Goal: Information Seeking & Learning: Learn about a topic

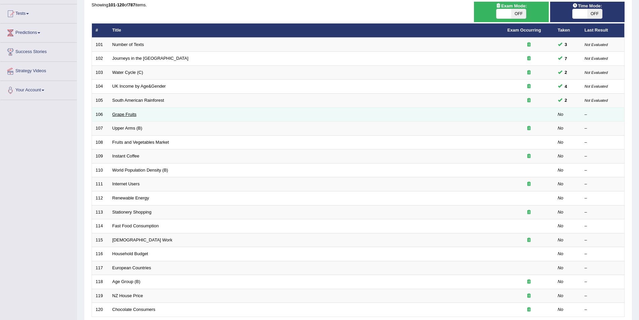
click at [131, 113] on link "Grape Fruits" at bounding box center [124, 114] width 24 height 5
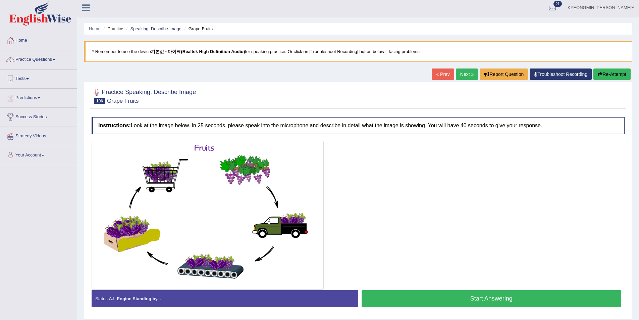
scroll to position [33, 0]
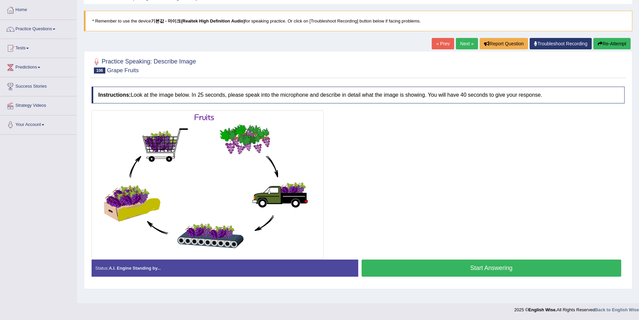
click at [474, 270] on button "Start Answering" at bounding box center [492, 267] width 260 height 17
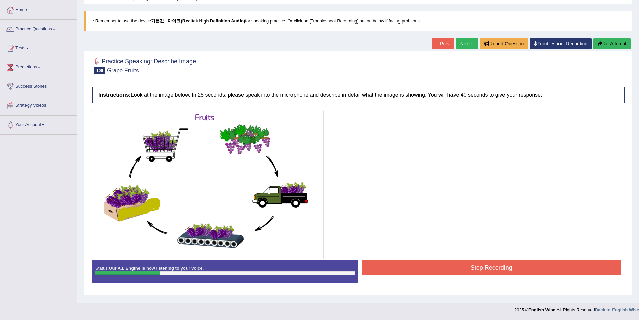
click at [618, 41] on button "Re-Attempt" at bounding box center [611, 43] width 37 height 11
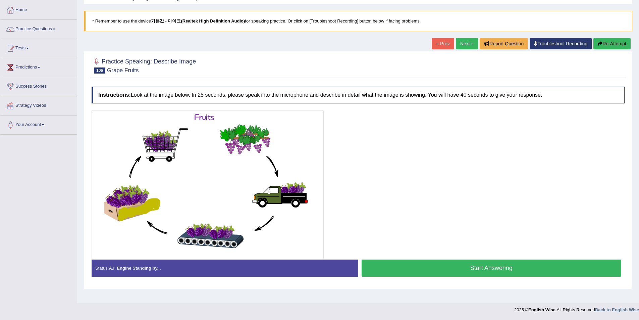
click at [480, 263] on button "Start Answering" at bounding box center [492, 267] width 260 height 17
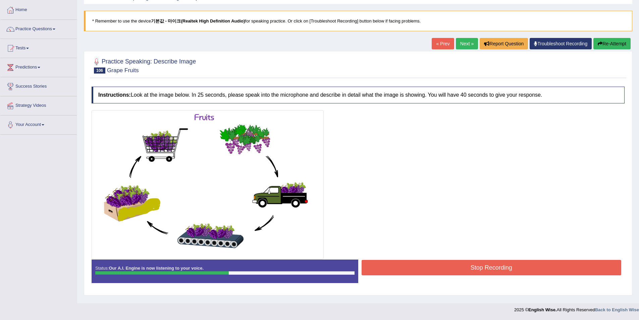
click at [446, 259] on div "Start Answering" at bounding box center [491, 259] width 267 height 0
click at [446, 261] on button "Stop Recording" at bounding box center [492, 267] width 260 height 15
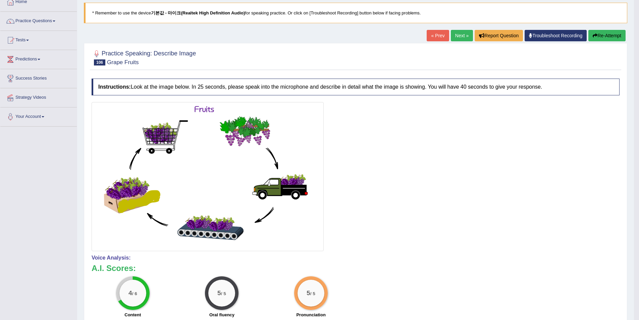
scroll to position [33, 0]
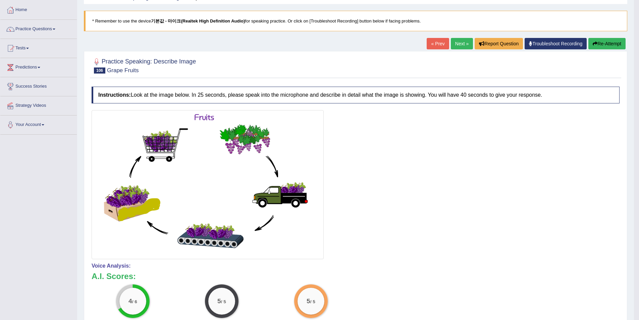
click at [601, 49] on button "Re-Attempt" at bounding box center [606, 43] width 37 height 11
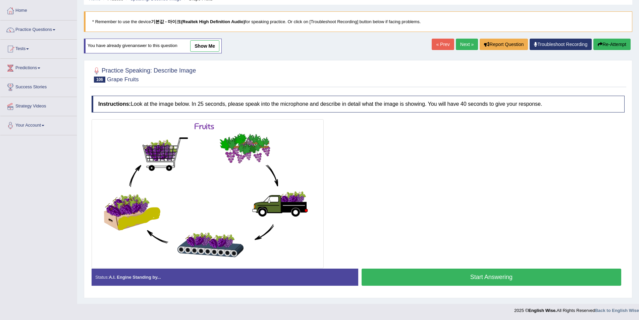
scroll to position [33, 0]
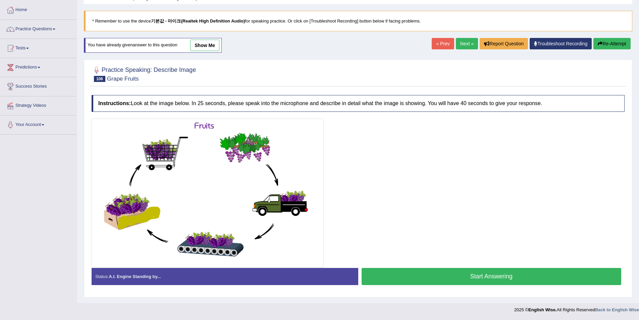
click at [446, 269] on button "Start Answering" at bounding box center [492, 276] width 260 height 17
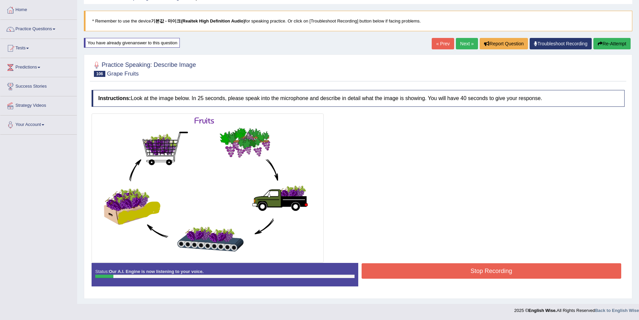
click at [602, 42] on button "Re-Attempt" at bounding box center [611, 43] width 37 height 11
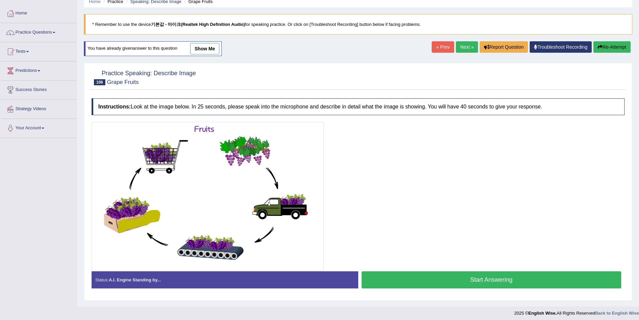
scroll to position [29, 0]
click at [485, 271] on button "Start Answering" at bounding box center [492, 279] width 260 height 17
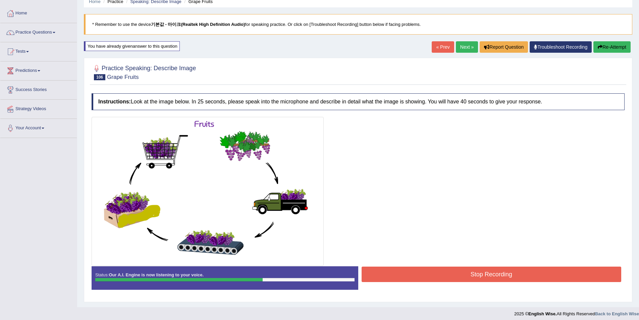
click at [491, 270] on button "Stop Recording" at bounding box center [492, 273] width 260 height 15
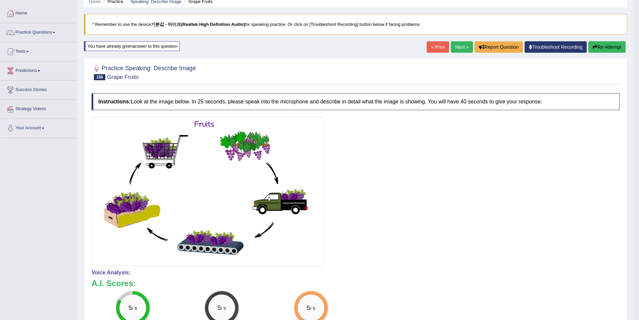
click at [608, 45] on button "Re-Attempt" at bounding box center [606, 46] width 37 height 11
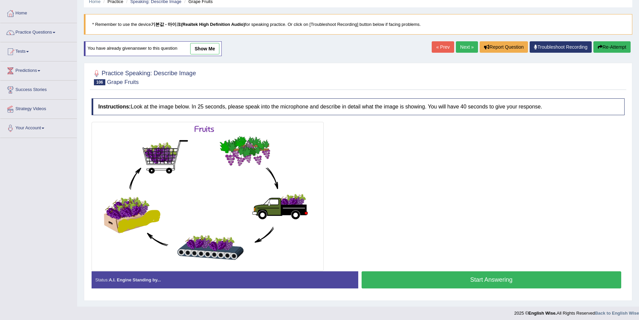
click at [433, 281] on button "Start Answering" at bounding box center [492, 279] width 260 height 17
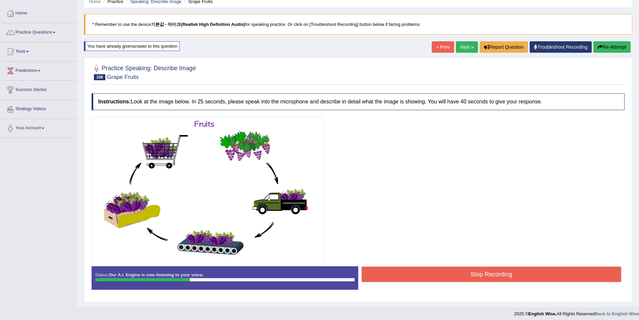
click at [608, 49] on button "Re-Attempt" at bounding box center [611, 46] width 37 height 11
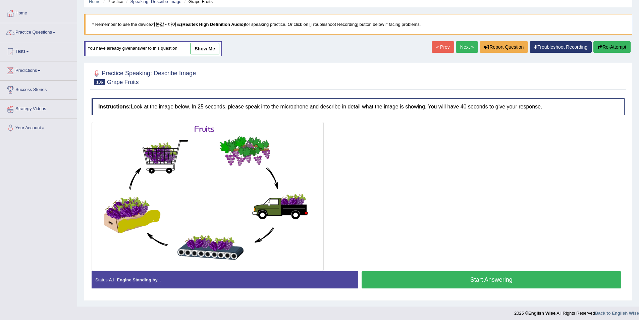
scroll to position [29, 0]
click at [486, 280] on button "Start Answering" at bounding box center [492, 279] width 260 height 17
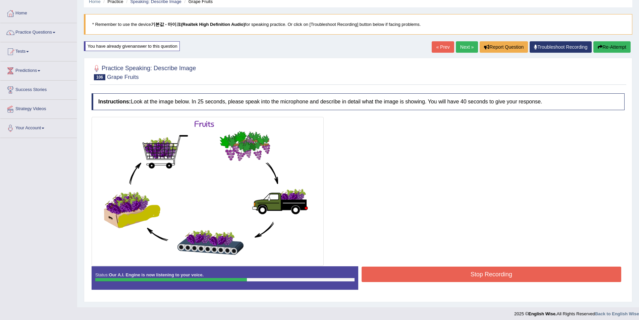
click at [605, 46] on button "Re-Attempt" at bounding box center [611, 46] width 37 height 11
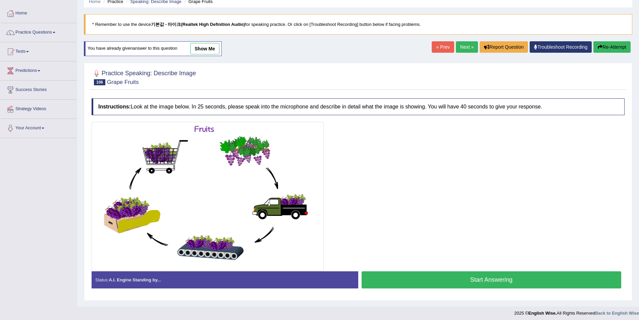
click at [467, 282] on button "Start Answering" at bounding box center [492, 279] width 260 height 17
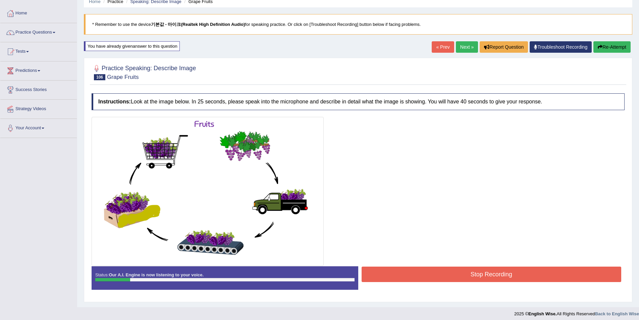
click at [612, 47] on button "Re-Attempt" at bounding box center [611, 46] width 37 height 11
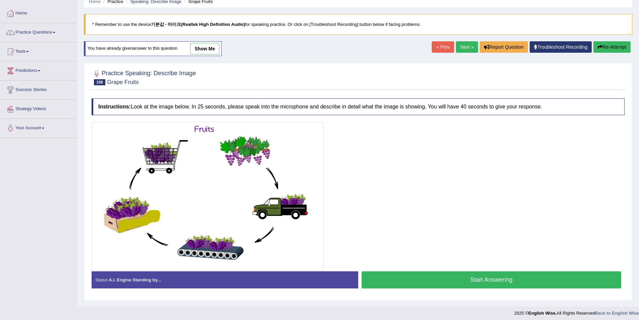
click at [466, 282] on button "Start Answering" at bounding box center [492, 279] width 260 height 17
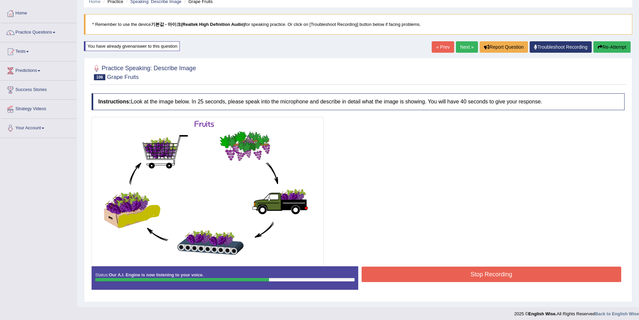
click at [509, 270] on button "Stop Recording" at bounding box center [492, 273] width 260 height 15
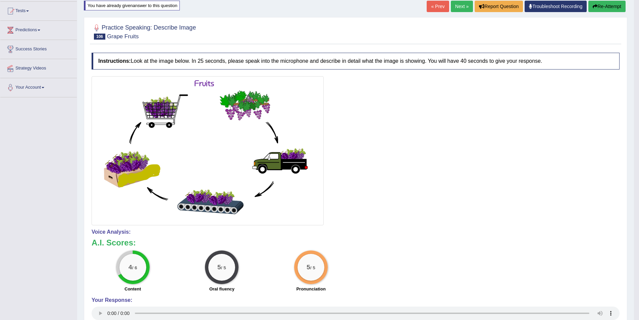
scroll to position [63, 0]
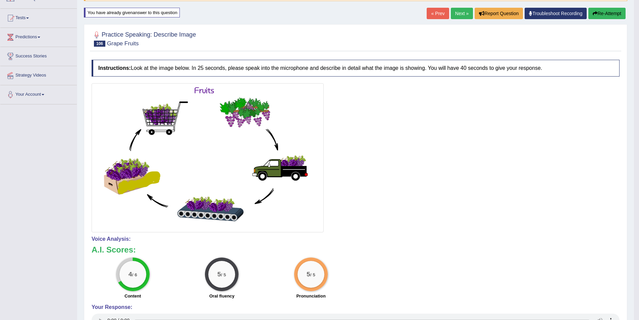
click at [591, 8] on button "Re-Attempt" at bounding box center [606, 13] width 37 height 11
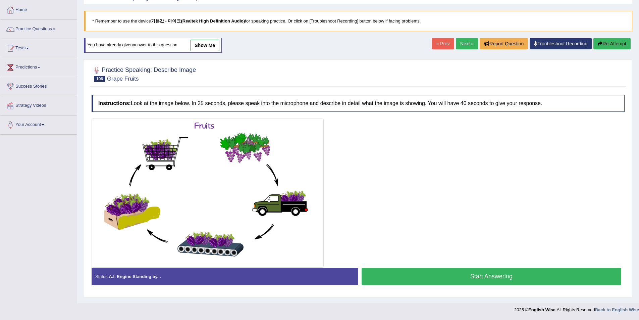
click at [431, 274] on button "Start Answering" at bounding box center [492, 276] width 260 height 17
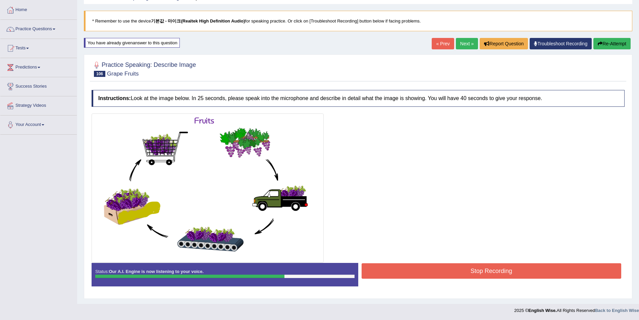
click at [444, 267] on button "Stop Recording" at bounding box center [492, 270] width 260 height 15
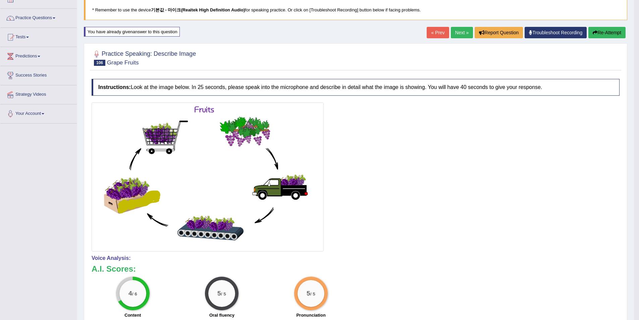
scroll to position [40, 0]
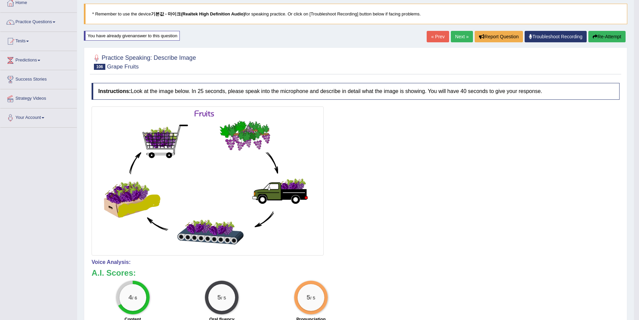
click at [607, 37] on button "Re-Attempt" at bounding box center [606, 36] width 37 height 11
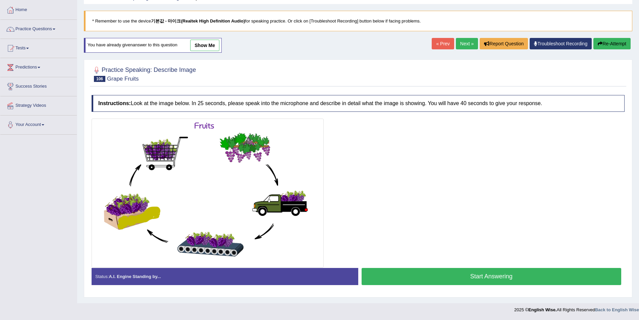
scroll to position [33, 0]
click at [460, 271] on button "Start Answering" at bounding box center [492, 276] width 260 height 17
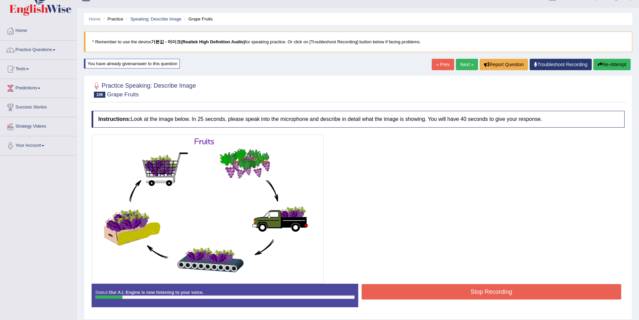
scroll to position [0, 0]
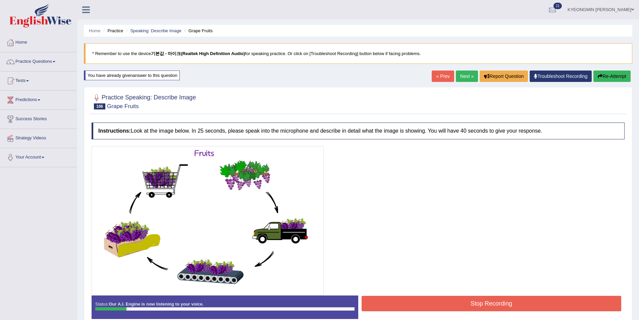
click at [608, 76] on button "Re-Attempt" at bounding box center [611, 75] width 37 height 11
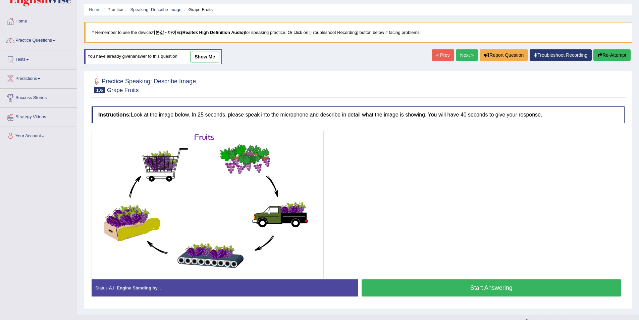
scroll to position [33, 0]
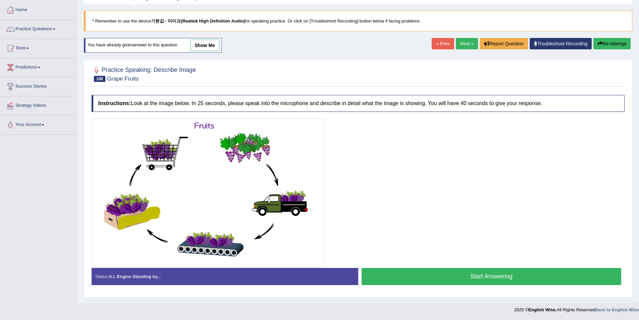
click at [450, 268] on button "Start Answering" at bounding box center [492, 276] width 260 height 17
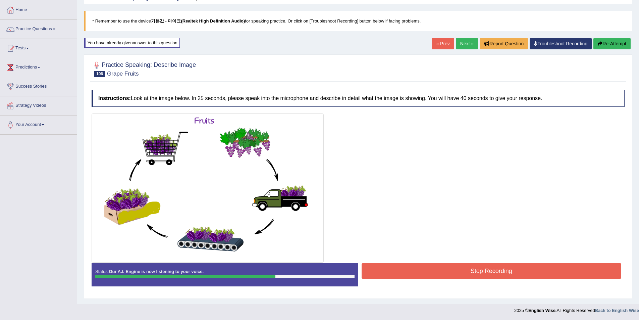
click at [459, 269] on button "Stop Recording" at bounding box center [492, 270] width 260 height 15
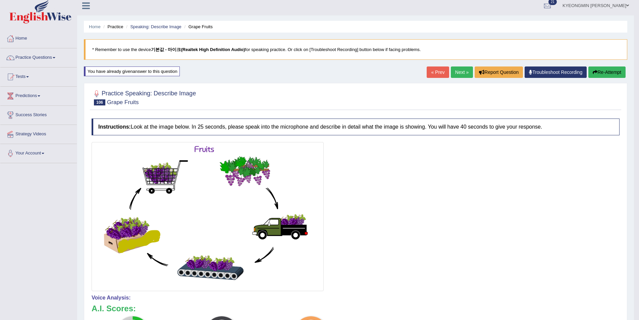
scroll to position [0, 0]
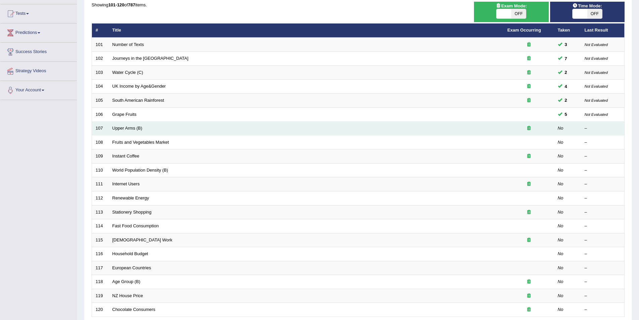
click at [124, 125] on td "Upper Arms (B)" at bounding box center [306, 128] width 395 height 14
click at [122, 127] on link "Upper Arms (B)" at bounding box center [127, 127] width 30 height 5
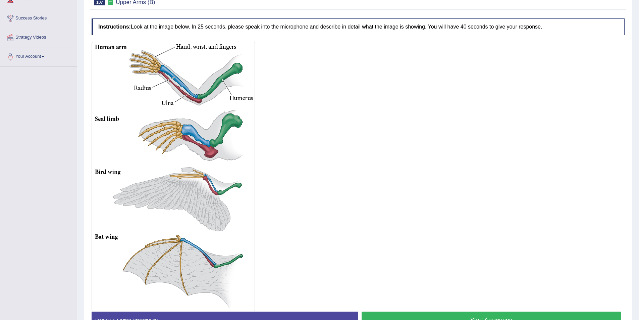
scroll to position [134, 0]
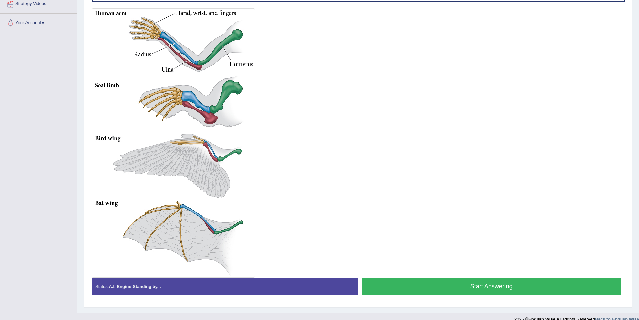
click at [445, 287] on button "Start Answering" at bounding box center [492, 286] width 260 height 17
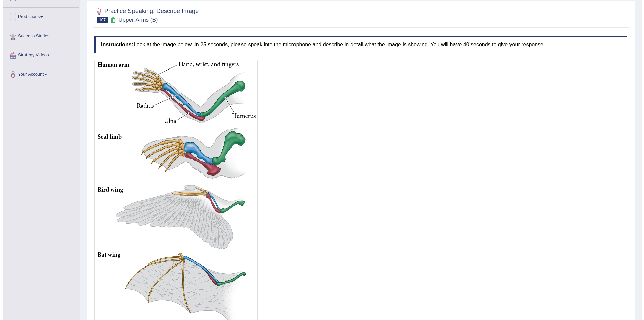
scroll to position [116, 0]
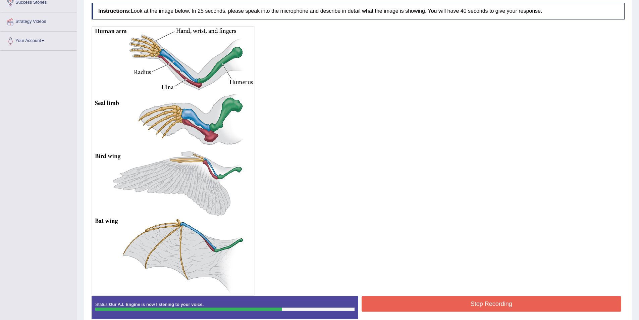
click at [432, 302] on button "Stop Recording" at bounding box center [492, 303] width 260 height 15
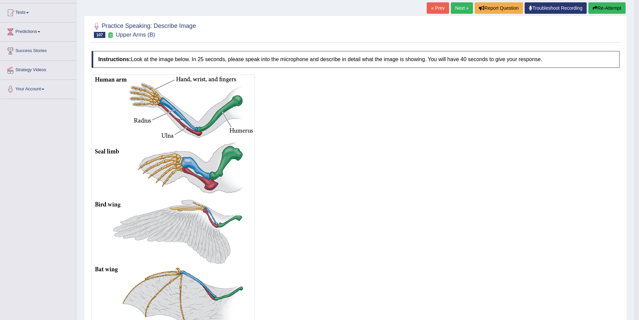
scroll to position [49, 0]
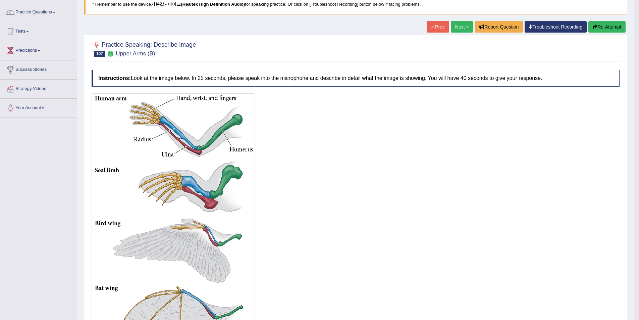
click at [605, 23] on button "Re-Attempt" at bounding box center [606, 26] width 37 height 11
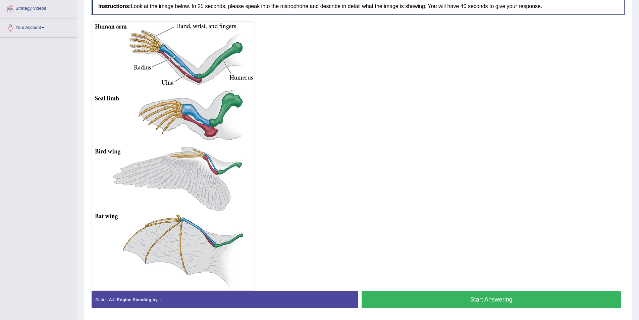
scroll to position [130, 0]
click at [443, 298] on button "Start Answering" at bounding box center [492, 298] width 260 height 17
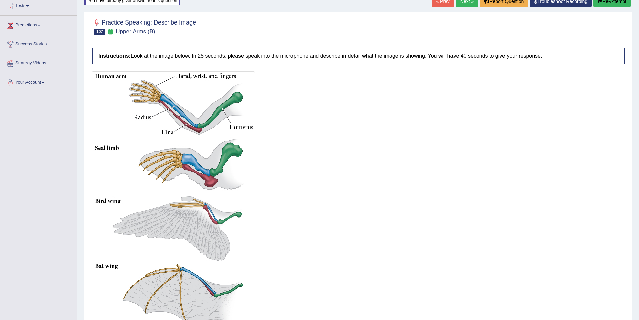
scroll to position [63, 0]
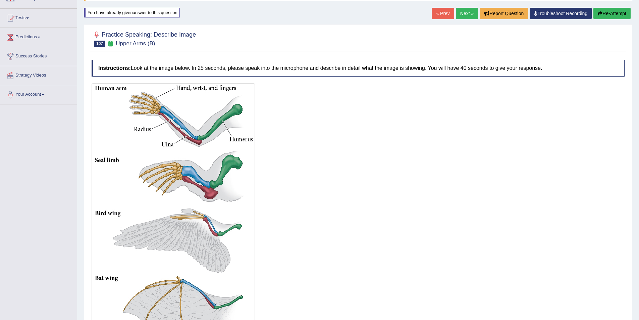
click at [605, 14] on button "Re-Attempt" at bounding box center [611, 13] width 37 height 11
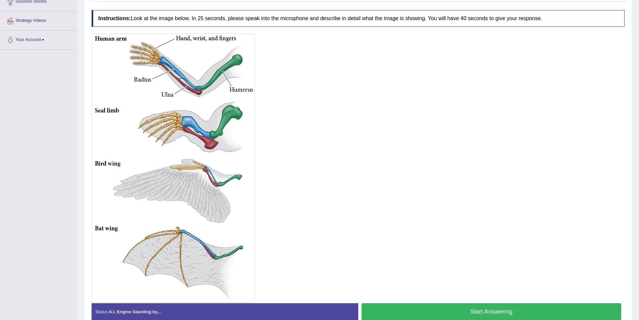
scroll to position [133, 0]
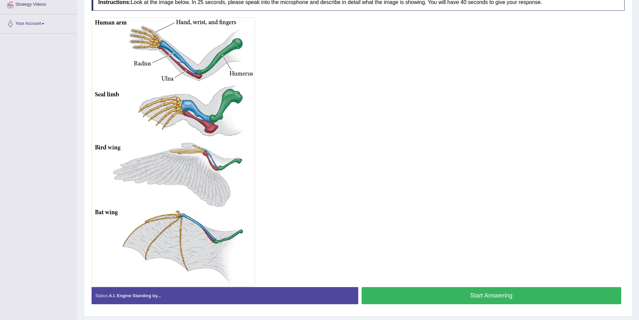
click at [466, 294] on button "Start Answering" at bounding box center [492, 295] width 260 height 17
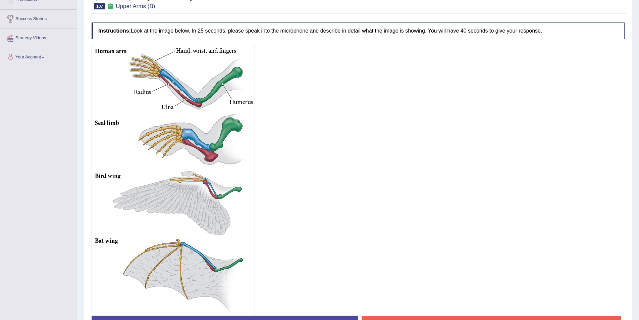
scroll to position [66, 0]
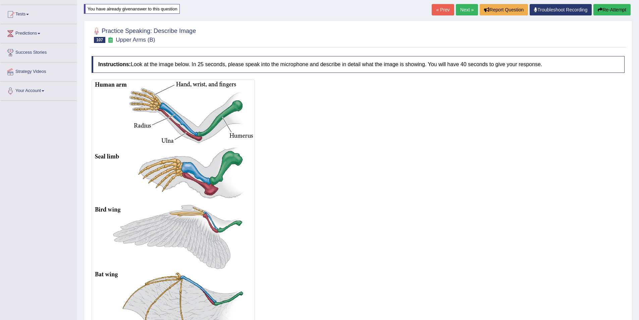
click at [607, 11] on button "Re-Attempt" at bounding box center [611, 9] width 37 height 11
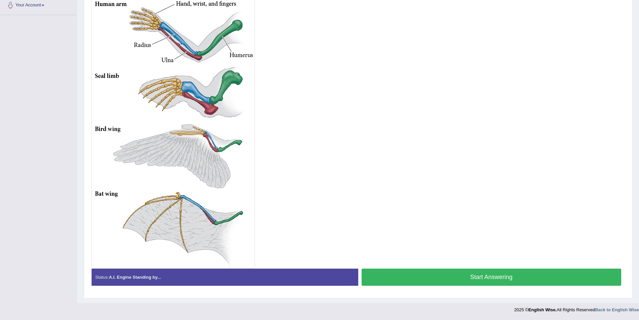
click at [490, 281] on button "Start Answering" at bounding box center [492, 276] width 260 height 17
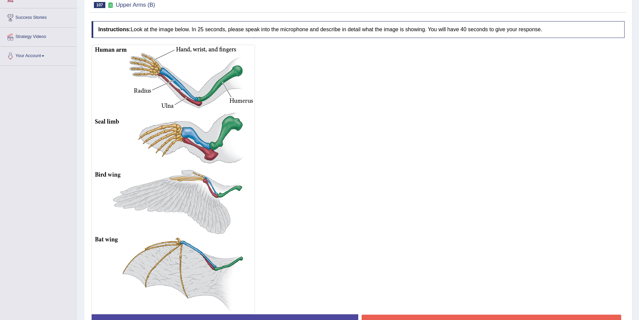
scroll to position [113, 0]
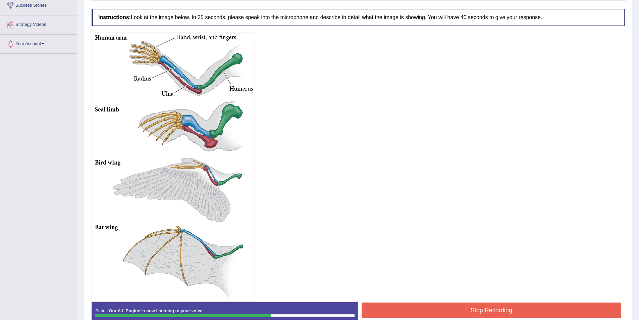
click at [491, 310] on button "Stop Recording" at bounding box center [492, 309] width 260 height 15
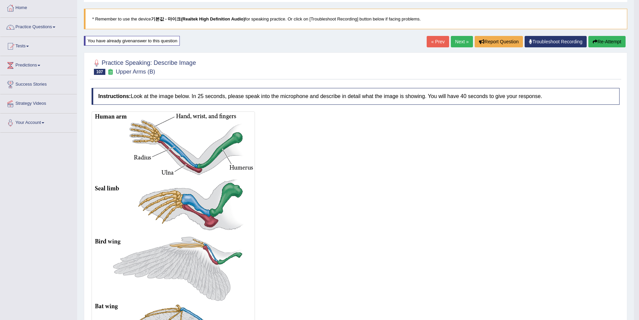
scroll to position [46, 0]
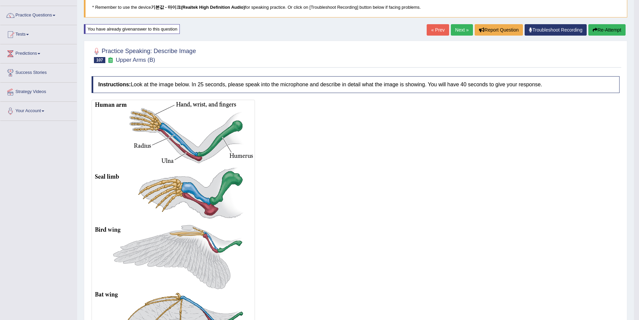
click at [615, 37] on div "« Prev Next » Report Question Troubleshoot Recording Re-Attempt" at bounding box center [527, 30] width 201 height 13
click at [614, 31] on button "Re-Attempt" at bounding box center [606, 29] width 37 height 11
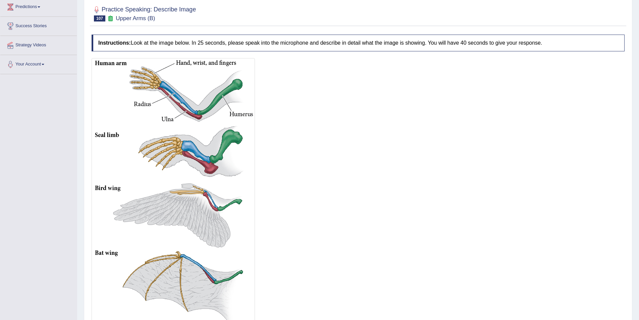
scroll to position [152, 0]
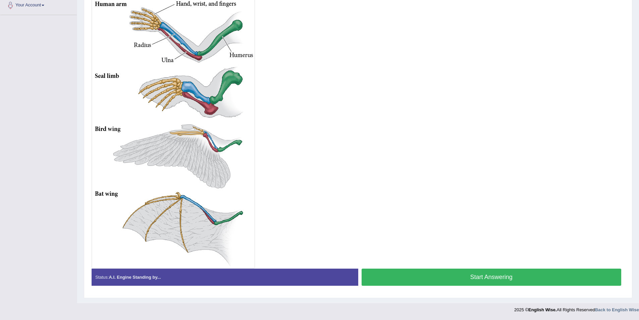
click at [471, 275] on button "Start Answering" at bounding box center [492, 276] width 260 height 17
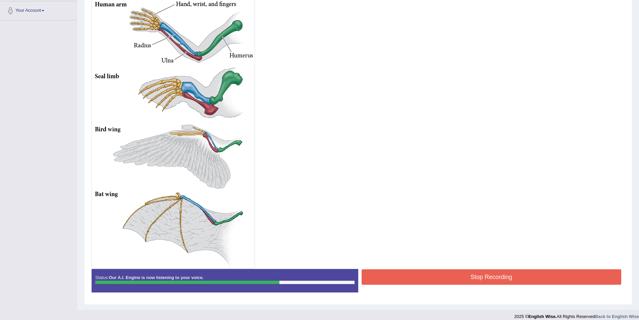
scroll to position [147, 0]
click at [503, 275] on button "Stop Recording" at bounding box center [492, 276] width 260 height 15
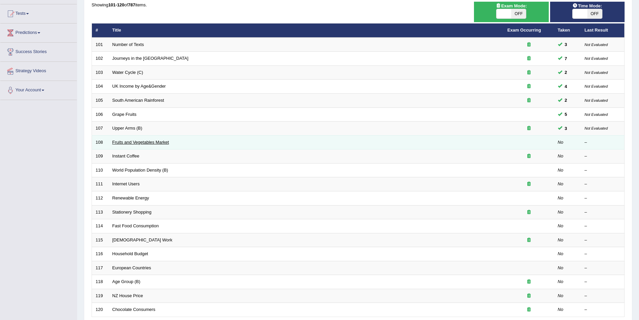
click at [132, 140] on link "Fruits and Vegetables Market" at bounding box center [140, 142] width 57 height 5
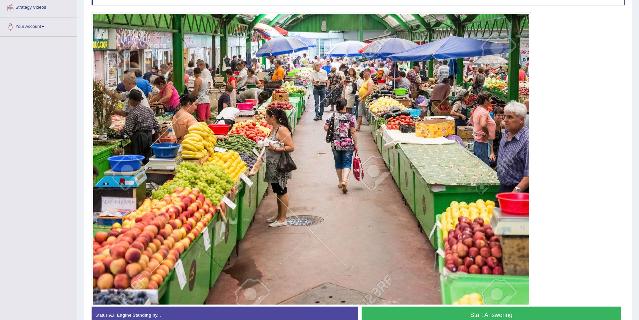
scroll to position [163, 0]
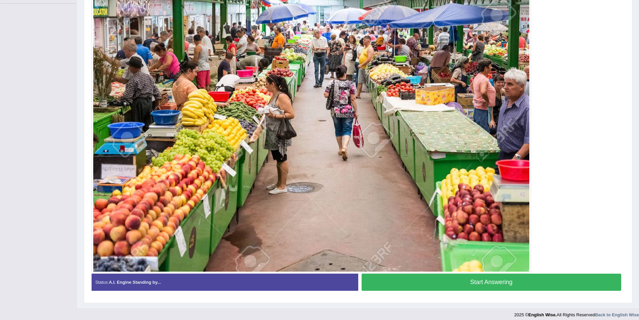
click at [506, 279] on button "Start Answering" at bounding box center [492, 281] width 260 height 17
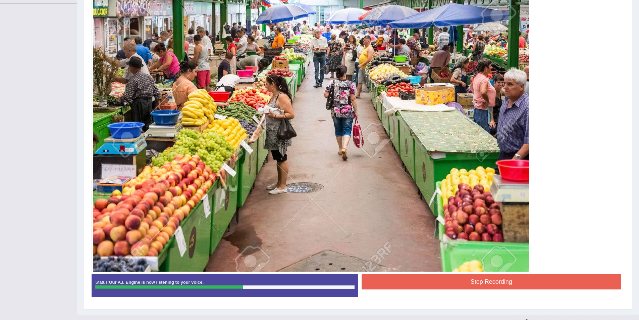
click at [462, 283] on button "Stop Recording" at bounding box center [492, 281] width 260 height 15
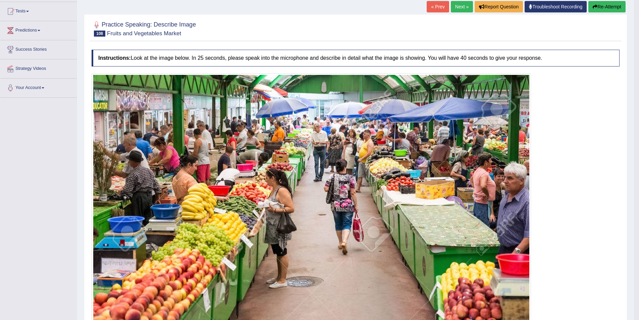
scroll to position [63, 0]
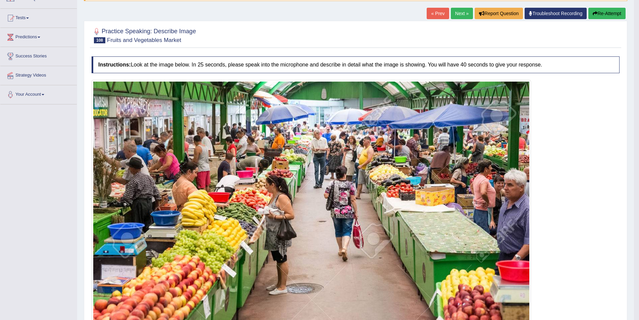
click at [604, 18] on button "Re-Attempt" at bounding box center [606, 13] width 37 height 11
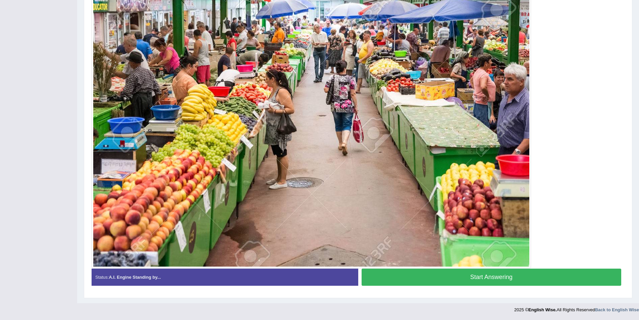
click at [409, 275] on button "Start Answering" at bounding box center [492, 276] width 260 height 17
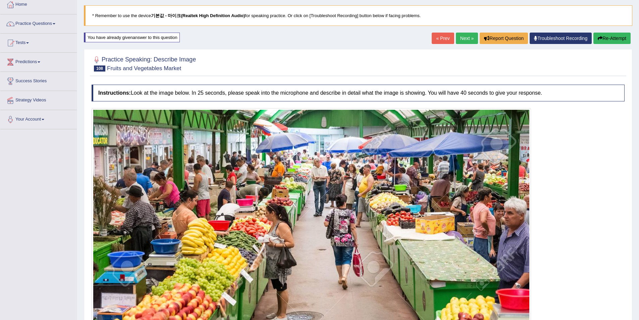
scroll to position [38, 0]
click at [607, 36] on button "Re-Attempt" at bounding box center [611, 38] width 37 height 11
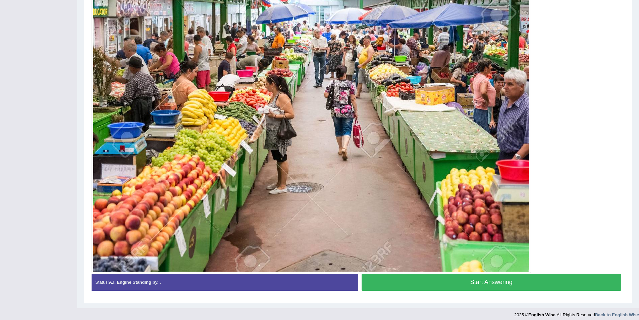
click at [433, 275] on button "Start Answering" at bounding box center [492, 281] width 260 height 17
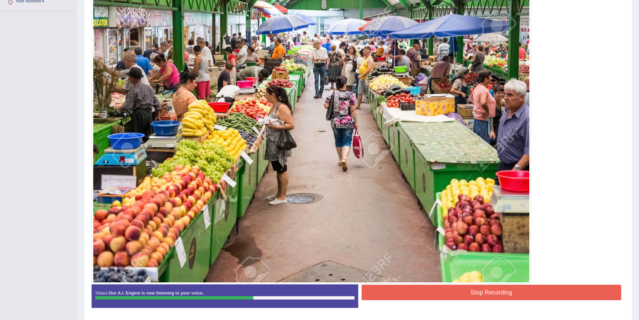
scroll to position [167, 0]
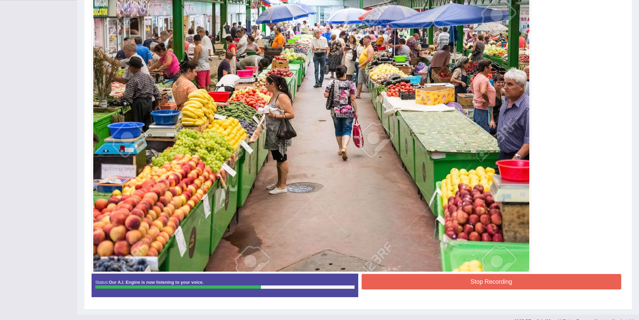
click at [502, 286] on button "Stop Recording" at bounding box center [492, 281] width 260 height 15
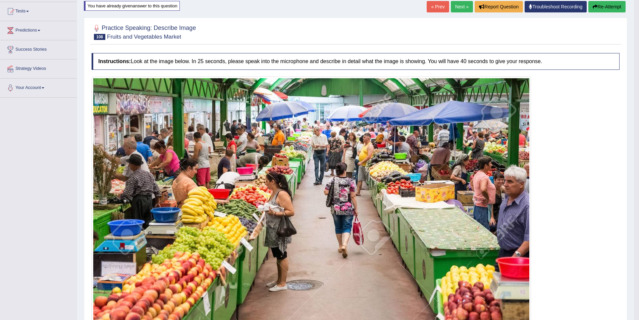
scroll to position [0, 0]
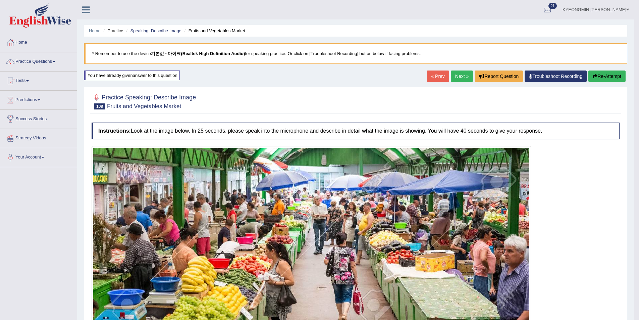
click at [614, 76] on button "Re-Attempt" at bounding box center [606, 75] width 37 height 11
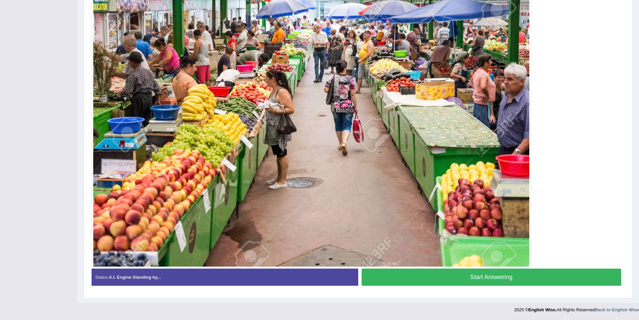
click at [399, 277] on button "Start Answering" at bounding box center [492, 276] width 260 height 17
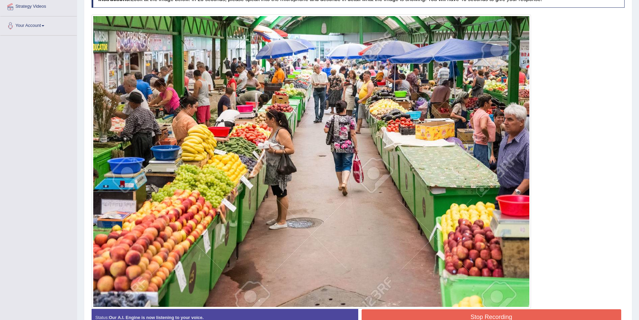
scroll to position [138, 0]
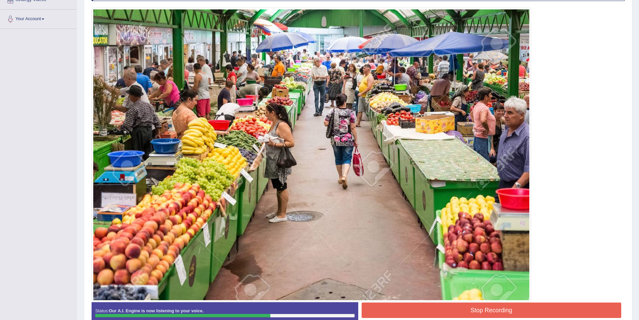
click at [415, 307] on button "Stop Recording" at bounding box center [492, 309] width 260 height 15
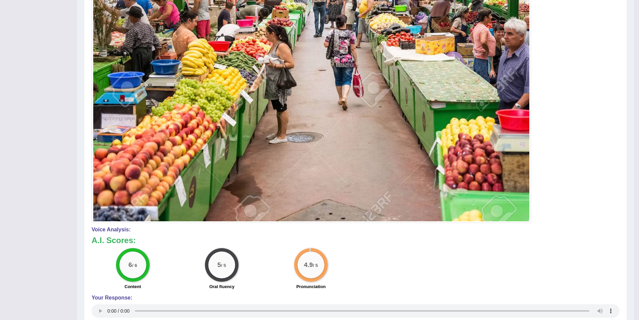
scroll to position [306, 0]
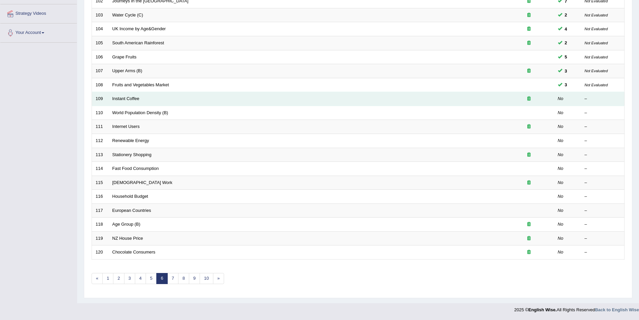
scroll to position [124, 0]
click at [124, 97] on link "Instant Coffee" at bounding box center [125, 98] width 27 height 5
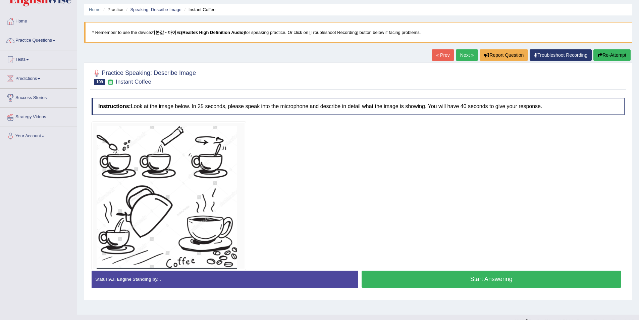
scroll to position [33, 0]
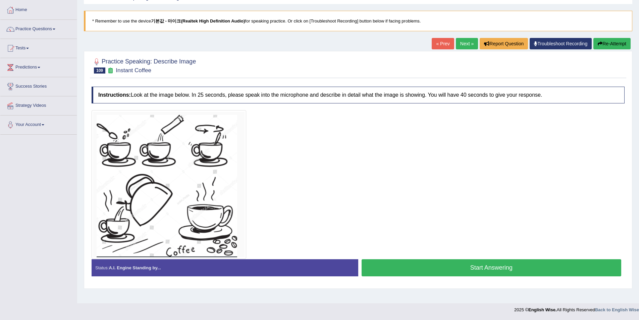
click at [435, 272] on button "Start Answering" at bounding box center [492, 267] width 260 height 17
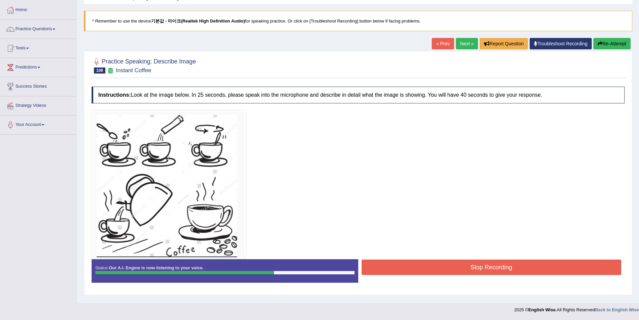
click at [477, 265] on button "Stop Recording" at bounding box center [492, 266] width 260 height 15
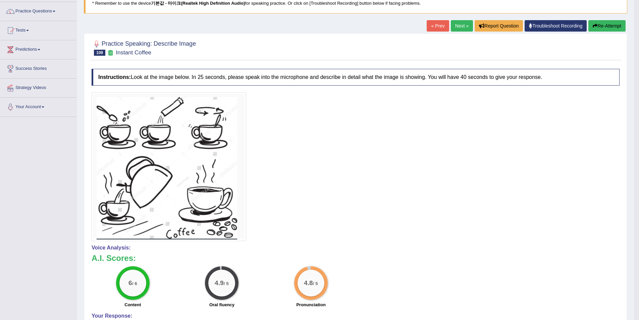
scroll to position [0, 0]
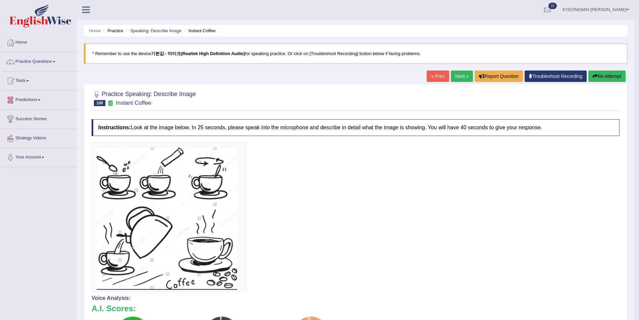
click at [618, 80] on button "Re-Attempt" at bounding box center [606, 75] width 37 height 11
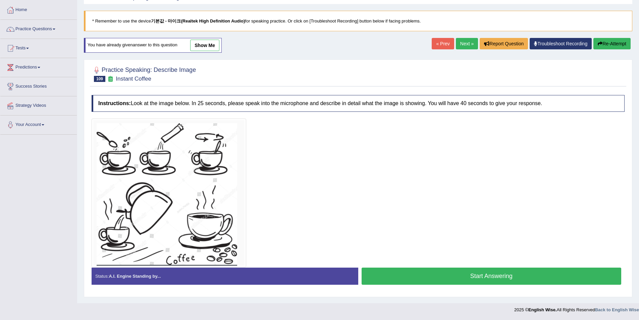
click at [389, 269] on button "Start Answering" at bounding box center [492, 275] width 260 height 17
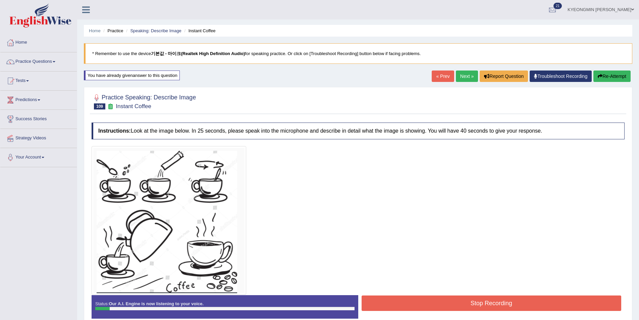
click at [606, 71] on button "Re-Attempt" at bounding box center [611, 75] width 37 height 11
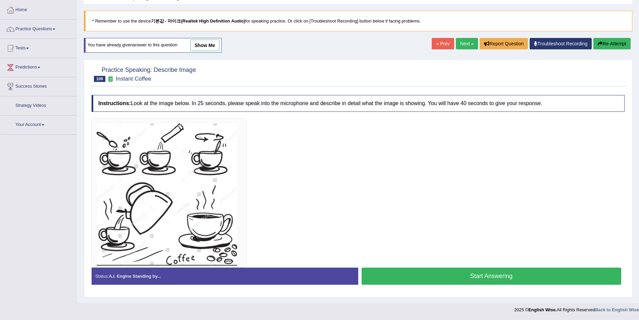
scroll to position [33, 0]
click at [433, 272] on button "Start Answering" at bounding box center [492, 275] width 260 height 17
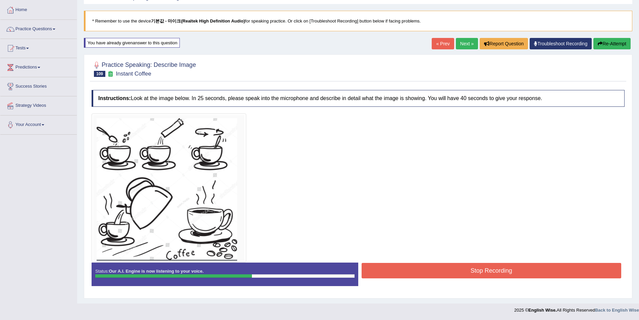
click at [423, 267] on button "Stop Recording" at bounding box center [492, 270] width 260 height 15
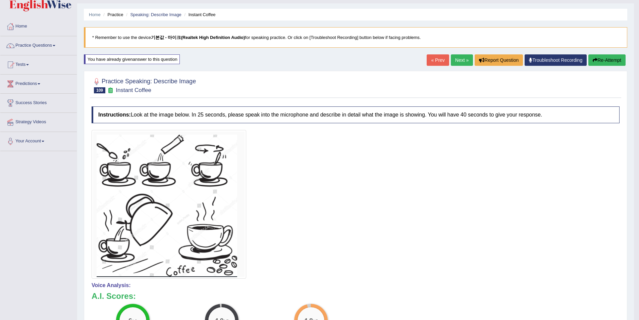
scroll to position [0, 0]
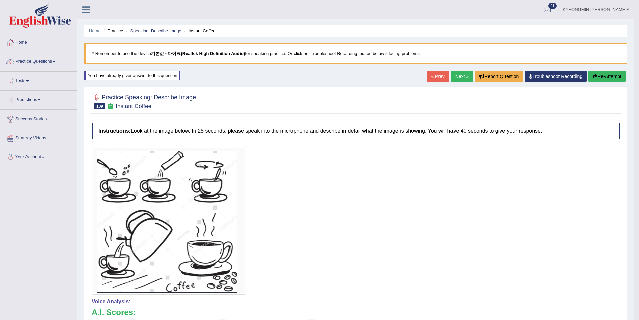
click at [604, 71] on button "Re-Attempt" at bounding box center [606, 75] width 37 height 11
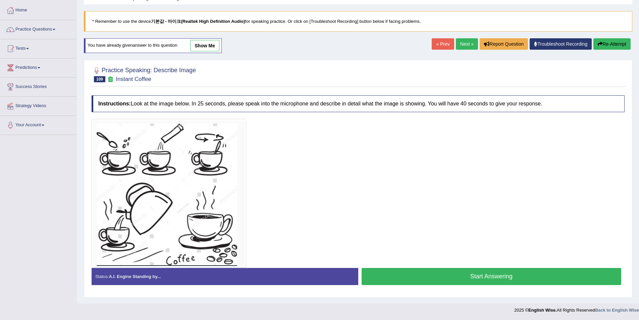
scroll to position [33, 0]
click at [504, 269] on button "Start Answering" at bounding box center [492, 275] width 260 height 17
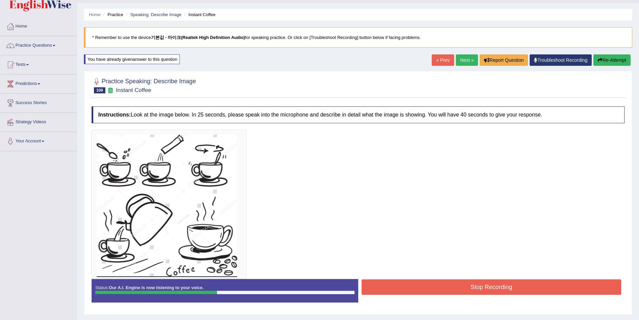
scroll to position [0, 0]
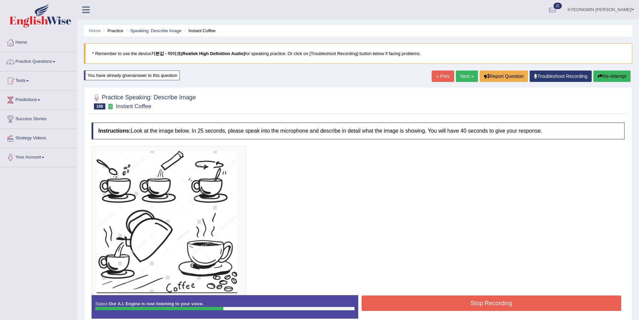
click at [613, 75] on button "Re-Attempt" at bounding box center [611, 75] width 37 height 11
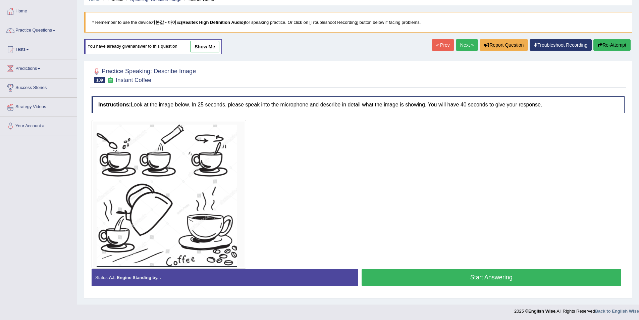
scroll to position [33, 0]
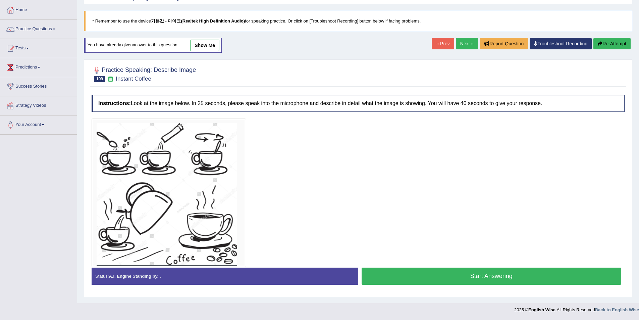
click at [431, 275] on button "Start Answering" at bounding box center [492, 275] width 260 height 17
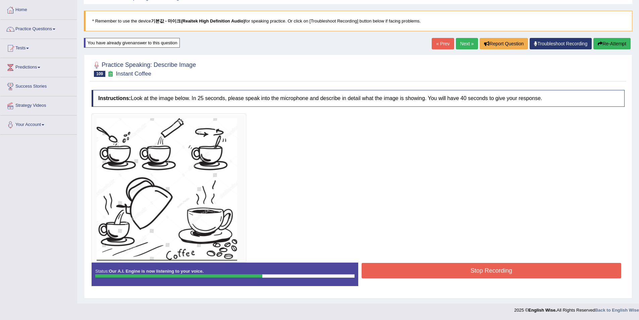
click at [447, 267] on button "Stop Recording" at bounding box center [492, 270] width 260 height 15
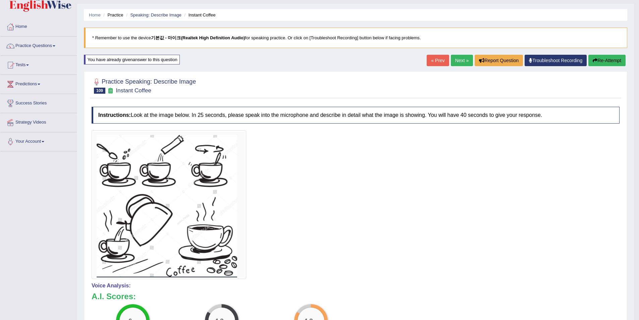
scroll to position [0, 0]
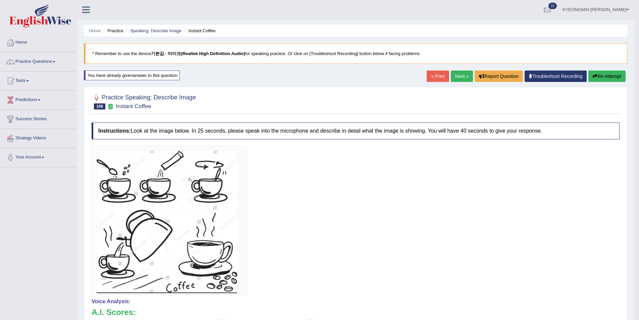
click at [600, 74] on button "Re-Attempt" at bounding box center [606, 75] width 37 height 11
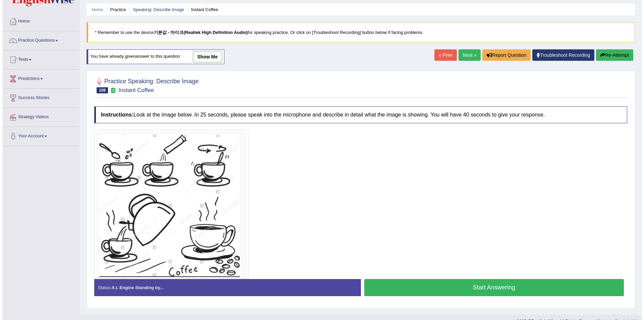
scroll to position [33, 0]
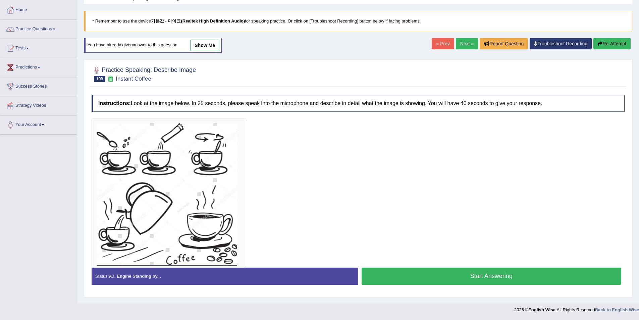
click at [476, 269] on button "Start Answering" at bounding box center [492, 275] width 260 height 17
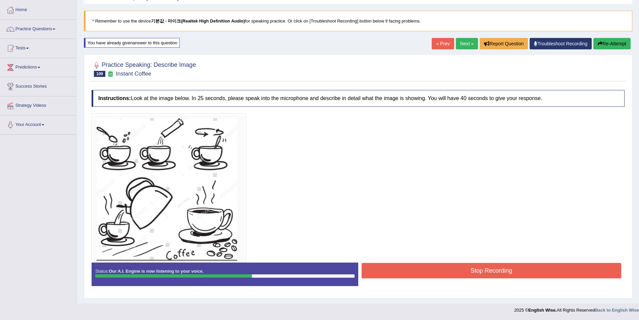
click at [492, 269] on button "Stop Recording" at bounding box center [492, 270] width 260 height 15
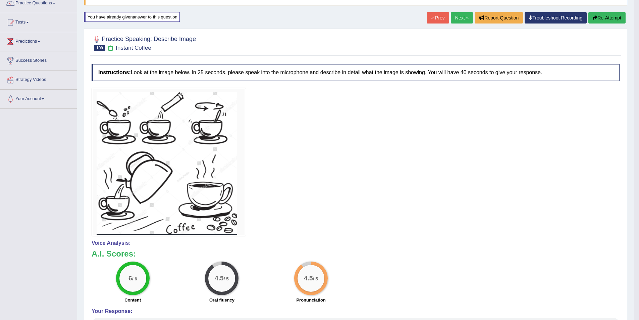
scroll to position [66, 0]
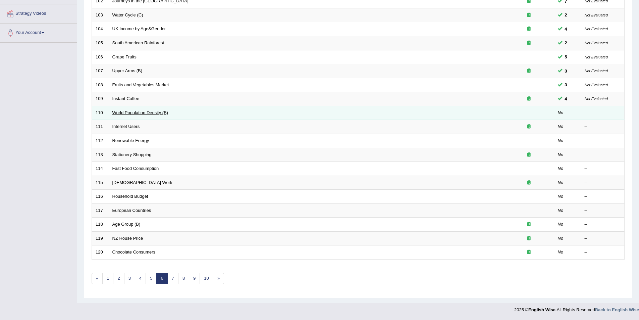
drag, startPoint x: 156, startPoint y: 108, endPoint x: 154, endPoint y: 112, distance: 4.1
click at [156, 108] on td "World Population Density (B)" at bounding box center [306, 113] width 395 height 14
click at [152, 115] on td "World Population Density (B)" at bounding box center [306, 113] width 395 height 14
click at [152, 112] on link "World Population Density (B)" at bounding box center [140, 112] width 56 height 5
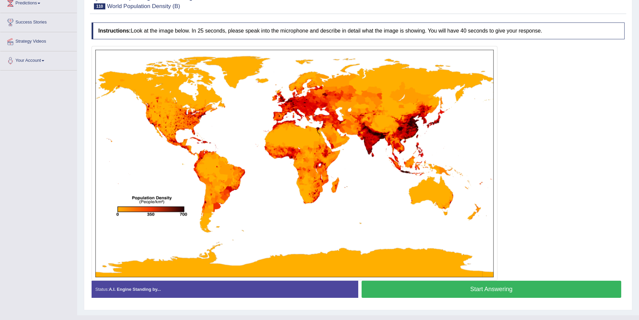
scroll to position [109, 0]
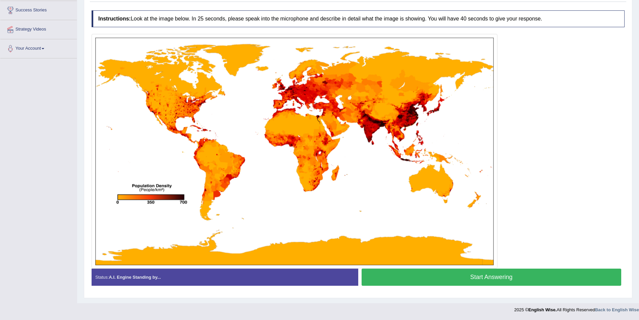
click at [380, 278] on button "Start Answering" at bounding box center [492, 276] width 260 height 17
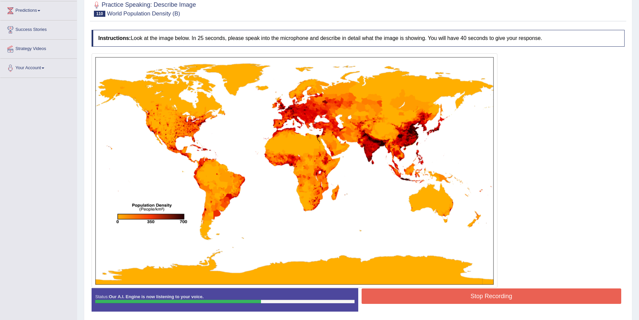
scroll to position [115, 0]
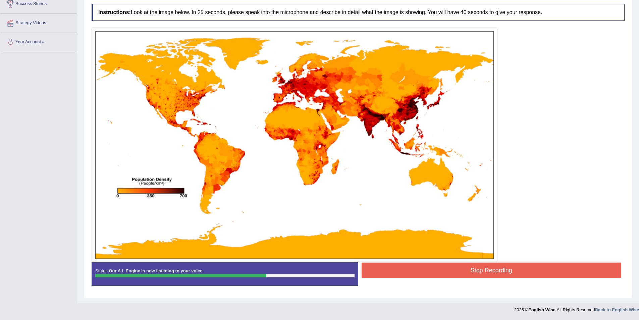
click at [484, 271] on button "Stop Recording" at bounding box center [492, 269] width 260 height 15
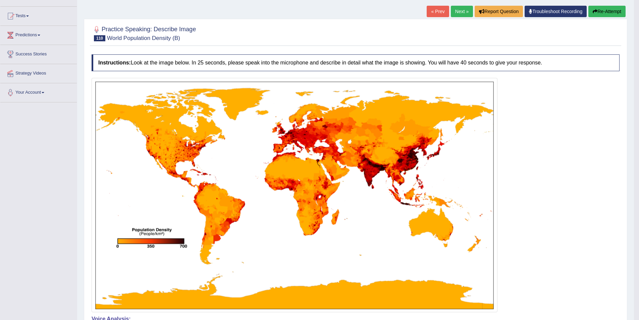
scroll to position [82, 0]
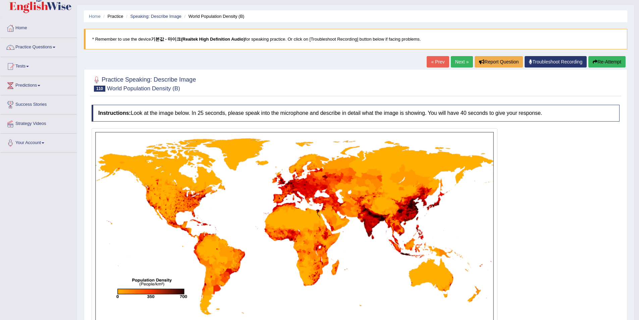
click at [600, 60] on button "Re-Attempt" at bounding box center [606, 61] width 37 height 11
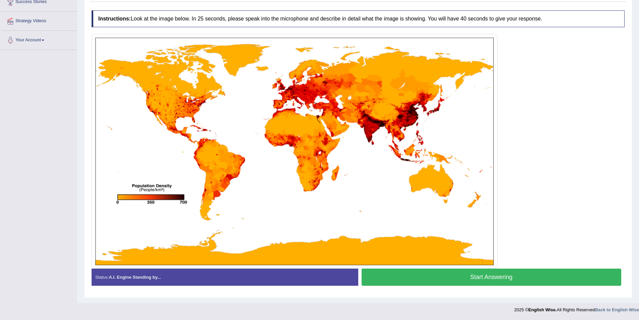
click at [434, 277] on button "Start Answering" at bounding box center [492, 276] width 260 height 17
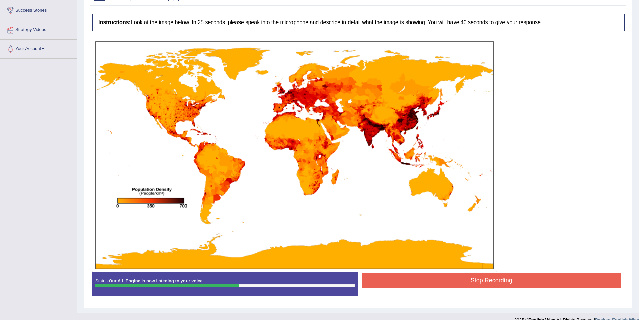
scroll to position [118, 0]
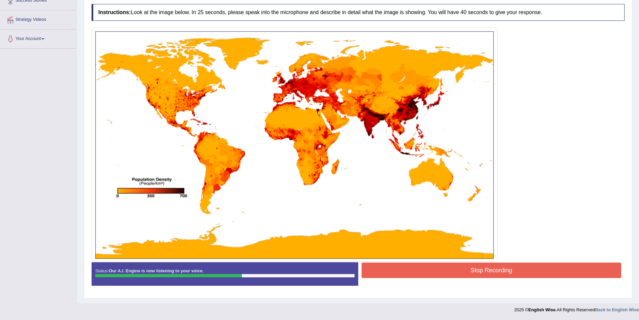
click at [425, 265] on button "Stop Recording" at bounding box center [492, 269] width 260 height 15
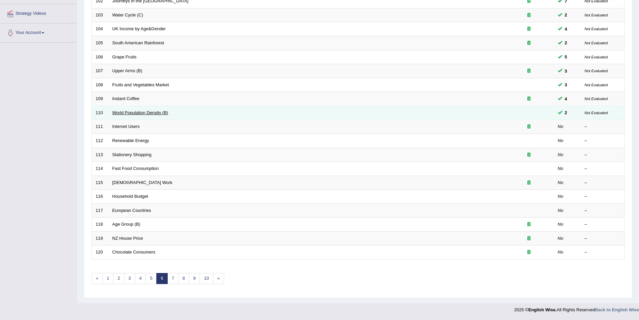
scroll to position [124, 0]
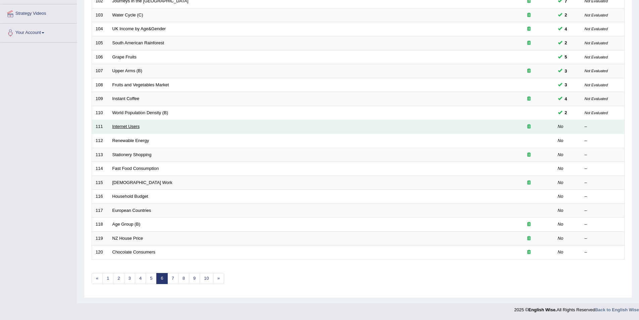
click at [113, 126] on link "Internet Users" at bounding box center [126, 126] width 28 height 5
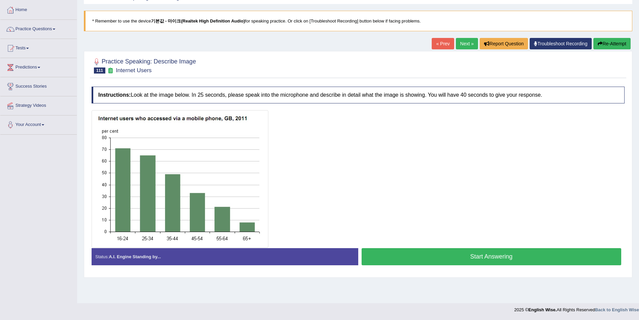
scroll to position [33, 0]
click at [377, 250] on button "Start Answering" at bounding box center [492, 256] width 260 height 17
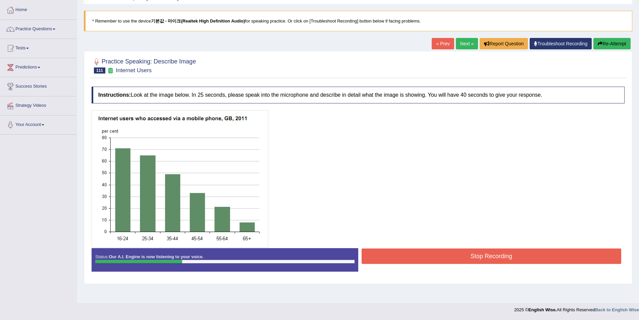
click at [604, 45] on button "Re-Attempt" at bounding box center [611, 43] width 37 height 11
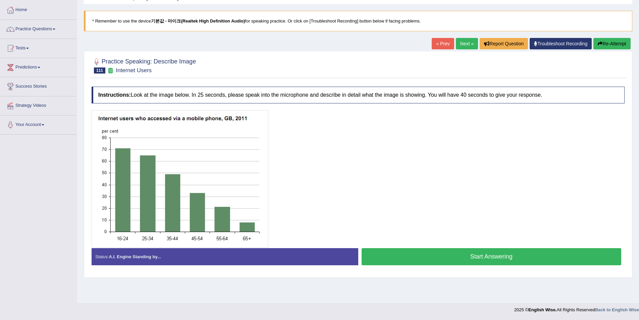
click at [434, 258] on button "Start Answering" at bounding box center [492, 256] width 260 height 17
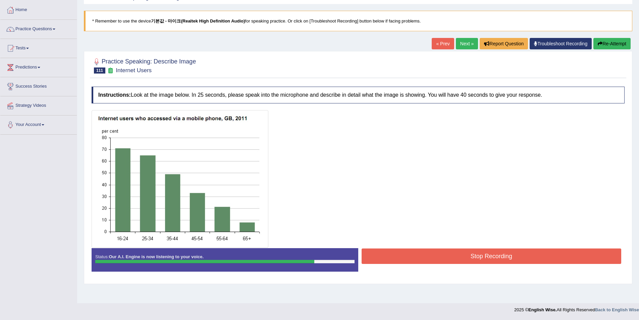
click at [429, 255] on button "Stop Recording" at bounding box center [492, 255] width 260 height 15
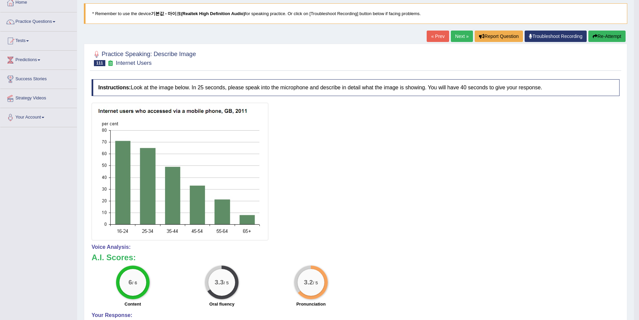
scroll to position [33, 0]
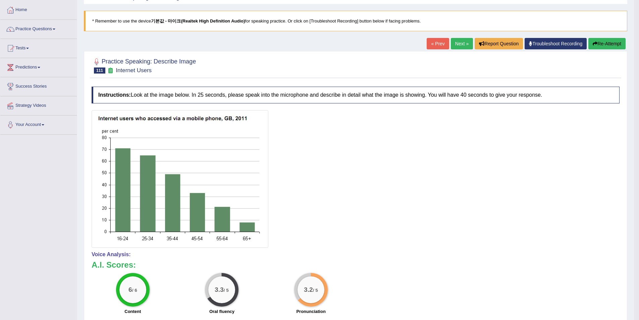
click at [598, 42] on button "Re-Attempt" at bounding box center [606, 43] width 37 height 11
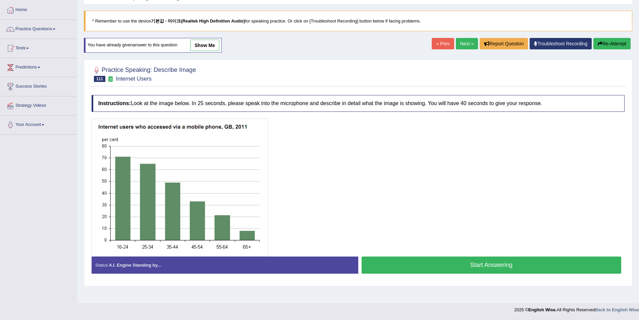
scroll to position [33, 0]
click at [397, 260] on button "Start Answering" at bounding box center [492, 264] width 260 height 17
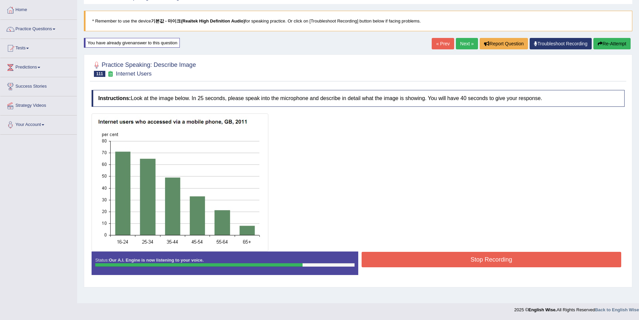
click at [430, 257] on button "Stop Recording" at bounding box center [492, 259] width 260 height 15
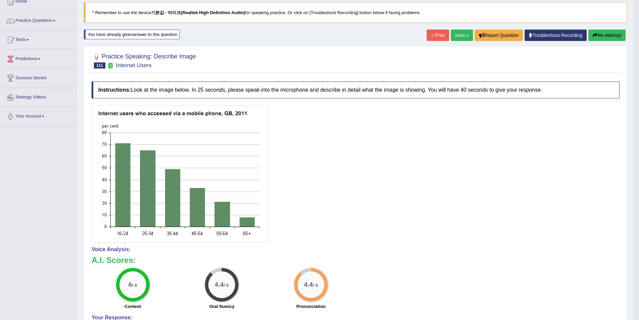
scroll to position [0, 0]
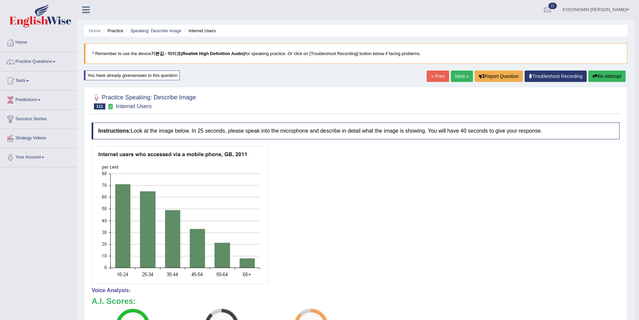
click at [600, 78] on button "Re-Attempt" at bounding box center [606, 75] width 37 height 11
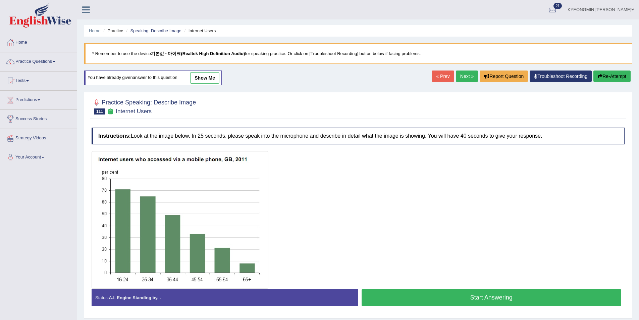
click at [408, 289] on button "Start Answering" at bounding box center [492, 297] width 260 height 17
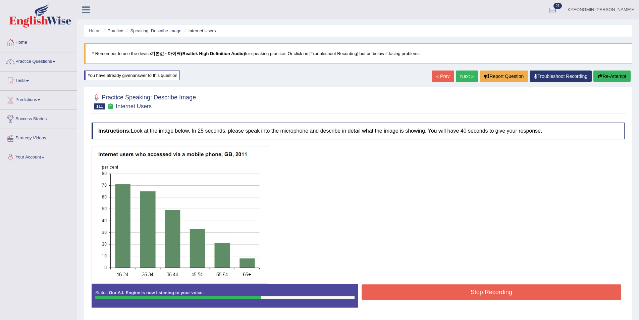
click at [611, 72] on button "Re-Attempt" at bounding box center [611, 75] width 37 height 11
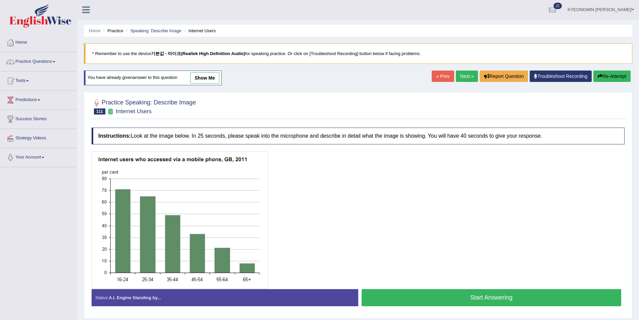
click at [437, 295] on button "Start Answering" at bounding box center [492, 297] width 260 height 17
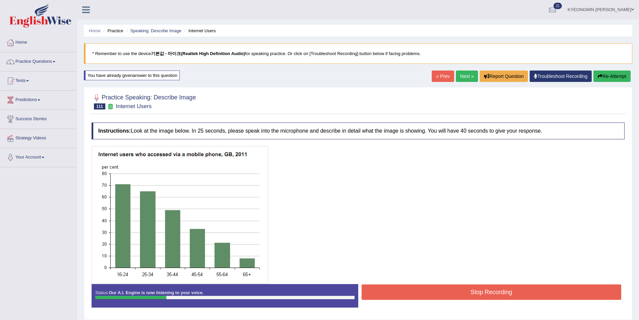
click at [480, 297] on button "Stop Recording" at bounding box center [492, 291] width 260 height 15
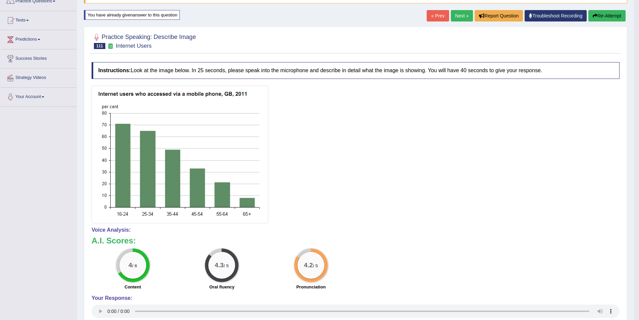
scroll to position [57, 0]
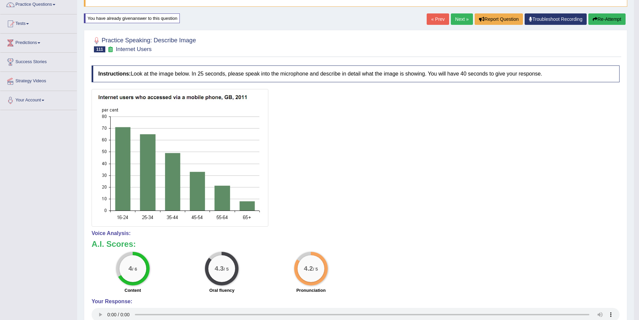
click at [606, 19] on button "Re-Attempt" at bounding box center [606, 18] width 37 height 11
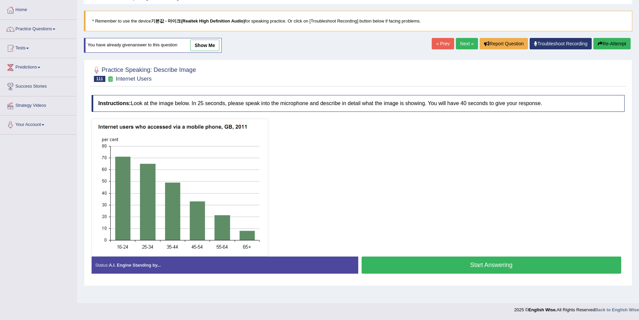
scroll to position [33, 0]
click at [405, 270] on button "Start Answering" at bounding box center [492, 264] width 260 height 17
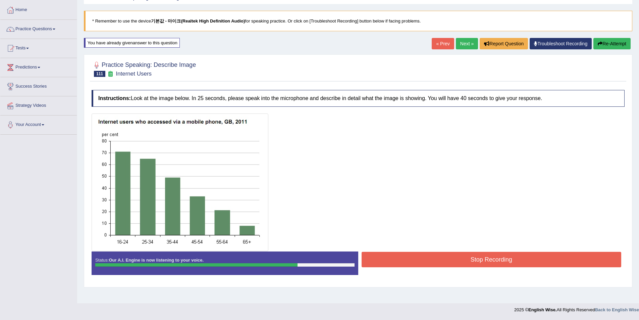
click at [427, 256] on button "Stop Recording" at bounding box center [492, 259] width 260 height 15
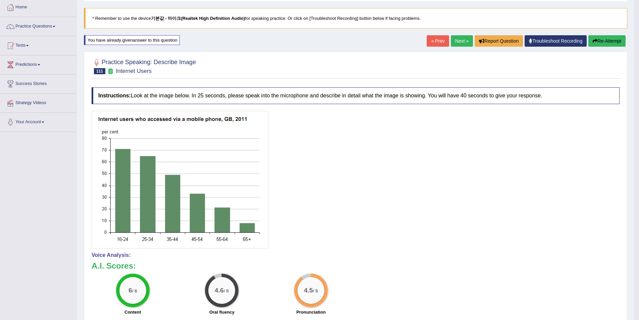
scroll to position [23, 0]
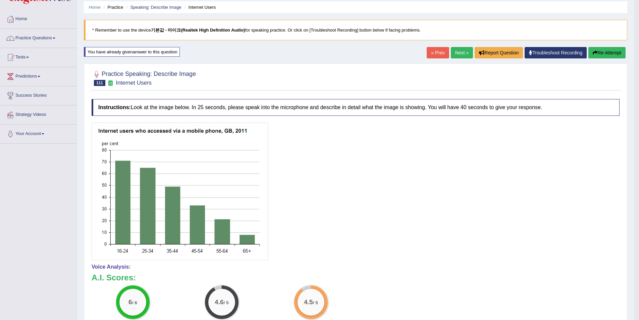
click at [597, 49] on button "Re-Attempt" at bounding box center [606, 52] width 37 height 11
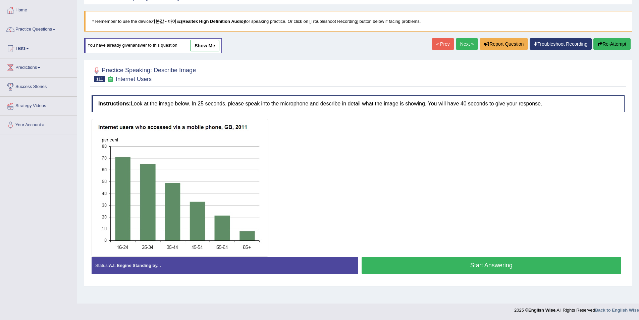
scroll to position [33, 0]
click at [481, 262] on button "Start Answering" at bounding box center [492, 264] width 260 height 17
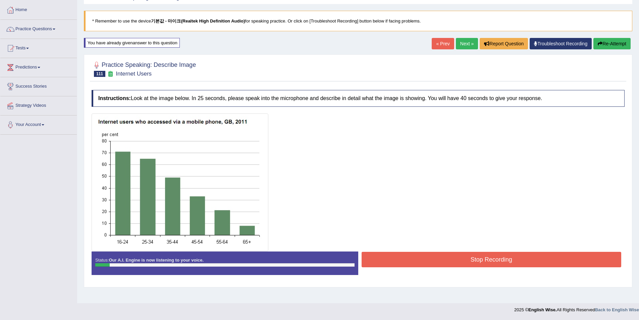
click at [621, 44] on button "Re-Attempt" at bounding box center [611, 43] width 37 height 11
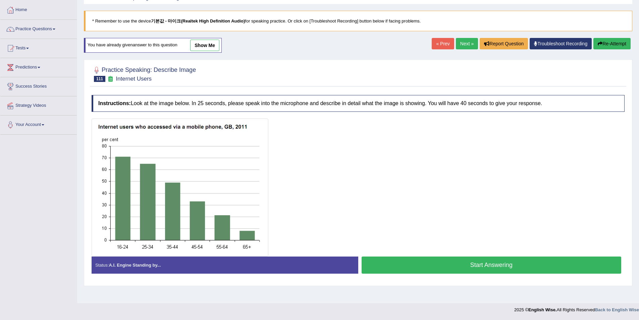
click at [442, 272] on button "Start Answering" at bounding box center [492, 264] width 260 height 17
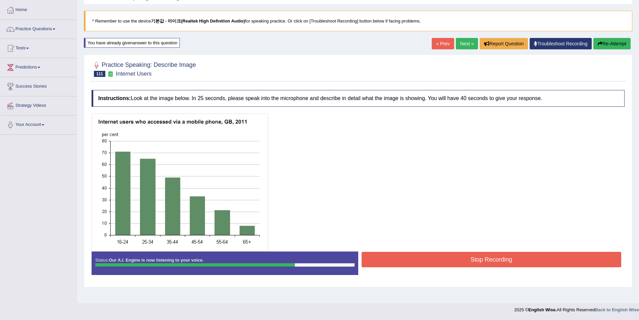
click at [432, 256] on button "Stop Recording" at bounding box center [492, 259] width 260 height 15
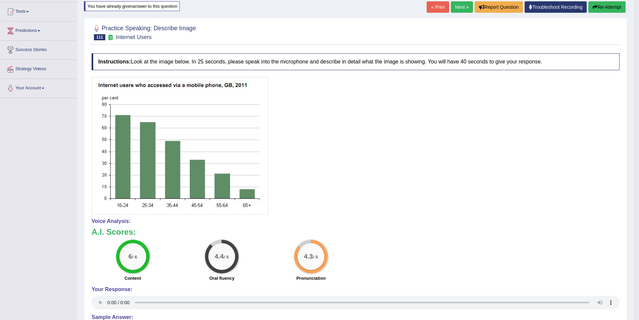
scroll to position [57, 0]
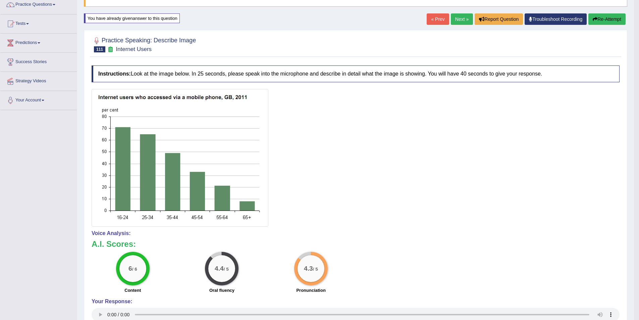
click at [611, 21] on button "Re-Attempt" at bounding box center [606, 18] width 37 height 11
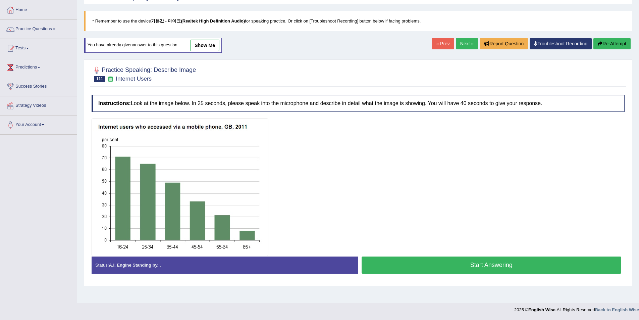
click at [424, 261] on button "Start Answering" at bounding box center [492, 264] width 260 height 17
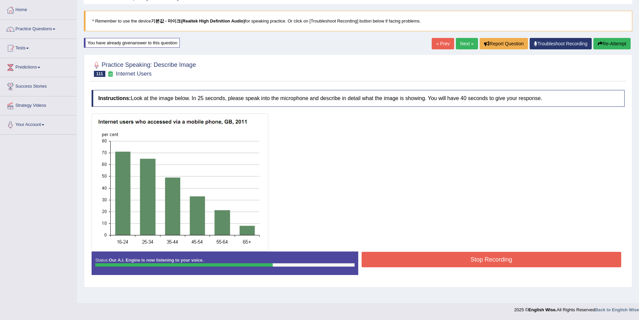
click at [427, 255] on button "Stop Recording" at bounding box center [492, 259] width 260 height 15
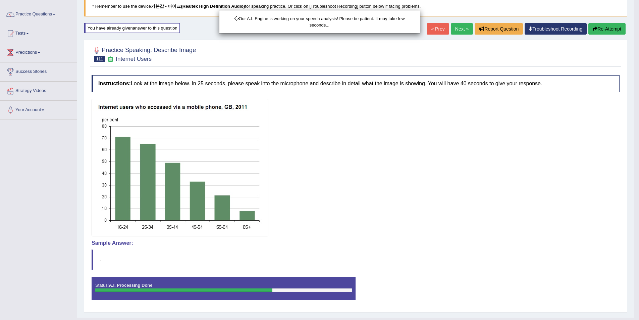
scroll to position [62, 0]
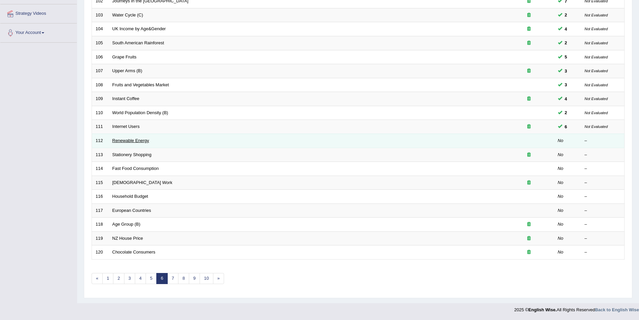
scroll to position [124, 0]
click at [125, 139] on link "Renewable Energy" at bounding box center [130, 140] width 37 height 5
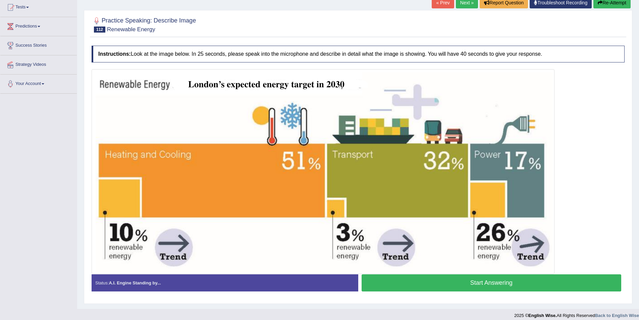
scroll to position [79, 0]
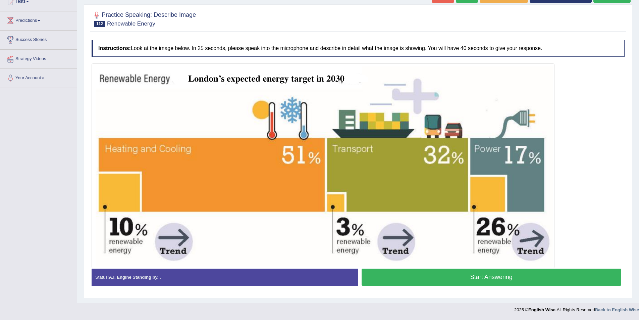
click at [397, 280] on button "Start Answering" at bounding box center [492, 276] width 260 height 17
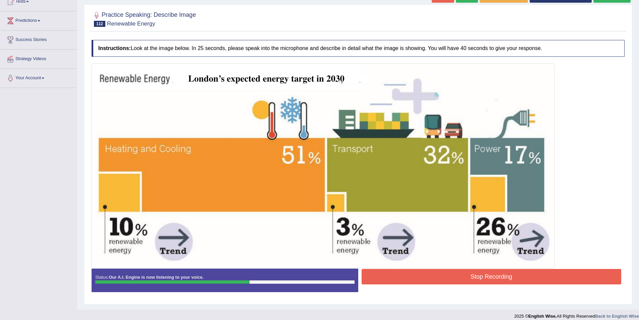
click at [407, 273] on button "Stop Recording" at bounding box center [492, 276] width 260 height 15
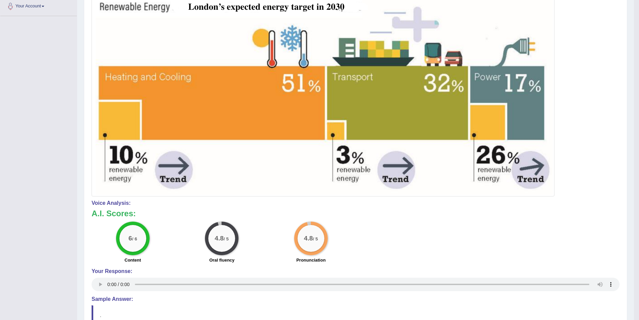
scroll to position [54, 0]
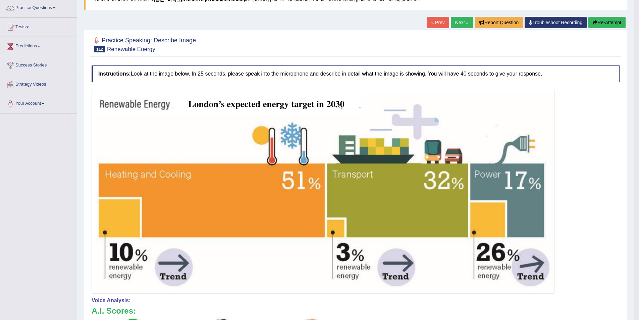
click at [606, 23] on button "Re-Attempt" at bounding box center [606, 22] width 37 height 11
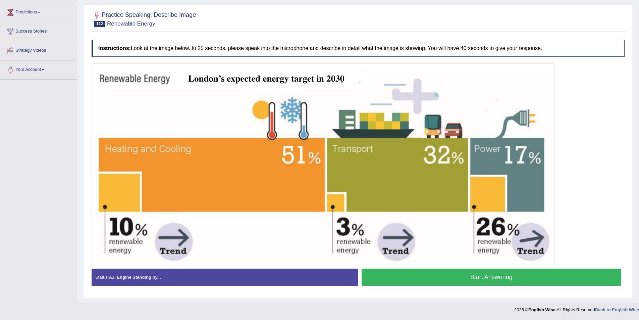
click at [389, 273] on button "Start Answering" at bounding box center [492, 276] width 260 height 17
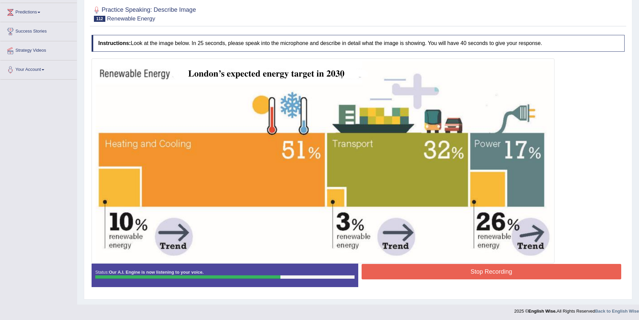
click at [396, 269] on button "Stop Recording" at bounding box center [492, 271] width 260 height 15
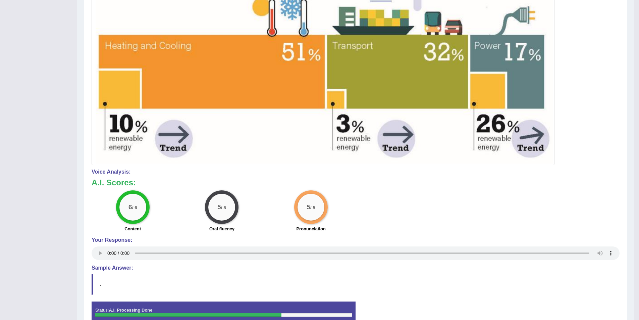
scroll to position [188, 0]
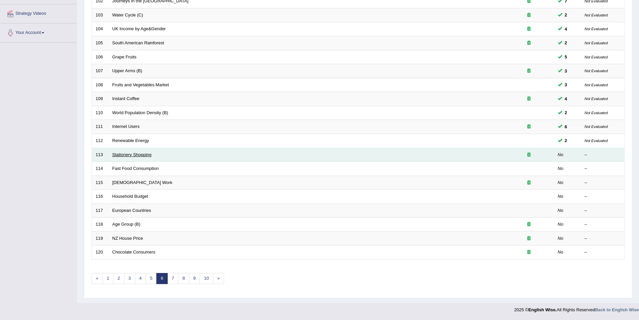
click at [137, 155] on link "Stationery Shopping" at bounding box center [131, 154] width 39 height 5
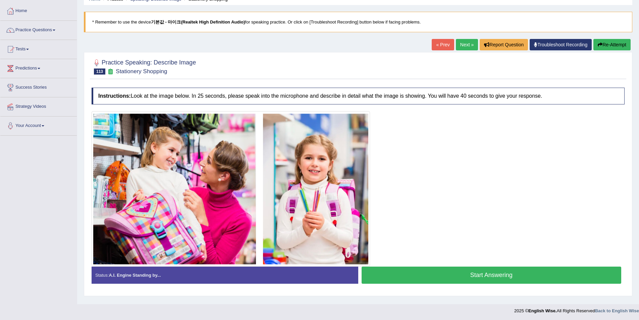
scroll to position [33, 0]
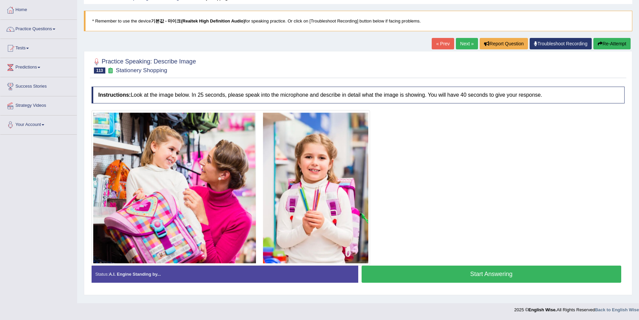
click at [413, 274] on button "Start Answering" at bounding box center [492, 273] width 260 height 17
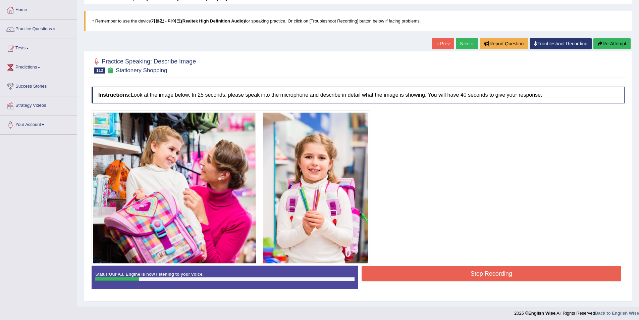
click at [596, 41] on button "Re-Attempt" at bounding box center [611, 43] width 37 height 11
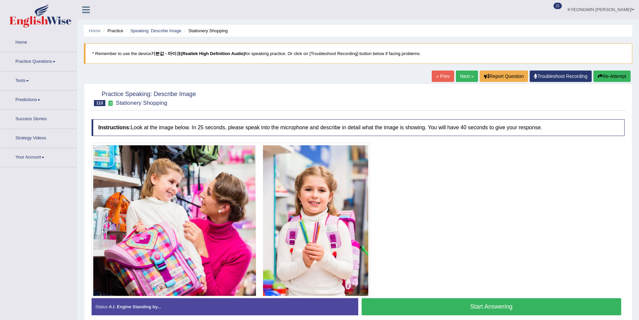
scroll to position [33, 0]
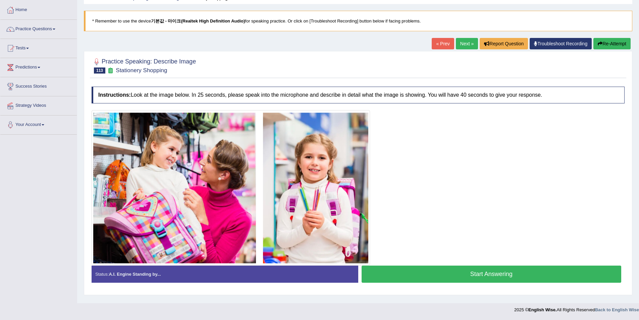
click at [437, 271] on button "Start Answering" at bounding box center [492, 273] width 260 height 17
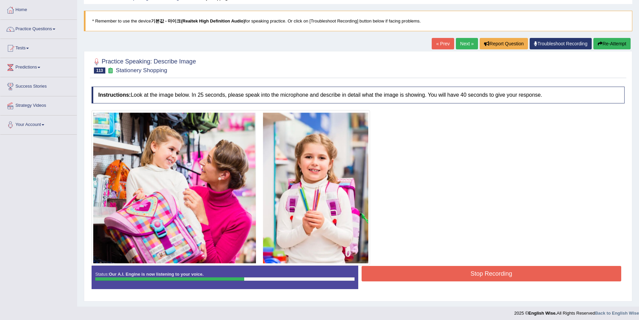
click at [613, 48] on button "Re-Attempt" at bounding box center [611, 43] width 37 height 11
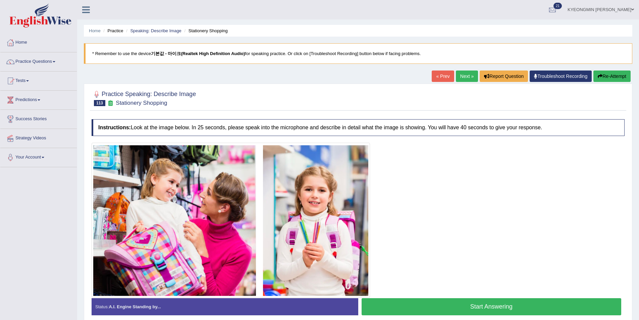
scroll to position [33, 0]
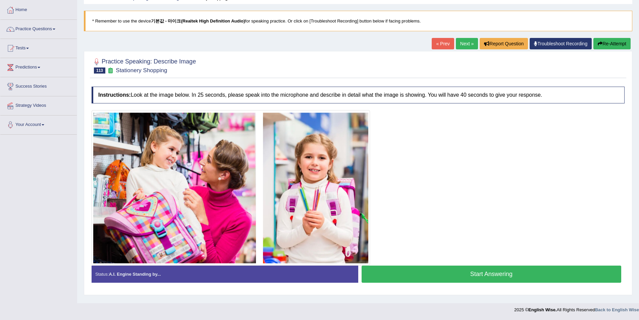
click at [426, 269] on button "Start Answering" at bounding box center [492, 273] width 260 height 17
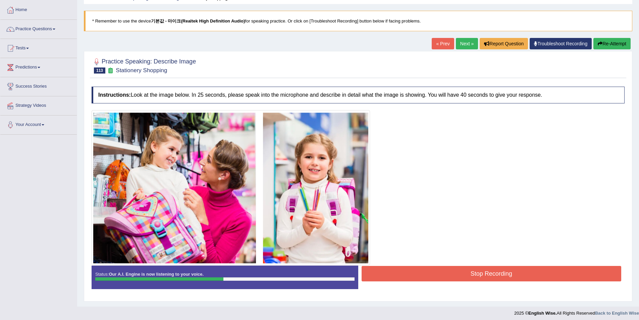
click at [600, 36] on div "Home Practice Speaking: Describe Image Stationery Shopping * Remember to use th…" at bounding box center [358, 136] width 562 height 339
click at [596, 41] on button "Re-Attempt" at bounding box center [611, 43] width 37 height 11
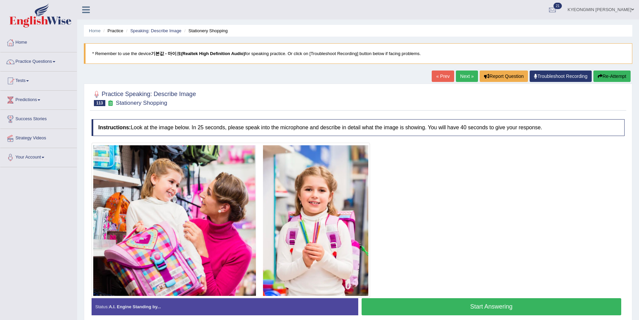
scroll to position [33, 0]
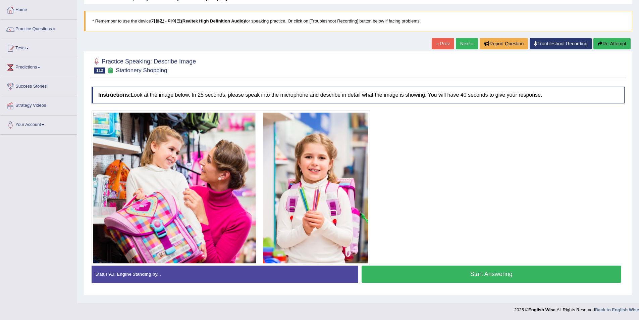
click at [512, 270] on button "Start Answering" at bounding box center [492, 273] width 260 height 17
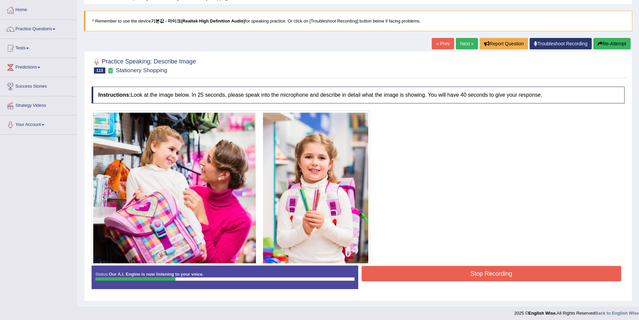
click at [612, 44] on button "Re-Attempt" at bounding box center [611, 43] width 37 height 11
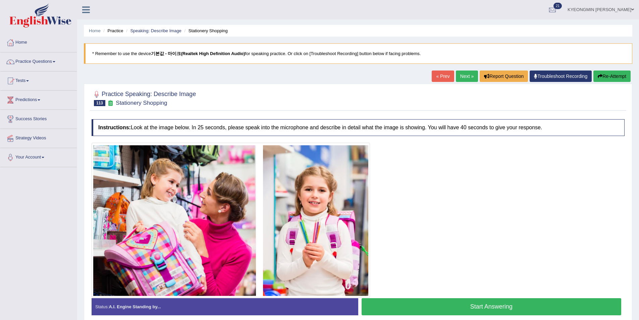
scroll to position [33, 0]
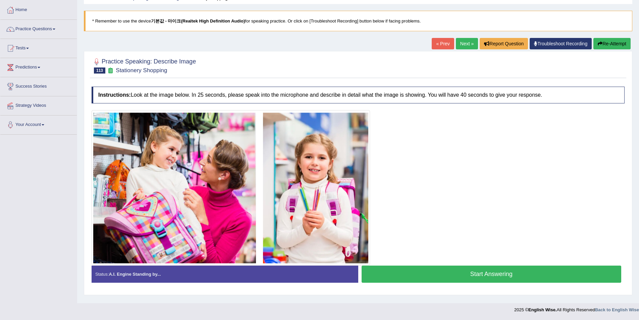
click at [445, 279] on button "Start Answering" at bounding box center [492, 273] width 260 height 17
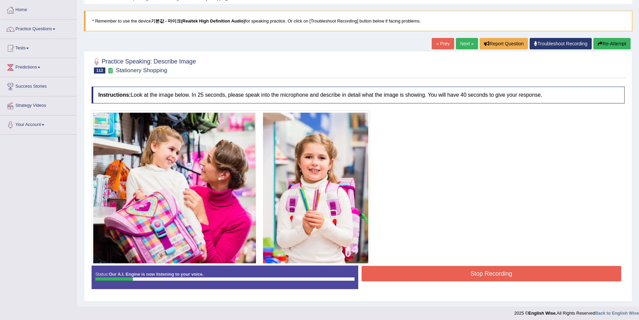
drag, startPoint x: 389, startPoint y: 197, endPoint x: 379, endPoint y: 177, distance: 22.4
click at [606, 49] on button "Re-Attempt" at bounding box center [611, 43] width 37 height 11
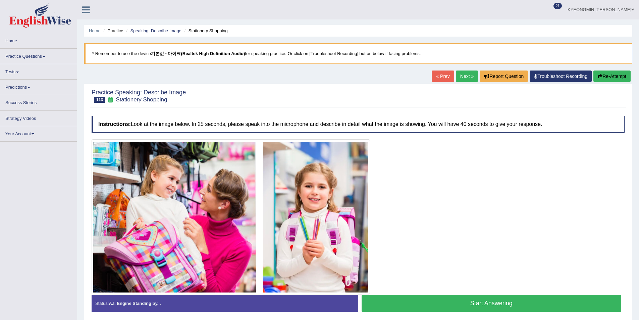
scroll to position [33, 0]
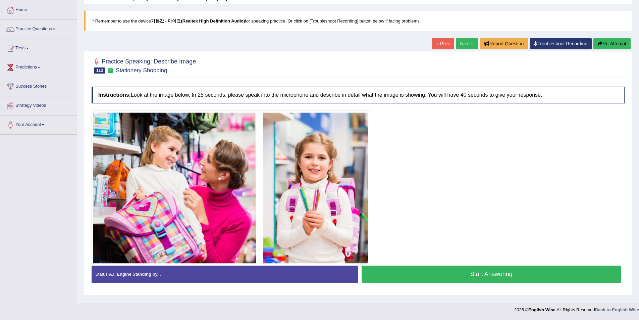
click at [499, 277] on button "Start Answering" at bounding box center [492, 273] width 260 height 17
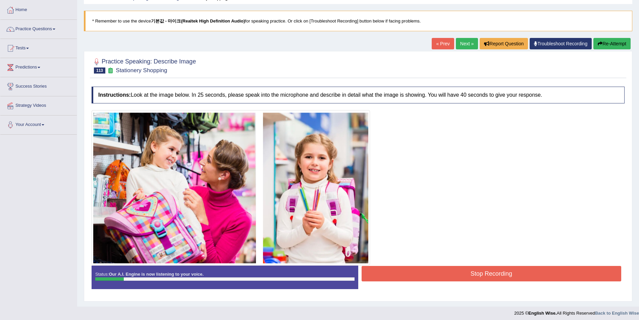
click at [625, 44] on button "Re-Attempt" at bounding box center [611, 43] width 37 height 11
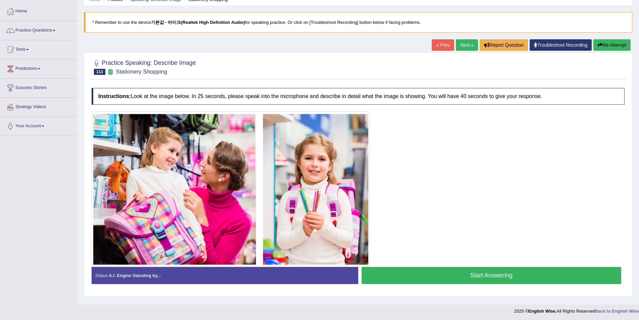
scroll to position [33, 0]
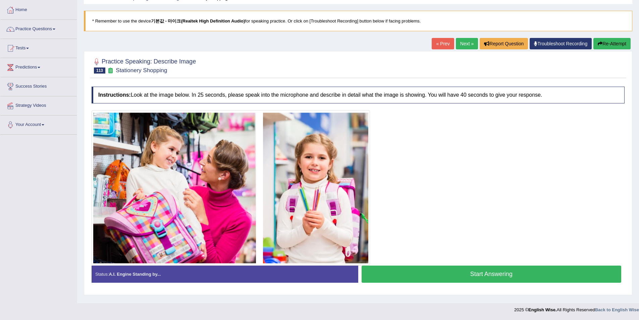
click at [385, 274] on button "Start Answering" at bounding box center [492, 273] width 260 height 17
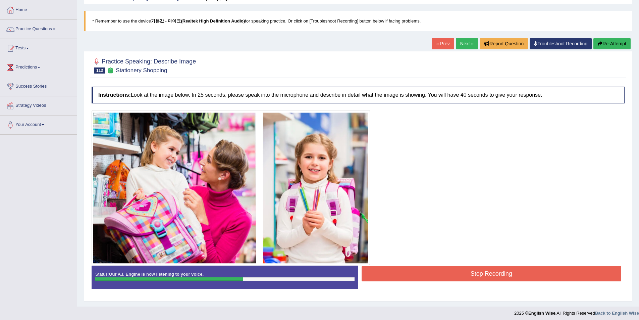
click at [474, 273] on button "Stop Recording" at bounding box center [492, 273] width 260 height 15
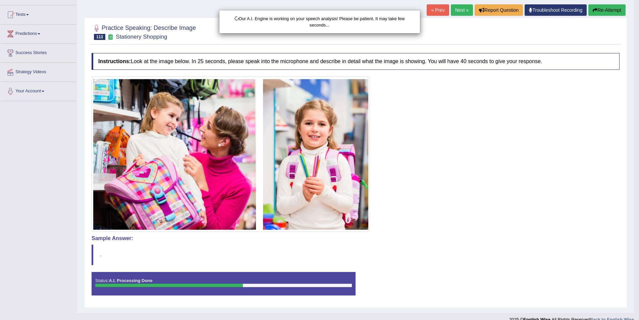
scroll to position [76, 0]
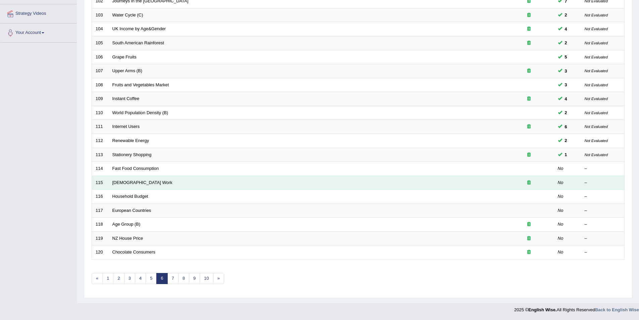
scroll to position [124, 0]
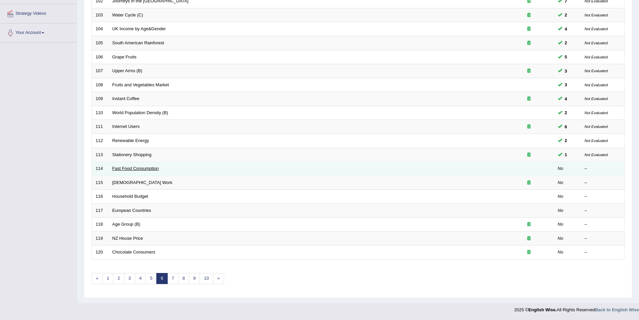
click at [158, 166] on link "Fast Food Consumption" at bounding box center [135, 168] width 47 height 5
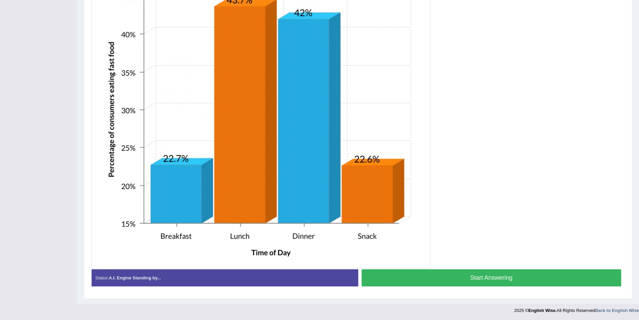
scroll to position [213, 0]
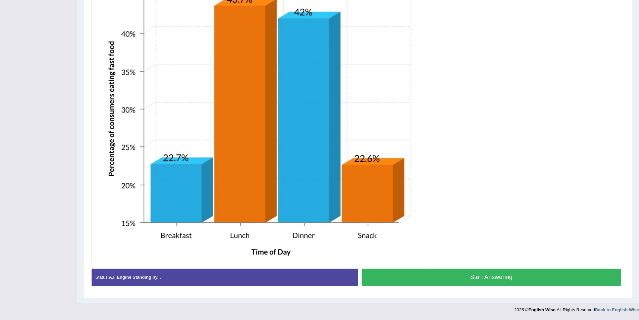
click at [417, 277] on button "Start Answering" at bounding box center [492, 276] width 260 height 17
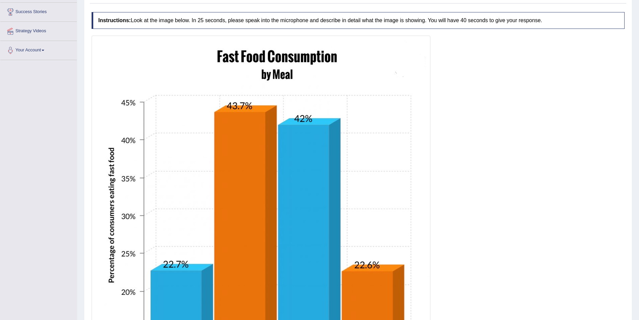
scroll to position [46, 0]
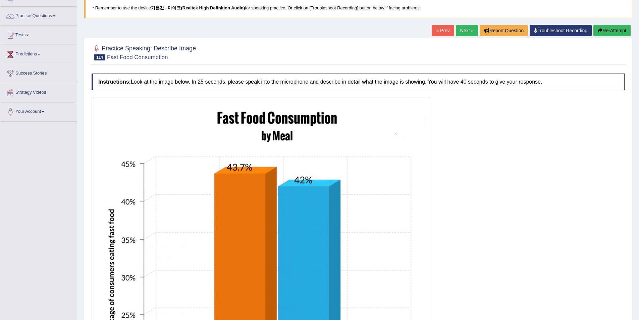
click at [614, 34] on button "Re-Attempt" at bounding box center [611, 30] width 37 height 11
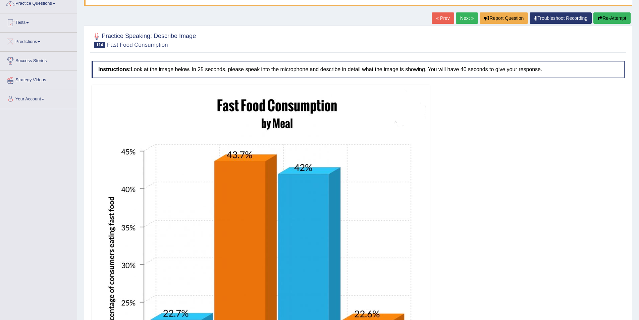
scroll to position [79, 0]
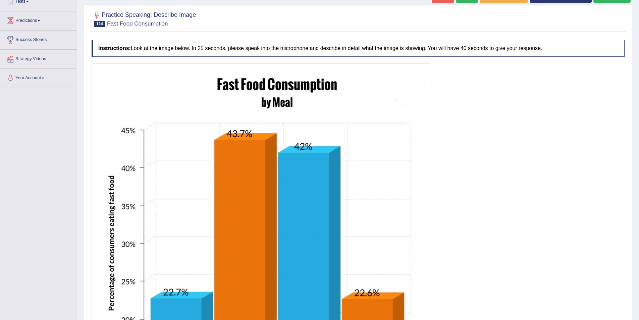
click at [489, 110] on div at bounding box center [358, 232] width 533 height 339
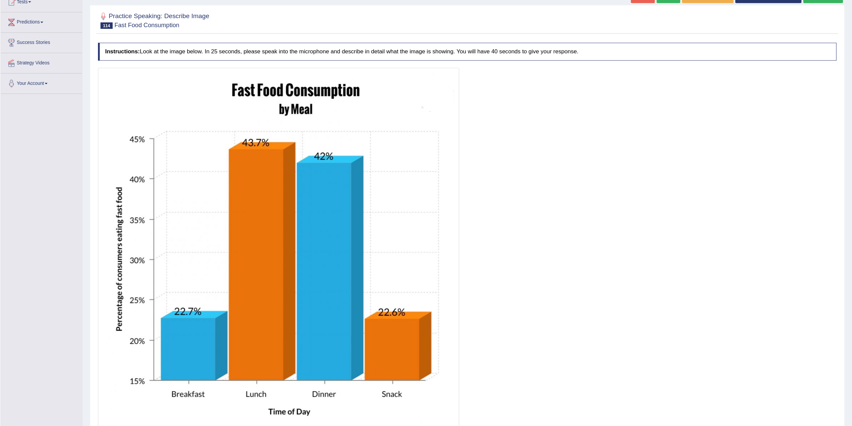
scroll to position [78, 0]
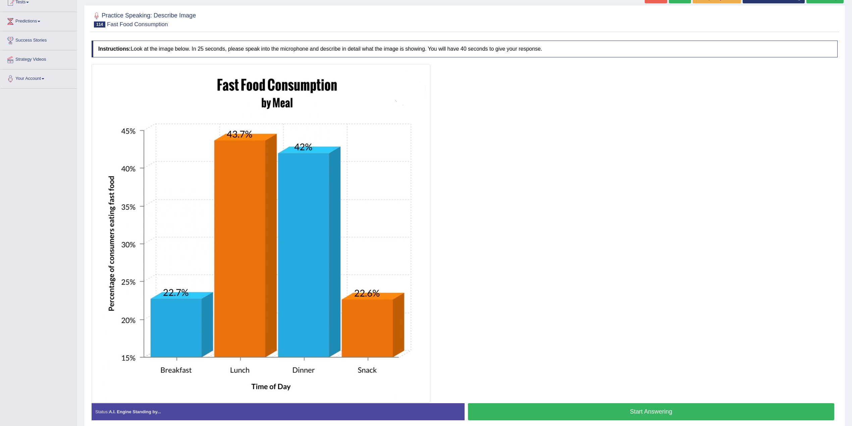
drag, startPoint x: 605, startPoint y: 0, endPoint x: 525, endPoint y: 133, distance: 154.9
click at [525, 133] on div at bounding box center [465, 233] width 746 height 339
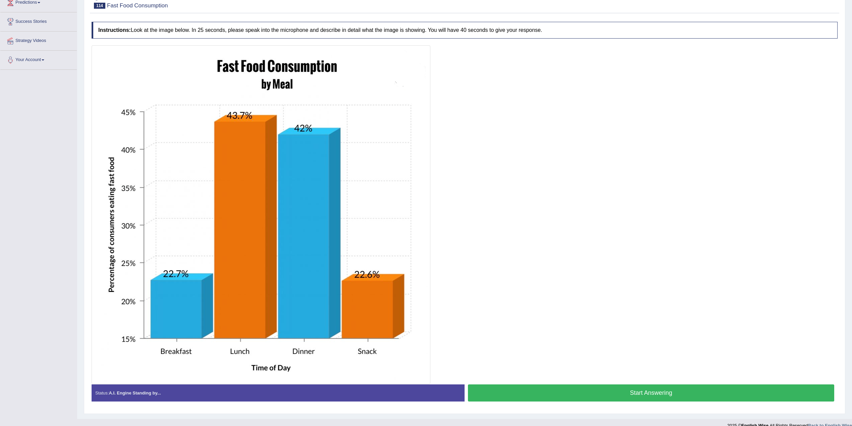
scroll to position [108, 0]
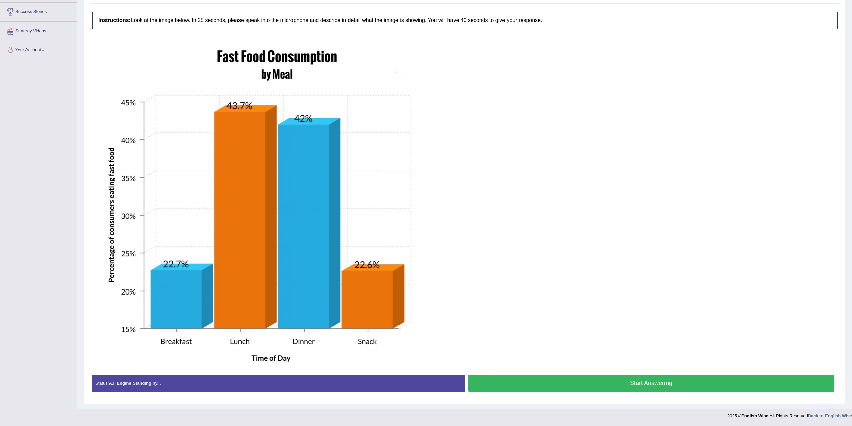
click at [592, 319] on button "Start Answering" at bounding box center [651, 383] width 366 height 17
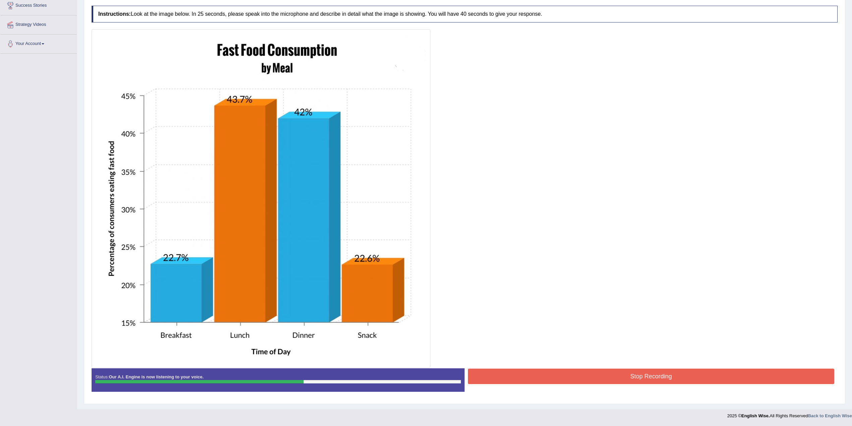
scroll to position [114, 0]
drag, startPoint x: 596, startPoint y: 378, endPoint x: 593, endPoint y: 384, distance: 6.8
click at [595, 319] on button "Stop Recording" at bounding box center [651, 376] width 366 height 15
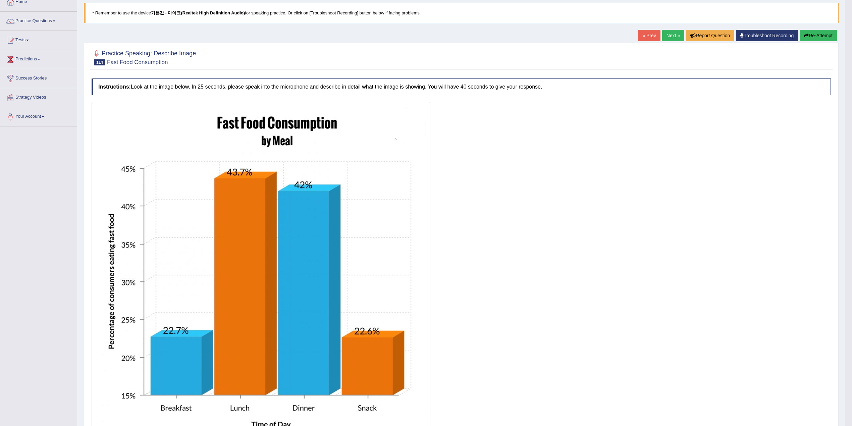
scroll to position [25, 0]
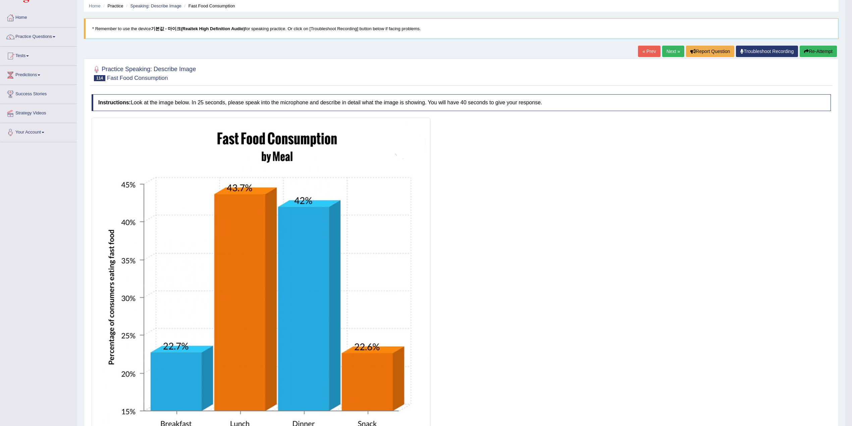
click at [639, 53] on button "Re-Attempt" at bounding box center [818, 51] width 37 height 11
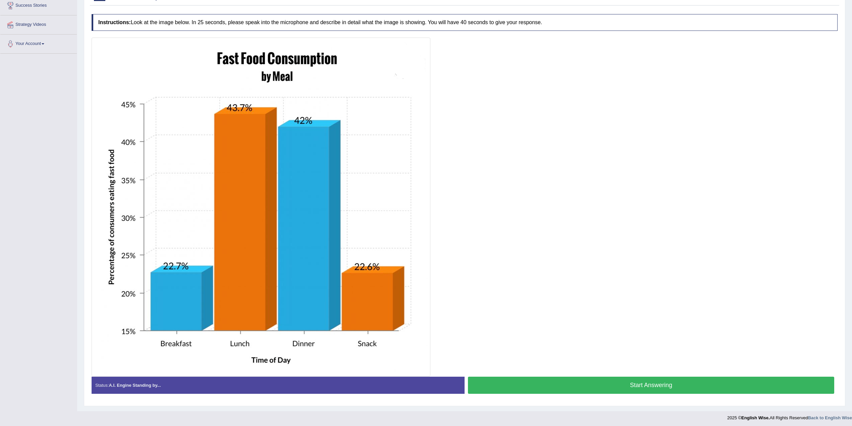
scroll to position [114, 0]
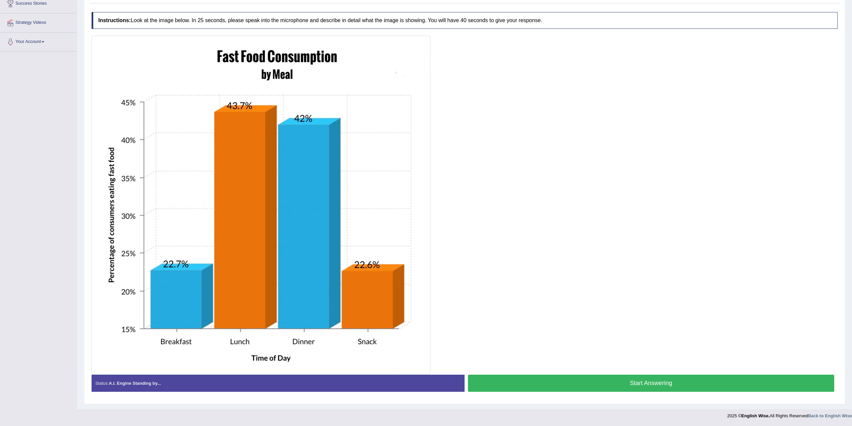
click at [589, 388] on button "Start Answering" at bounding box center [651, 383] width 366 height 17
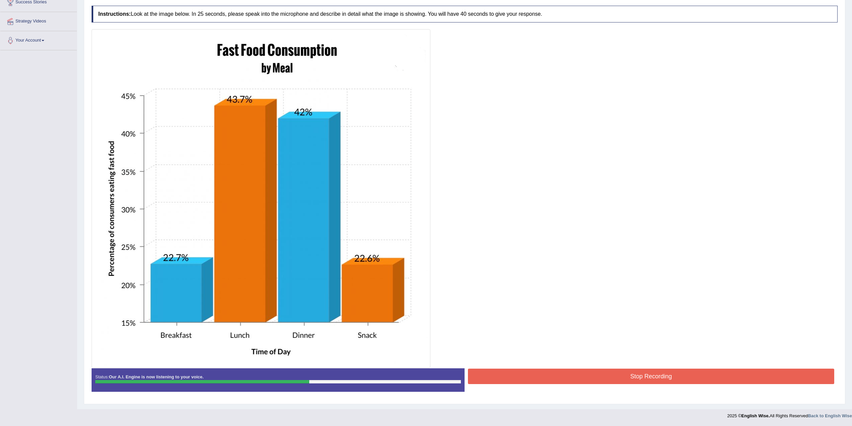
click at [624, 371] on button "Stop Recording" at bounding box center [651, 376] width 366 height 15
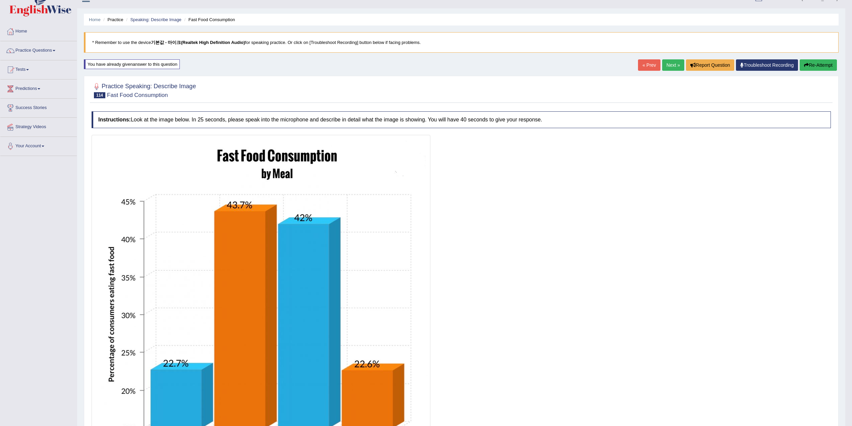
scroll to position [0, 0]
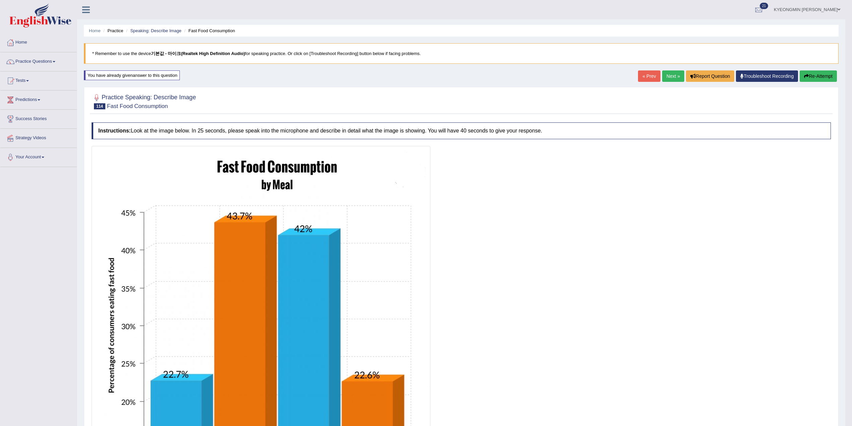
click at [820, 78] on button "Re-Attempt" at bounding box center [818, 75] width 37 height 11
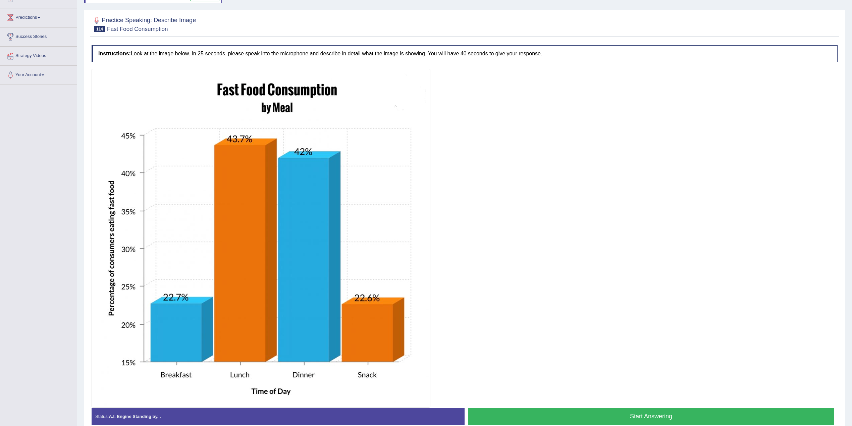
scroll to position [117, 0]
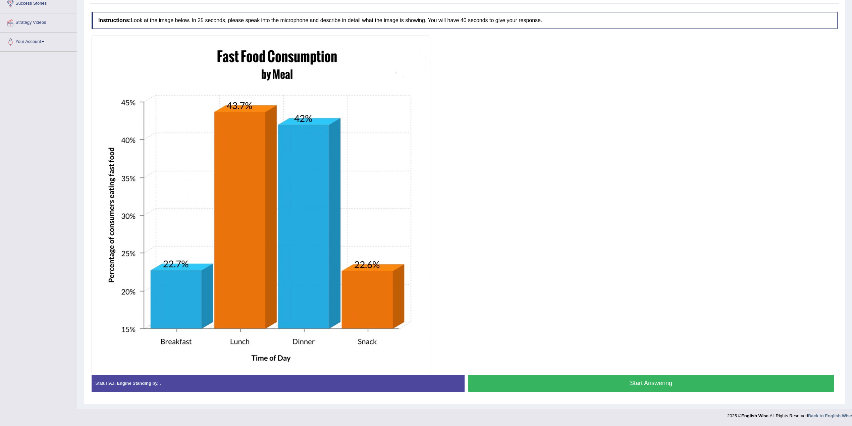
click at [569, 379] on button "Start Answering" at bounding box center [651, 383] width 366 height 17
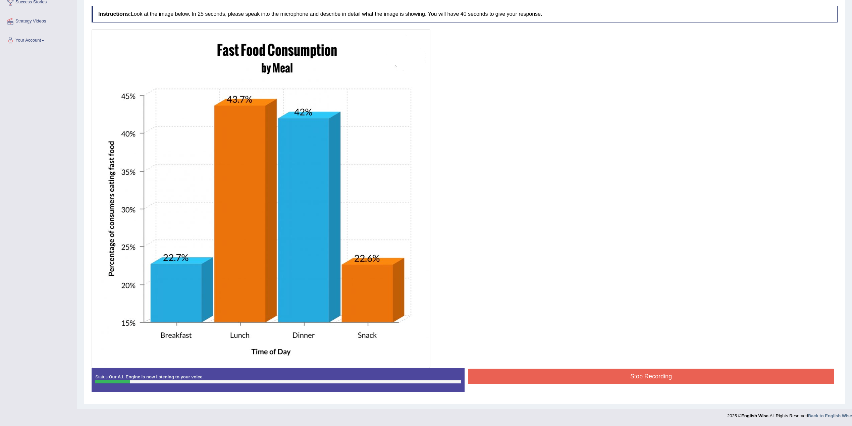
scroll to position [118, 0]
click at [612, 377] on button "Stop Recording" at bounding box center [651, 376] width 366 height 15
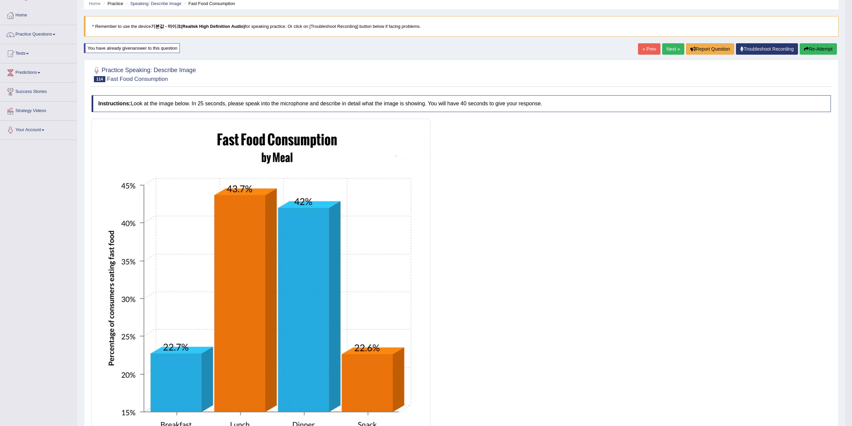
scroll to position [23, 0]
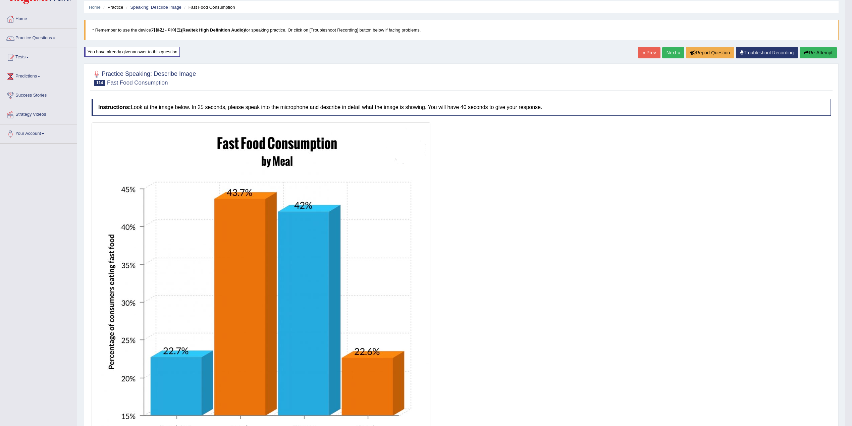
click at [804, 53] on icon "button" at bounding box center [806, 52] width 5 height 5
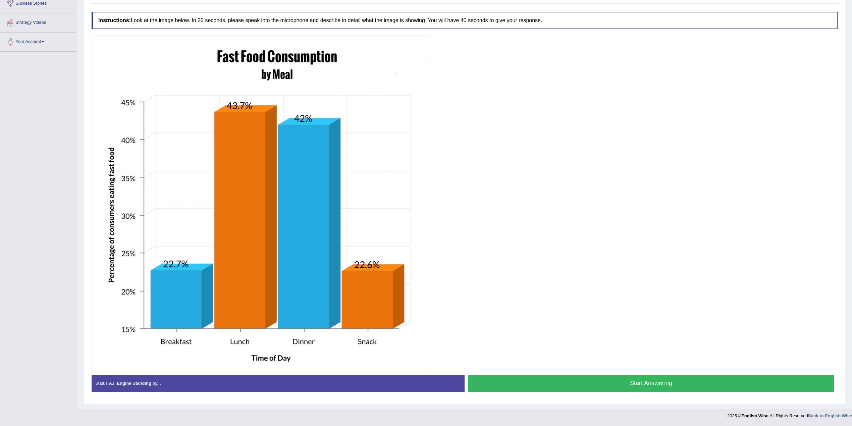
click at [632, 386] on button "Start Answering" at bounding box center [651, 383] width 366 height 17
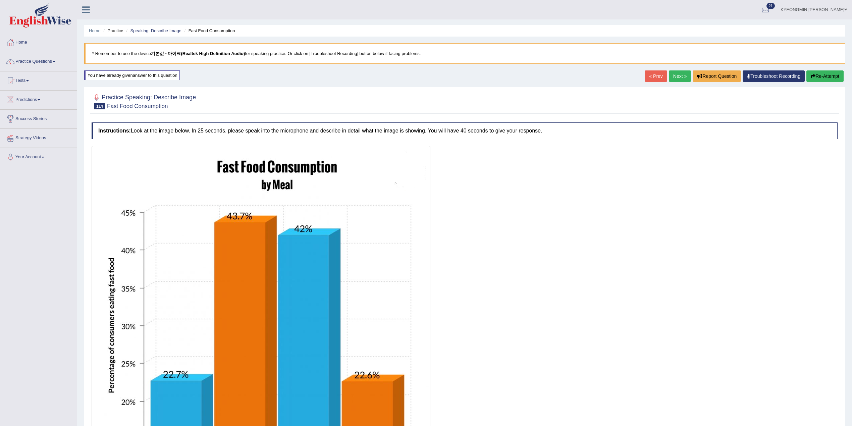
click at [833, 83] on div "« Prev Next » Report Question Troubleshoot Recording Re-Attempt" at bounding box center [745, 76] width 201 height 13
click at [821, 74] on button "Re-Attempt" at bounding box center [824, 75] width 37 height 11
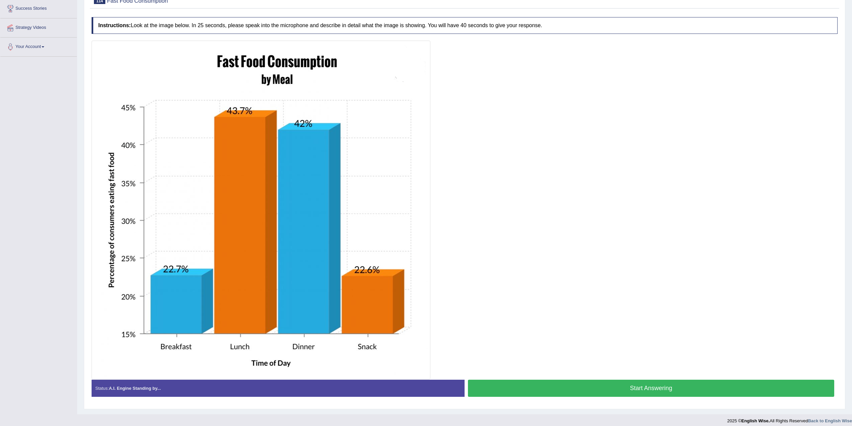
scroll to position [117, 0]
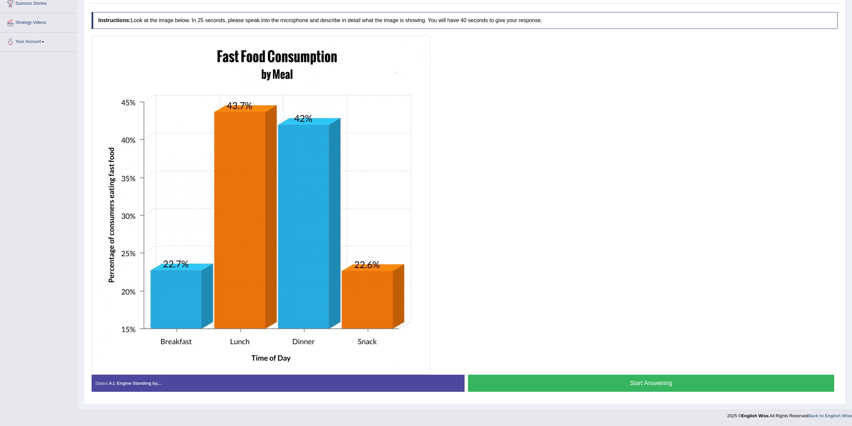
click at [623, 387] on button "Start Answering" at bounding box center [651, 383] width 366 height 17
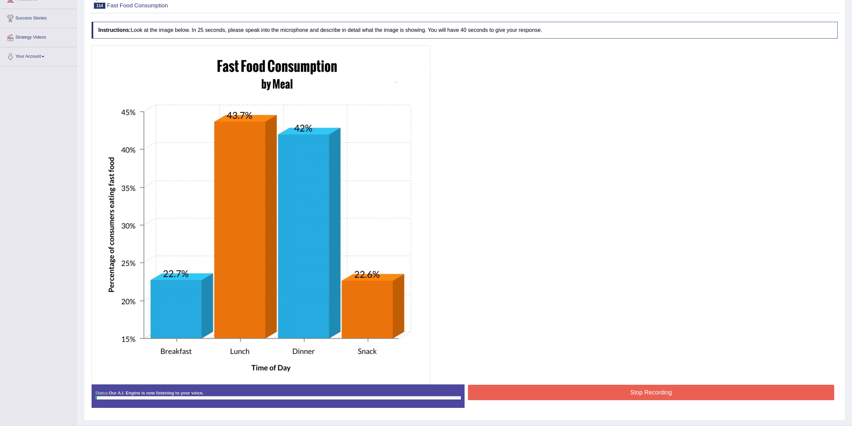
scroll to position [72, 0]
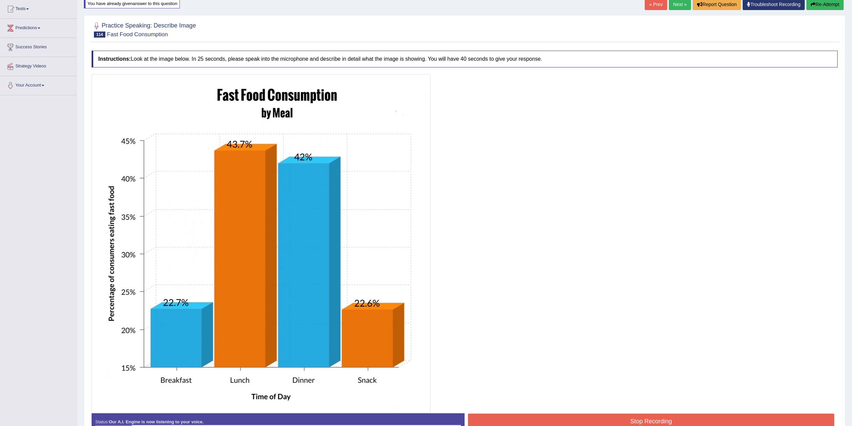
click at [831, 5] on button "Re-Attempt" at bounding box center [824, 4] width 37 height 11
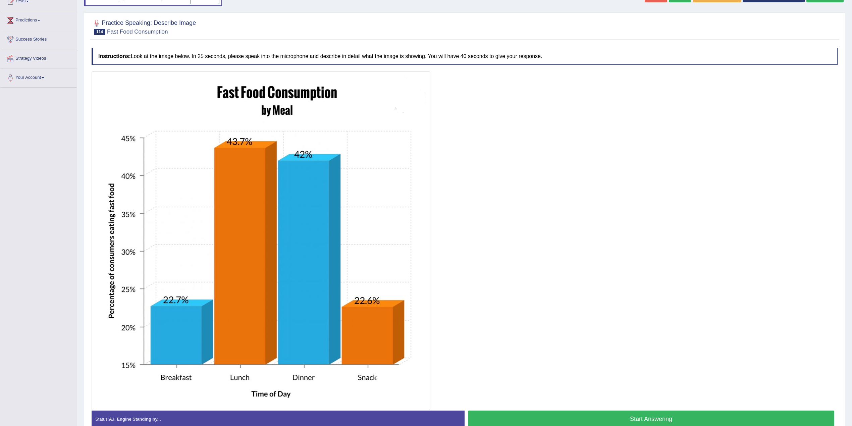
scroll to position [96, 0]
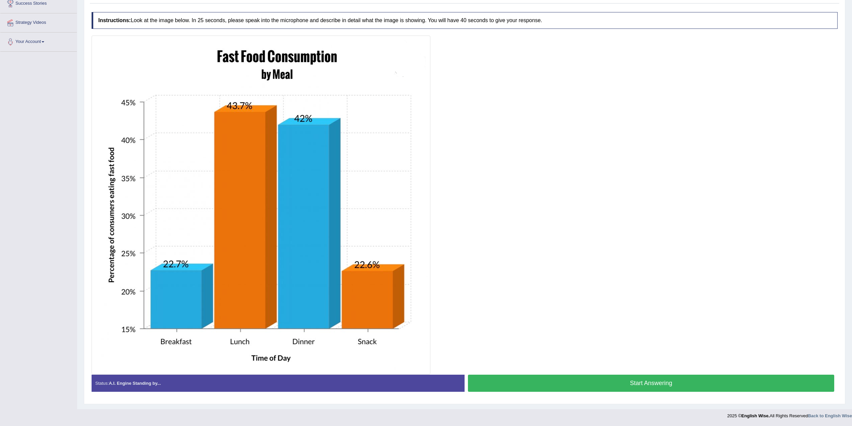
click at [648, 380] on button "Start Answering" at bounding box center [651, 383] width 366 height 17
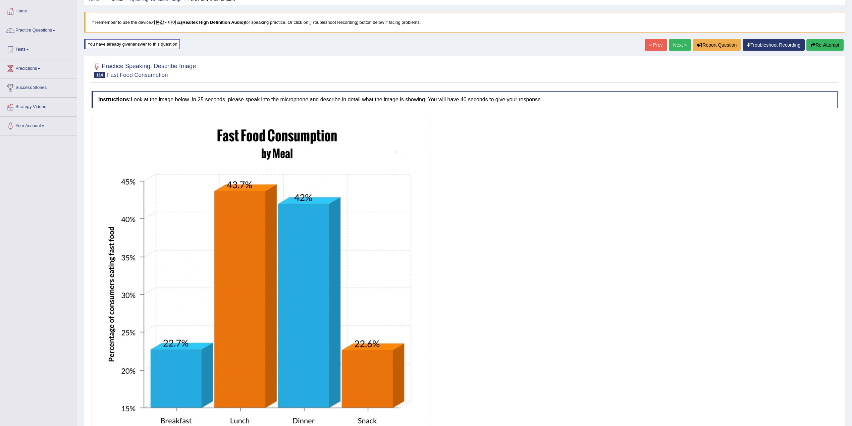
scroll to position [27, 0]
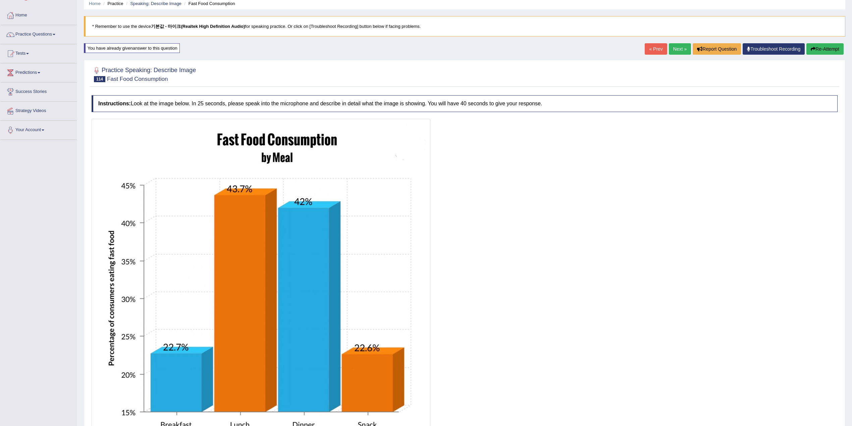
click at [813, 50] on icon "button" at bounding box center [813, 49] width 5 height 5
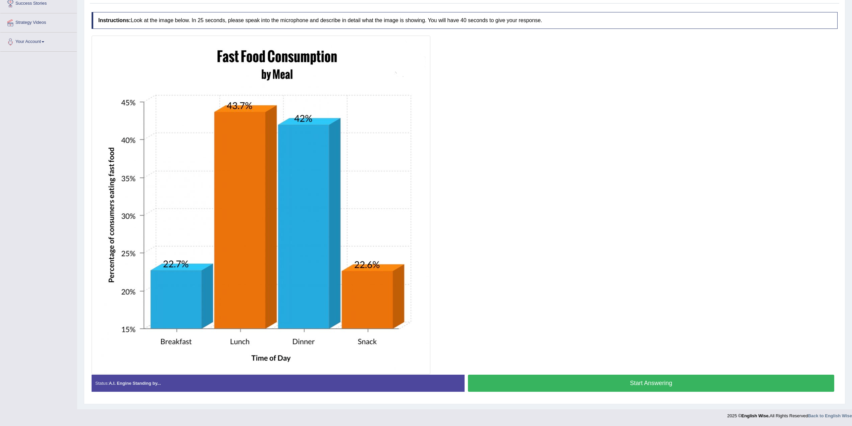
click at [629, 380] on button "Start Answering" at bounding box center [651, 383] width 366 height 17
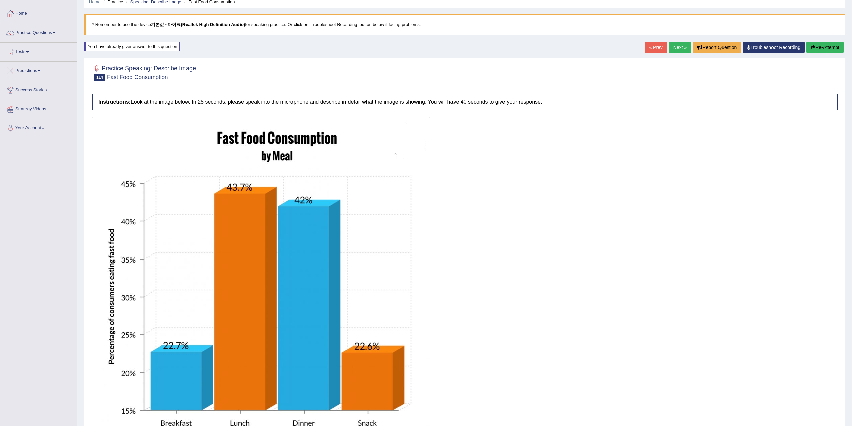
scroll to position [29, 0]
click at [833, 57] on div "Home Practice Speaking: Describe Image Fast Food Consumption * Remember to use …" at bounding box center [464, 234] width 775 height 526
click at [832, 42] on div "Home Practice Speaking: Describe Image Fast Food Consumption * Remember to use …" at bounding box center [464, 234] width 775 height 526
drag, startPoint x: 832, startPoint y: 44, endPoint x: 830, endPoint y: 47, distance: 3.9
click at [830, 47] on button "Re-Attempt" at bounding box center [824, 47] width 37 height 11
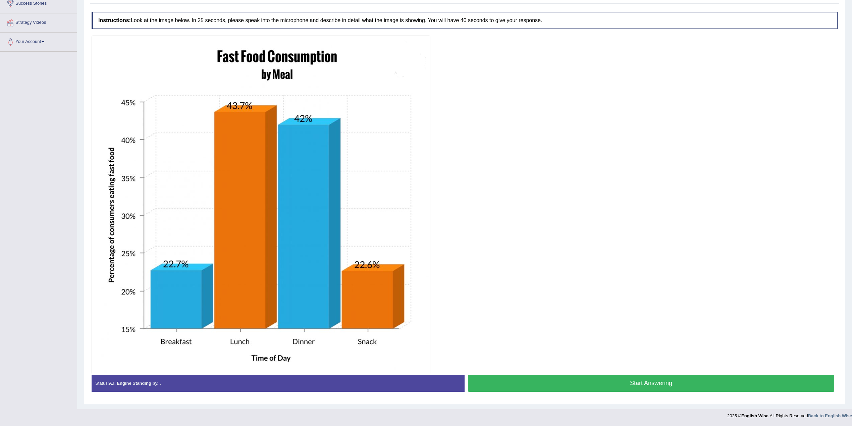
click at [577, 377] on button "Start Answering" at bounding box center [651, 383] width 366 height 17
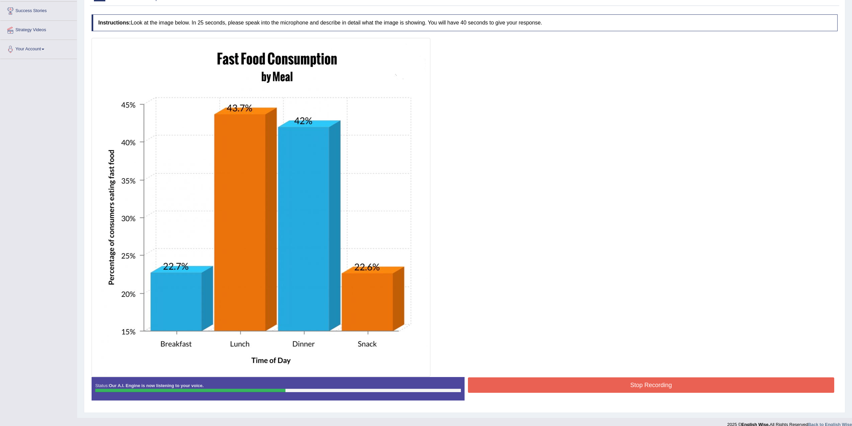
scroll to position [118, 0]
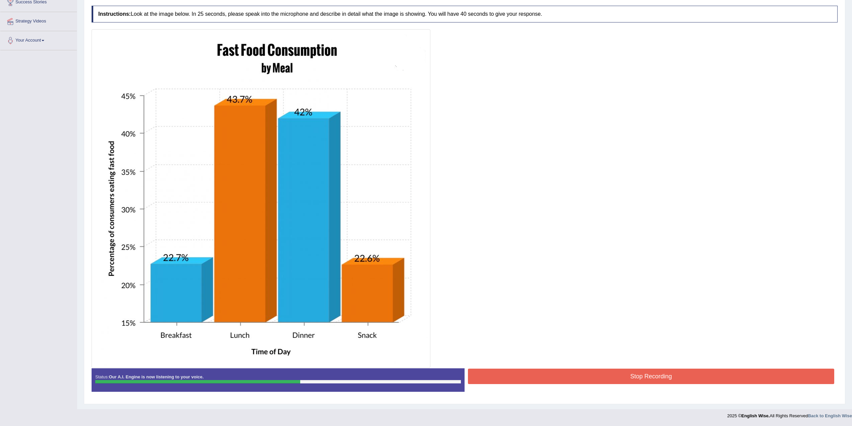
click at [658, 383] on button "Stop Recording" at bounding box center [651, 376] width 366 height 15
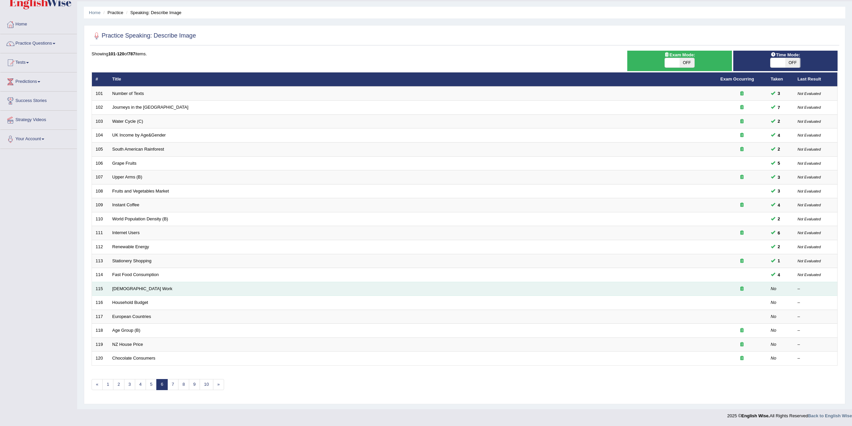
click at [134, 282] on td "[DEMOGRAPHIC_DATA] Work" at bounding box center [413, 289] width 608 height 14
click at [130, 290] on td "[DEMOGRAPHIC_DATA] Work" at bounding box center [413, 289] width 608 height 14
click at [129, 290] on td "[DEMOGRAPHIC_DATA] Work" at bounding box center [413, 289] width 608 height 14
click at [128, 290] on td "[DEMOGRAPHIC_DATA] Work" at bounding box center [413, 289] width 608 height 14
click at [127, 290] on td "[DEMOGRAPHIC_DATA] Work" at bounding box center [413, 289] width 608 height 14
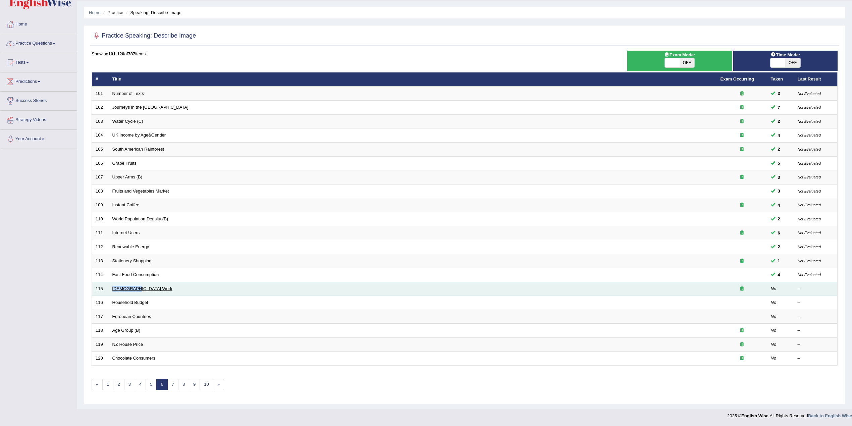
click at [123, 288] on link "[DEMOGRAPHIC_DATA] Work" at bounding box center [142, 288] width 60 height 5
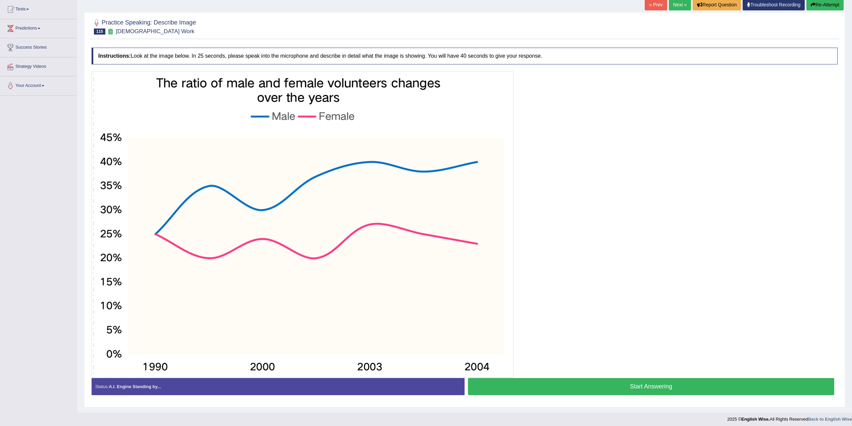
scroll to position [76, 0]
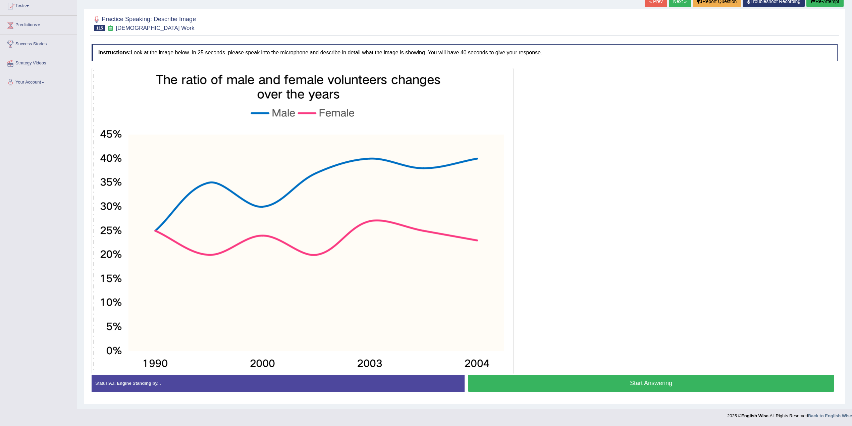
click at [554, 386] on button "Start Answering" at bounding box center [651, 383] width 366 height 17
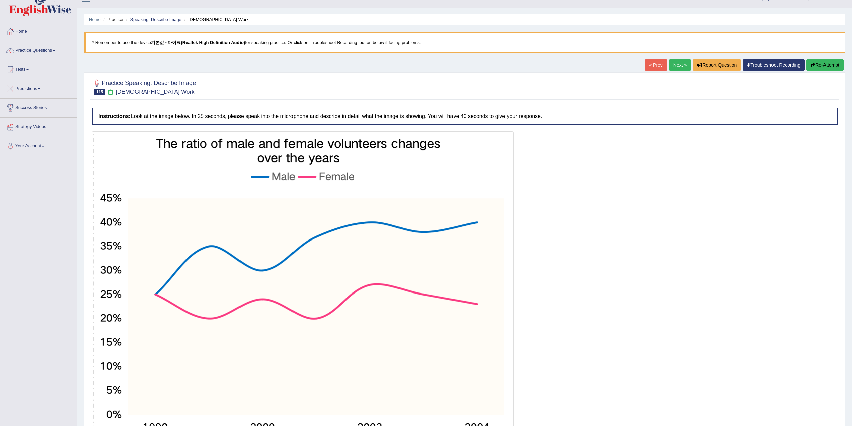
scroll to position [0, 0]
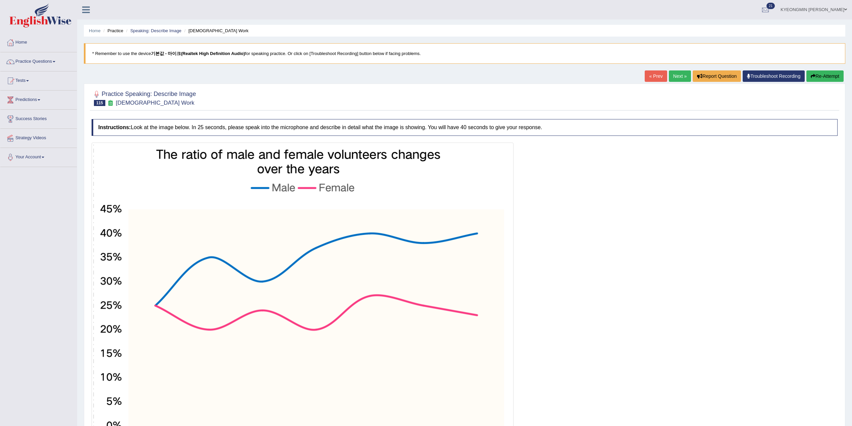
click at [839, 80] on button "Re-Attempt" at bounding box center [824, 75] width 37 height 11
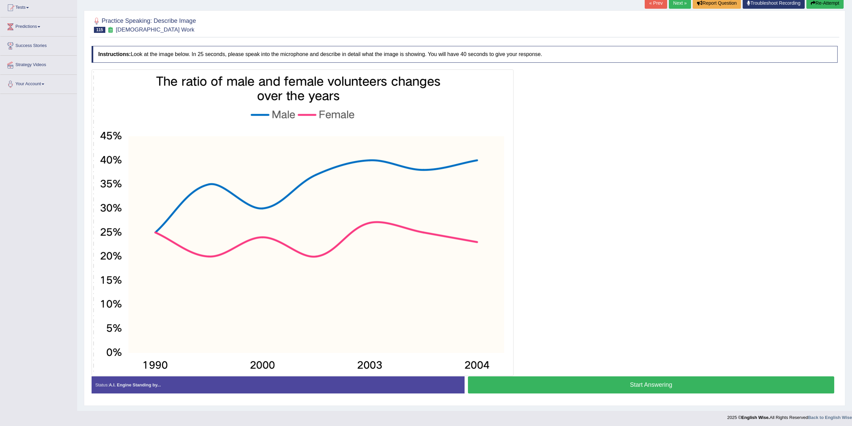
scroll to position [76, 0]
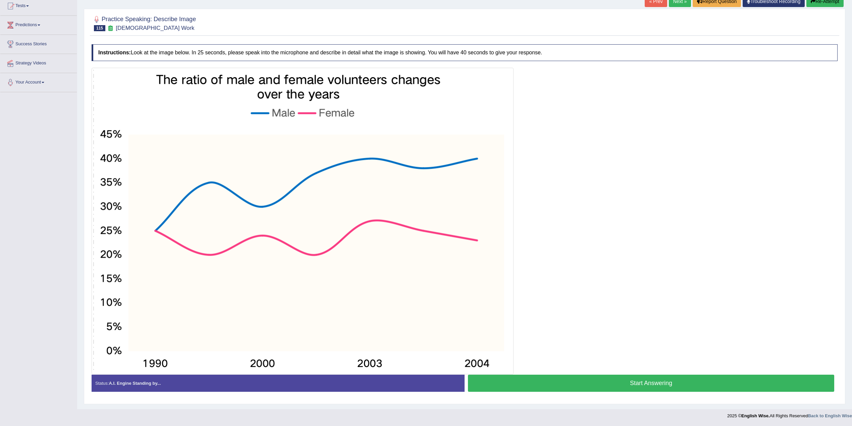
click at [585, 383] on button "Start Answering" at bounding box center [651, 383] width 366 height 17
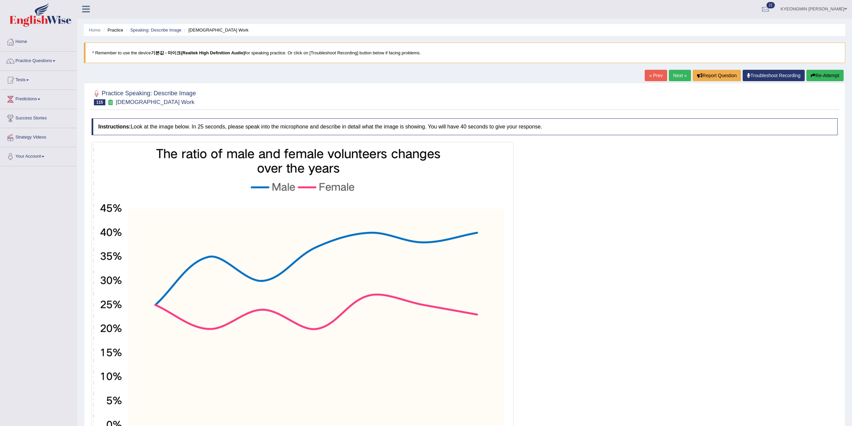
scroll to position [0, 0]
click at [828, 70] on div "Home Practice Speaking: Describe Image Volunteer Work * Remember to use the dev…" at bounding box center [464, 245] width 775 height 490
click at [823, 76] on button "Re-Attempt" at bounding box center [824, 75] width 37 height 11
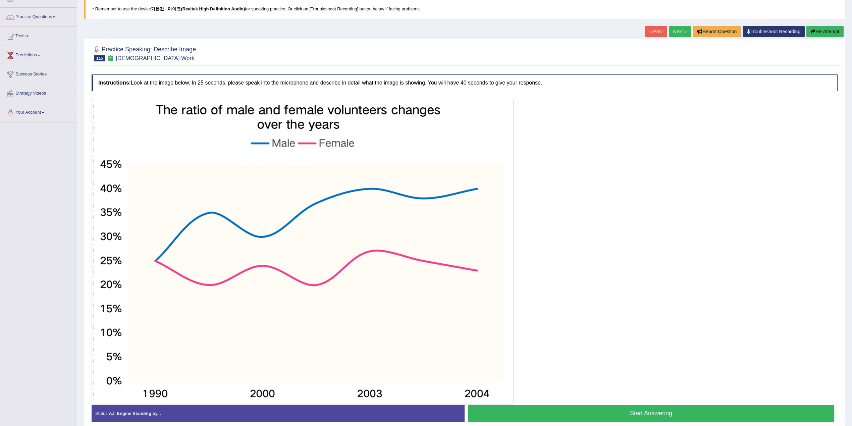
scroll to position [76, 0]
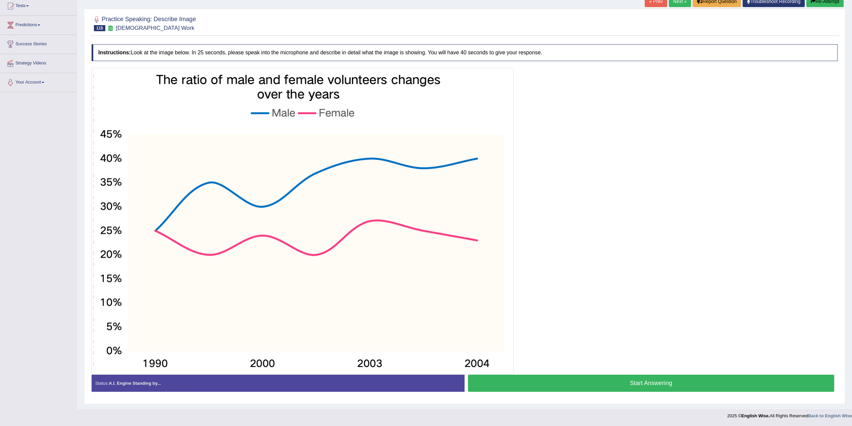
click at [559, 384] on button "Start Answering" at bounding box center [651, 383] width 366 height 17
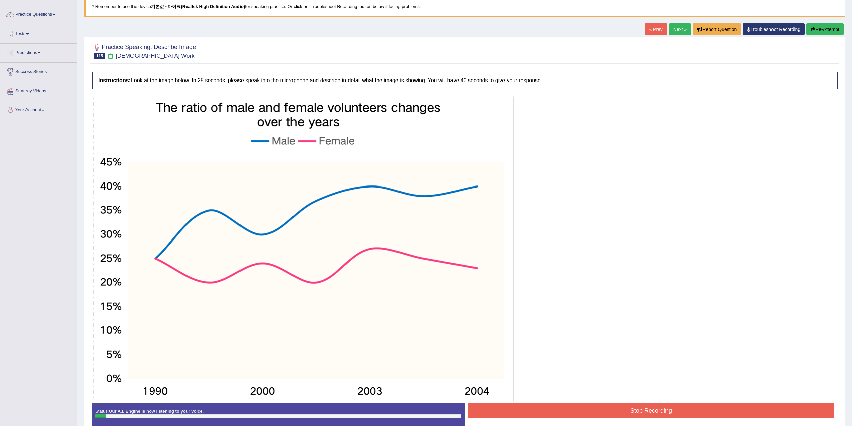
scroll to position [31, 0]
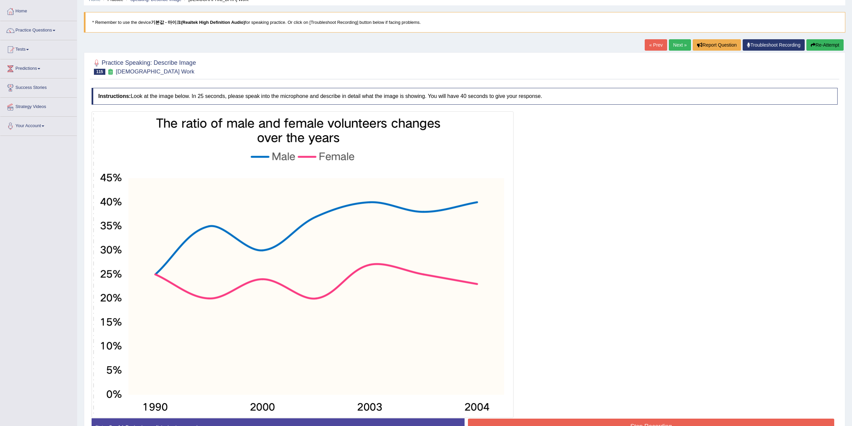
click at [824, 46] on button "Re-Attempt" at bounding box center [824, 44] width 37 height 11
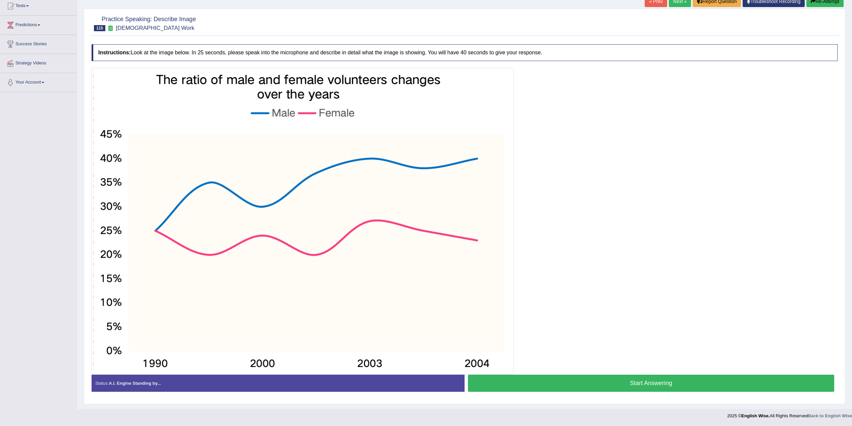
scroll to position [76, 0]
click at [582, 379] on button "Start Answering" at bounding box center [651, 383] width 366 height 17
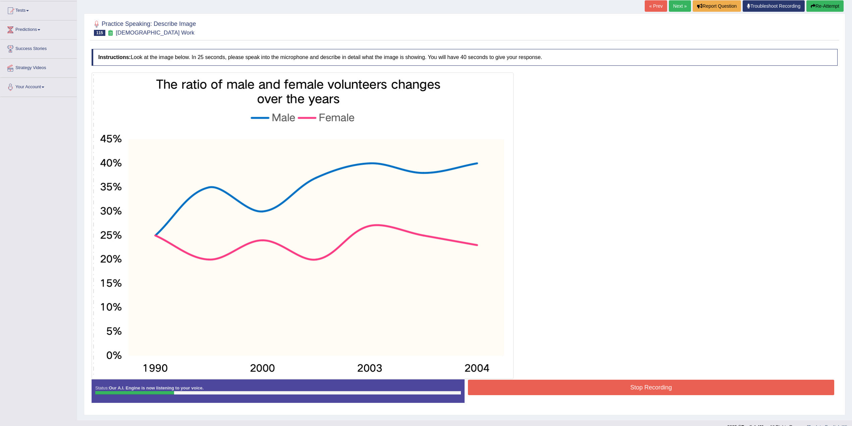
scroll to position [31, 0]
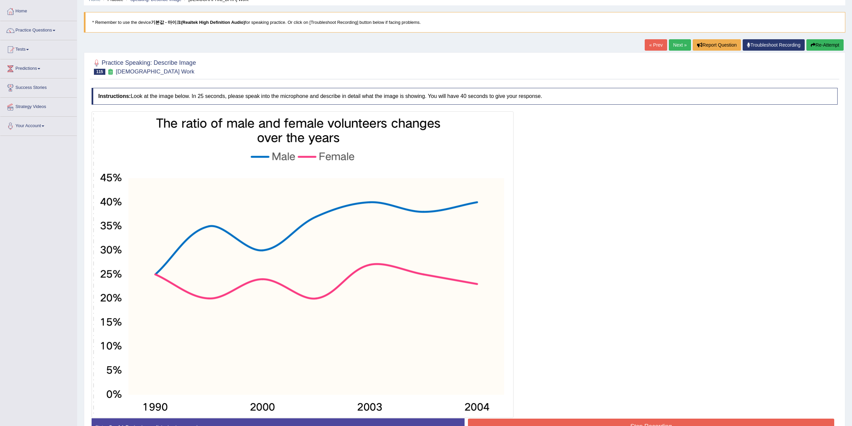
click at [826, 42] on button "Re-Attempt" at bounding box center [824, 44] width 37 height 11
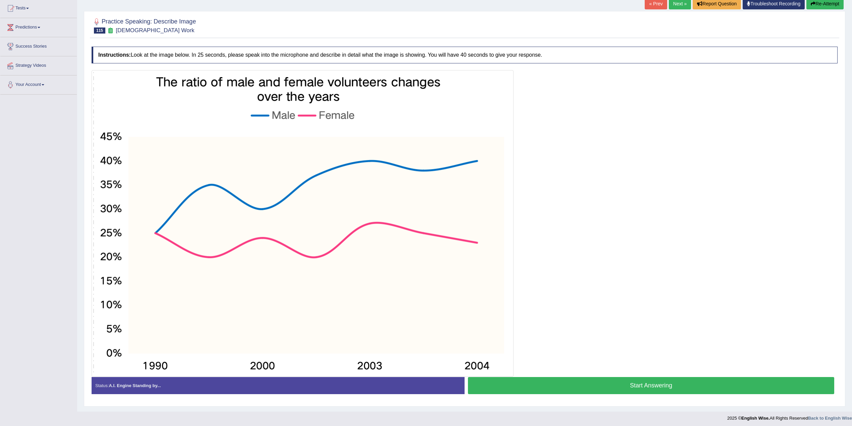
scroll to position [72, 0]
click at [627, 395] on div "Start Answering" at bounding box center [651, 386] width 373 height 19
click at [631, 388] on button "Start Answering" at bounding box center [651, 385] width 366 height 17
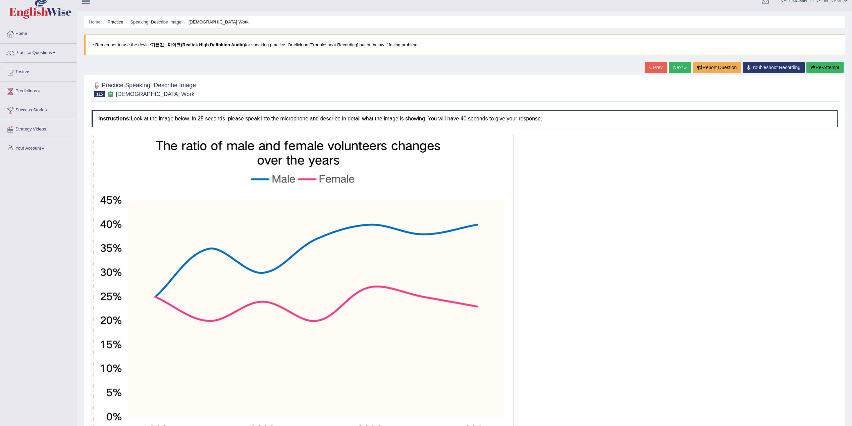
scroll to position [0, 0]
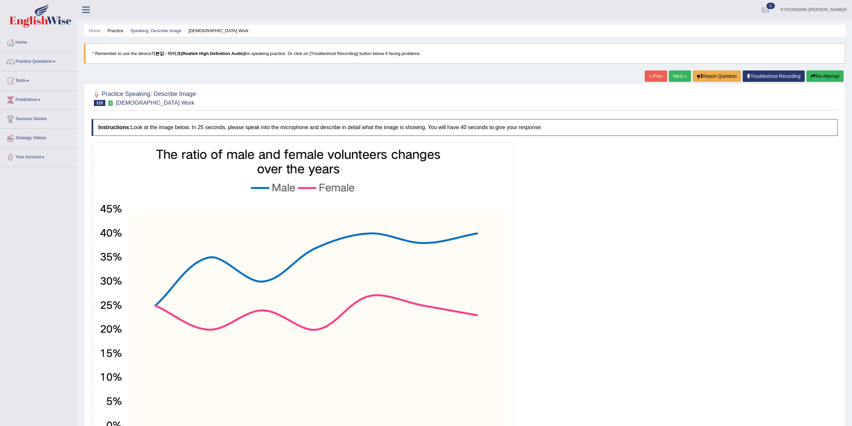
click at [811, 76] on icon "button" at bounding box center [813, 76] width 5 height 5
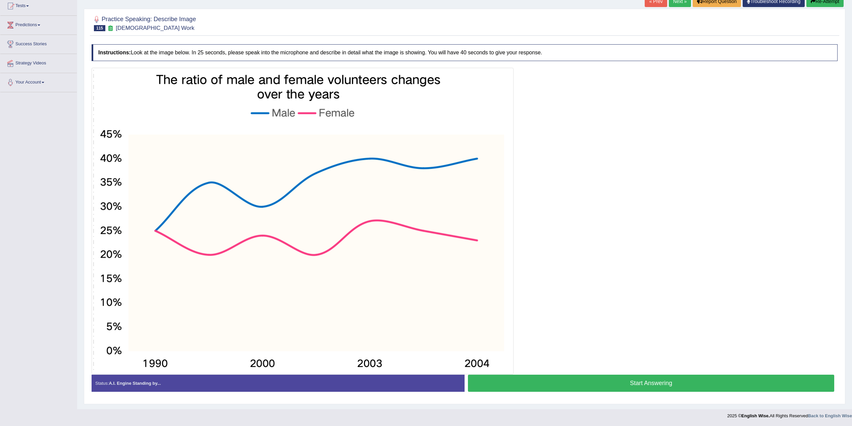
click at [645, 377] on button "Start Answering" at bounding box center [651, 383] width 366 height 17
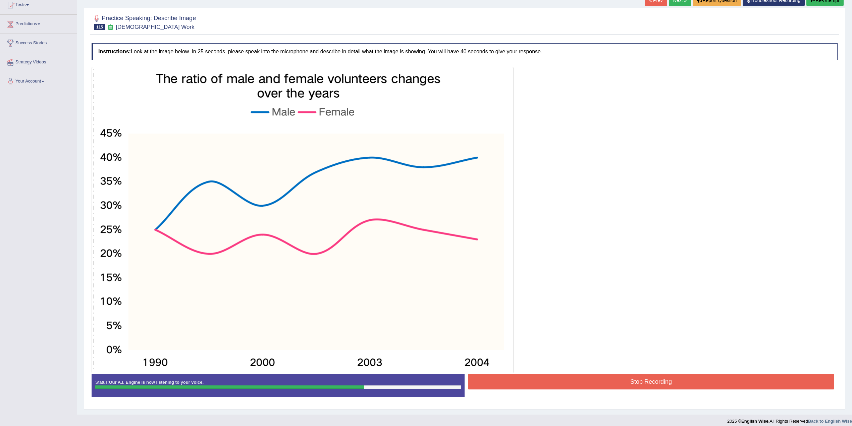
click at [597, 376] on button "Stop Recording" at bounding box center [651, 381] width 366 height 15
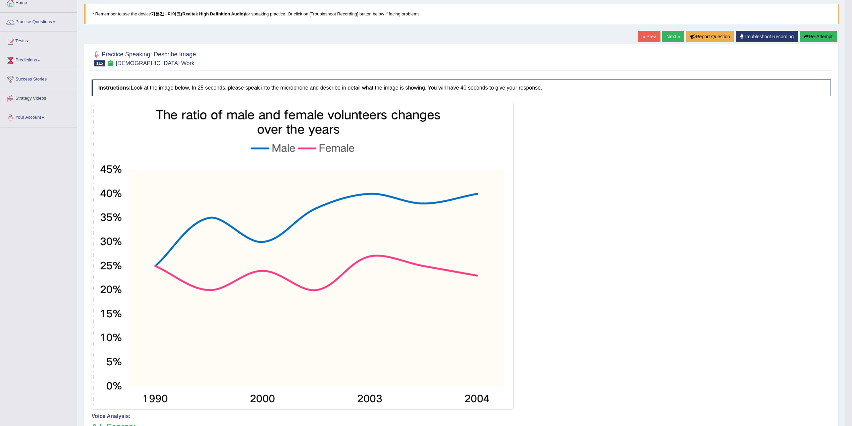
scroll to position [31, 0]
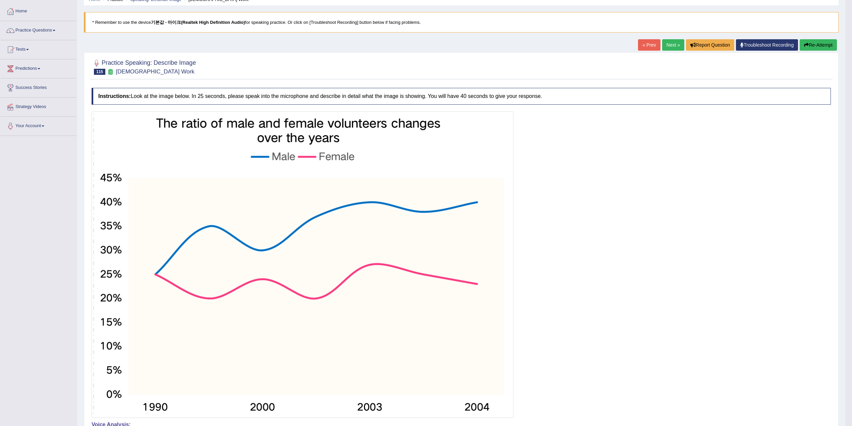
click at [807, 42] on button "Re-Attempt" at bounding box center [818, 44] width 37 height 11
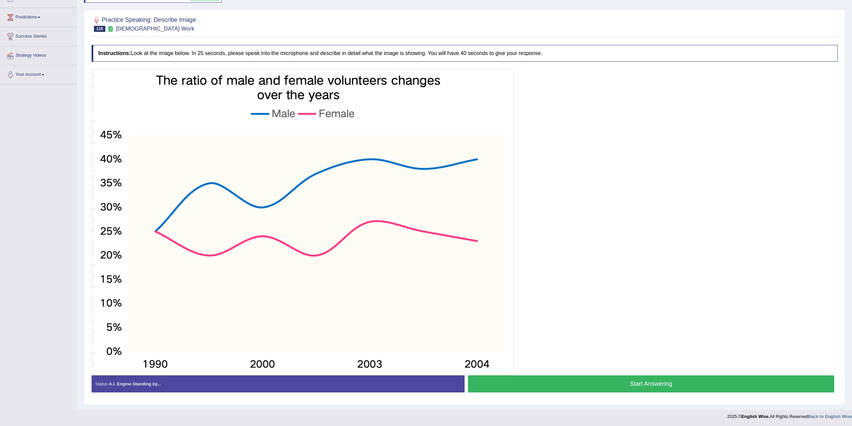
scroll to position [85, 0]
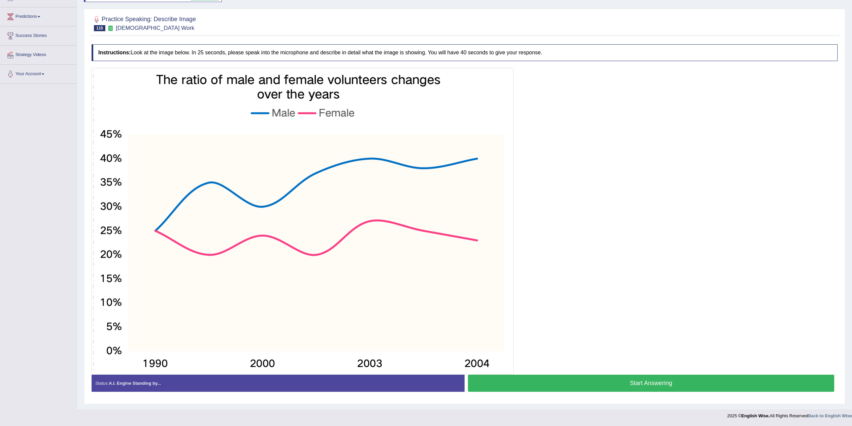
click at [537, 381] on button "Start Answering" at bounding box center [651, 383] width 366 height 17
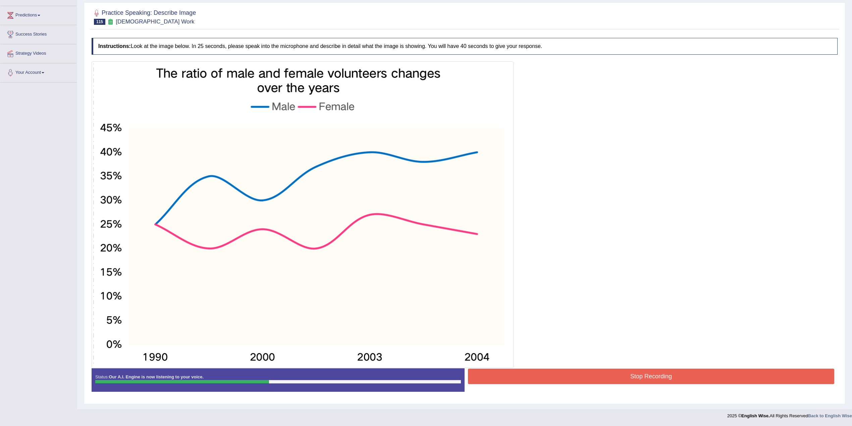
scroll to position [86, 0]
click at [554, 372] on button "Stop Recording" at bounding box center [651, 376] width 366 height 15
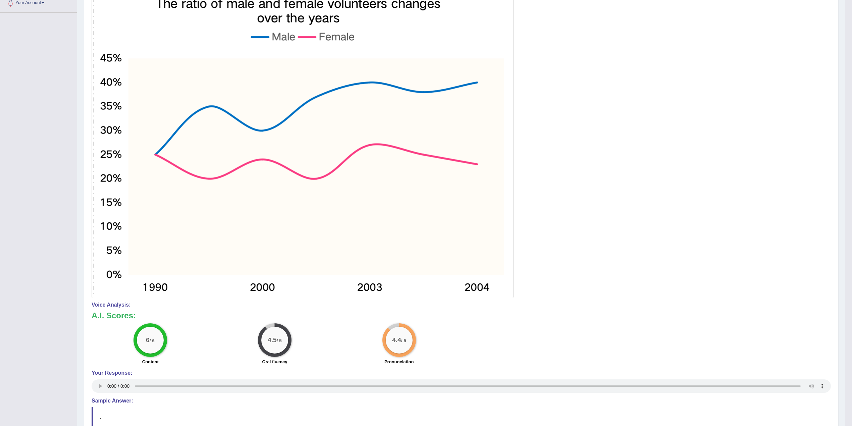
scroll to position [133, 0]
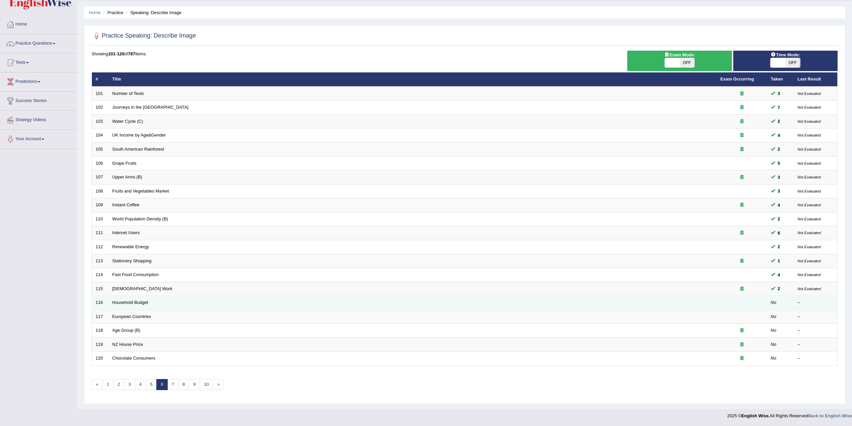
scroll to position [21, 0]
click at [145, 302] on link "Household Budget" at bounding box center [130, 302] width 36 height 5
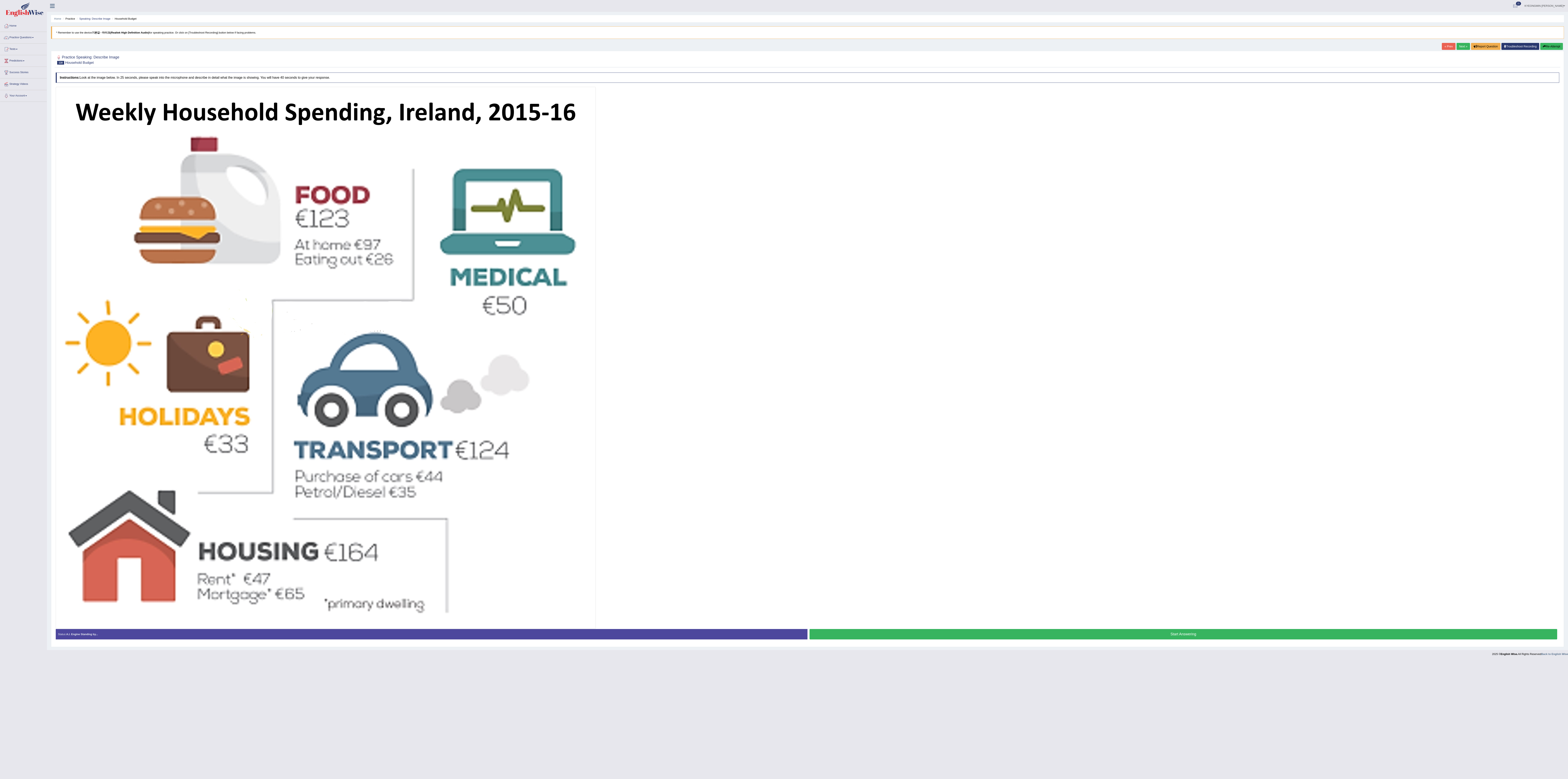
drag, startPoint x: 517, startPoint y: 0, endPoint x: 1012, endPoint y: 311, distance: 584.6
click at [522, 259] on div at bounding box center [808, 358] width 1503 height 542
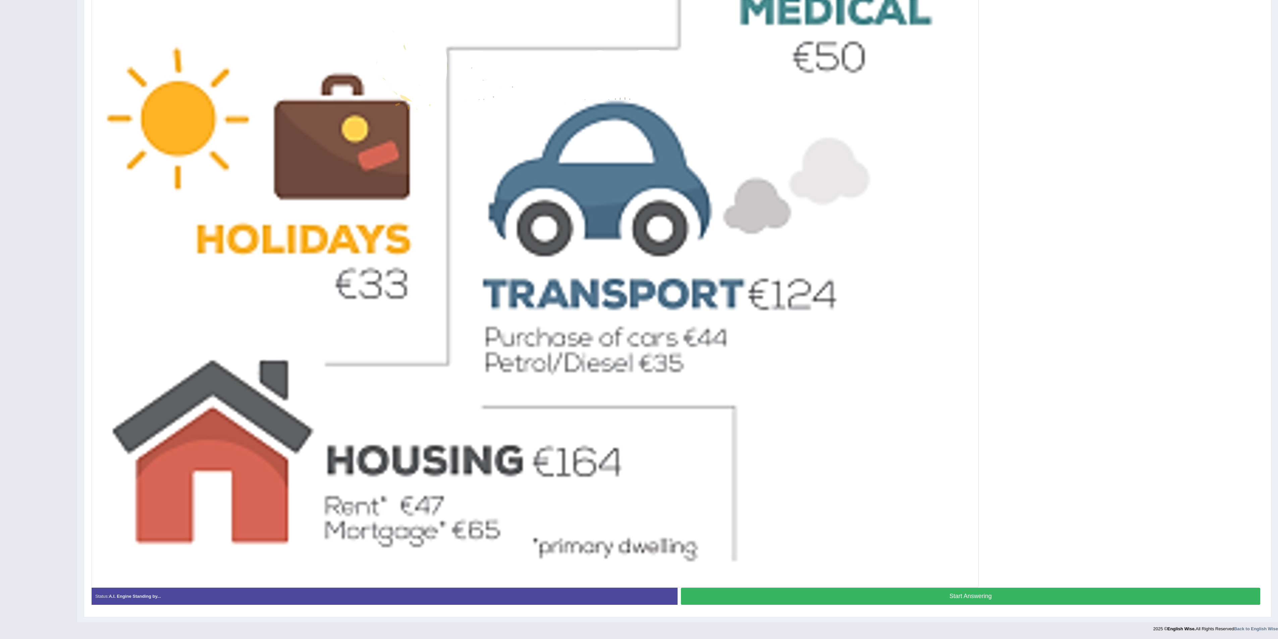
scroll to position [448, 0]
click at [858, 426] on button "Start Answering" at bounding box center [970, 596] width 579 height 17
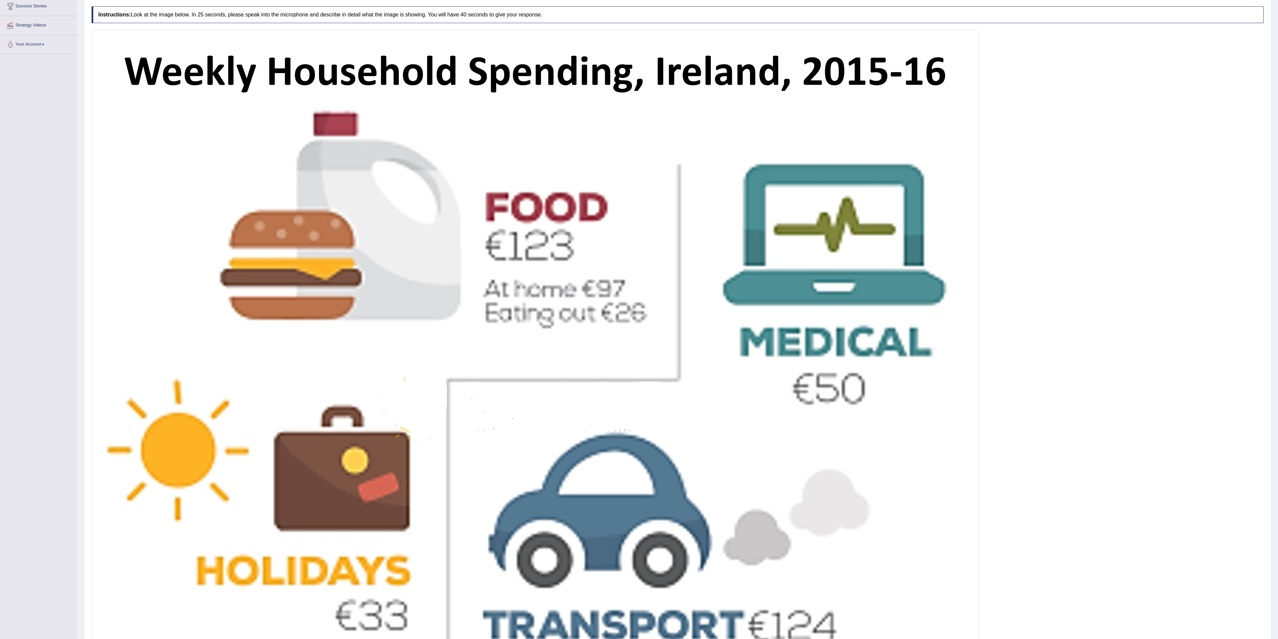
scroll to position [46, 0]
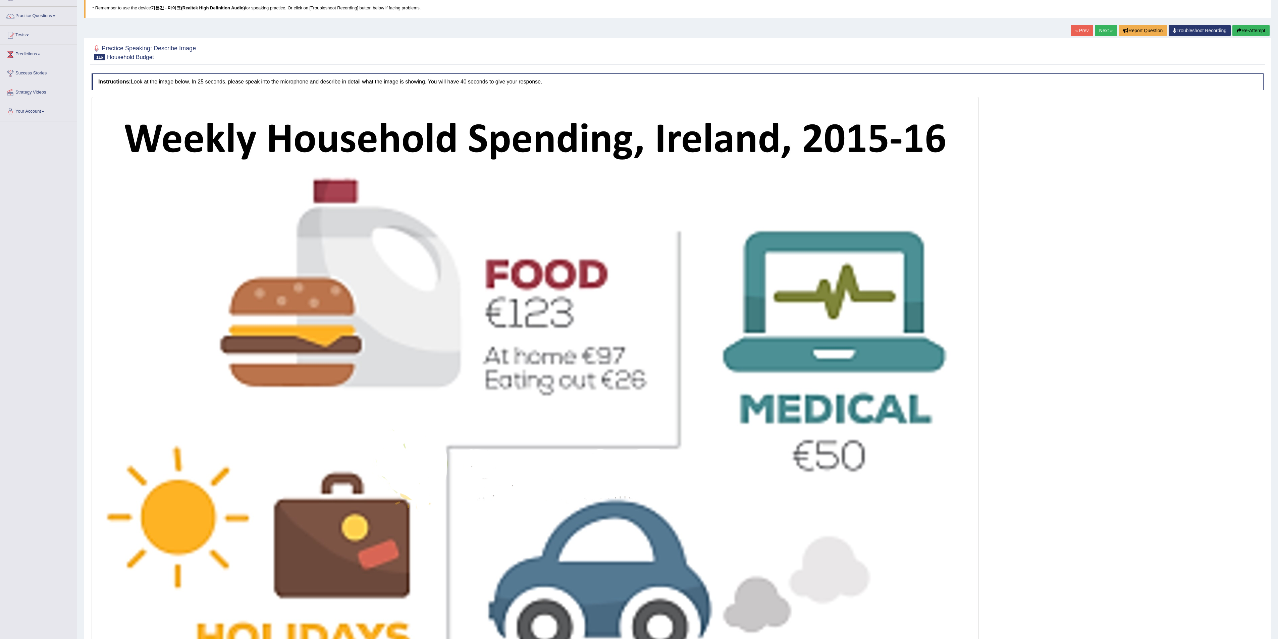
click at [858, 33] on button "Re-Attempt" at bounding box center [1250, 30] width 37 height 11
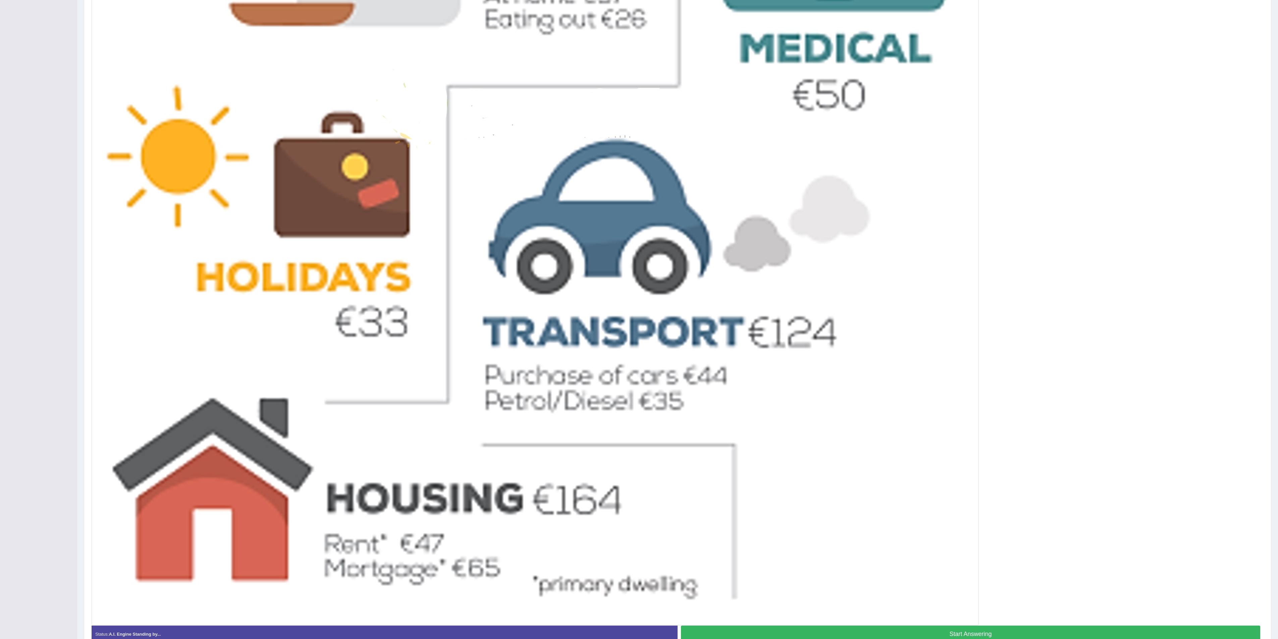
scroll to position [448, 0]
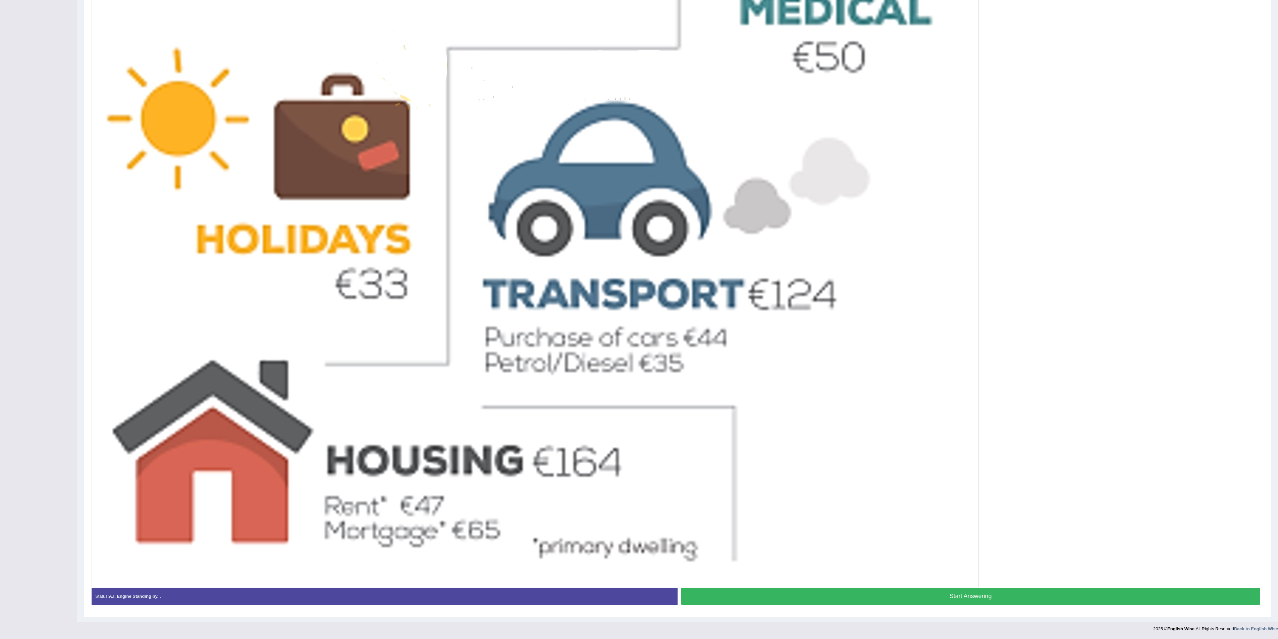
click at [1016, 591] on button "Start Answering" at bounding box center [970, 596] width 579 height 17
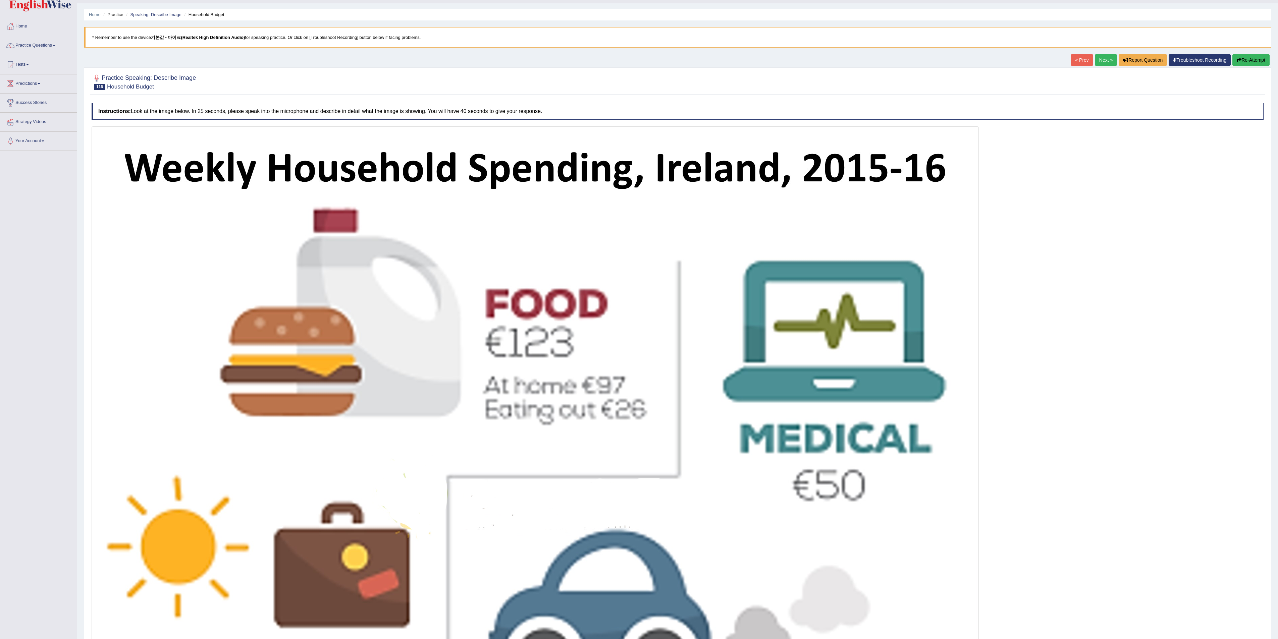
scroll to position [0, 0]
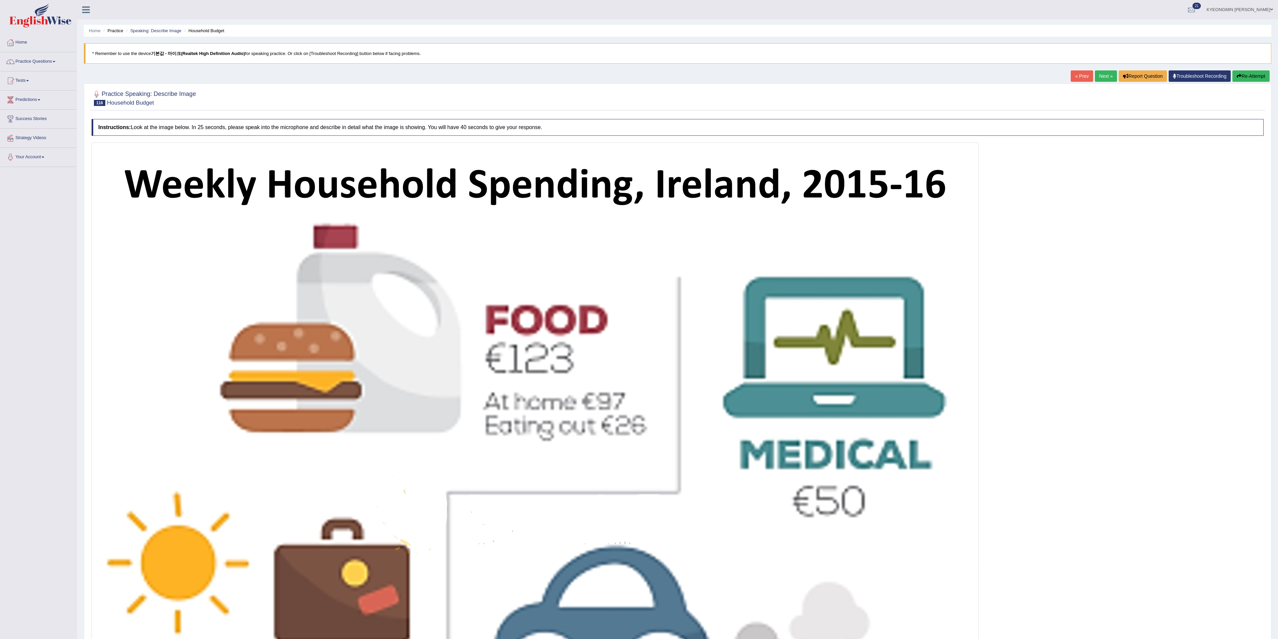
click at [1252, 78] on button "Re-Attempt" at bounding box center [1250, 75] width 37 height 11
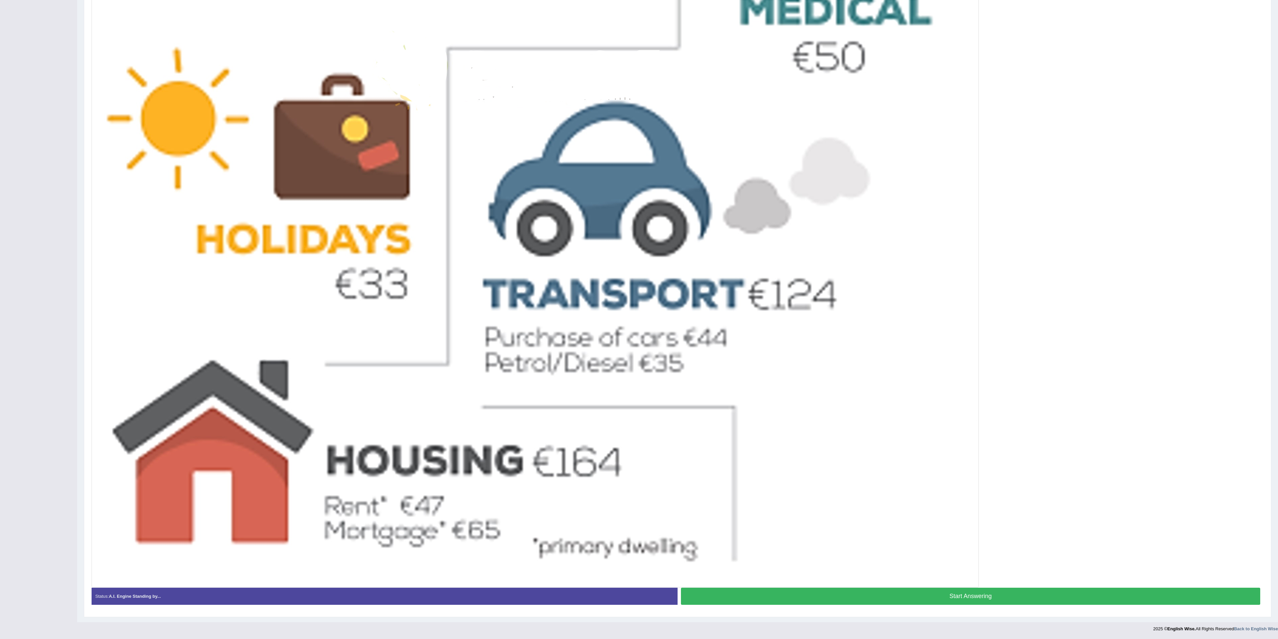
click at [1077, 595] on button "Start Answering" at bounding box center [970, 596] width 579 height 17
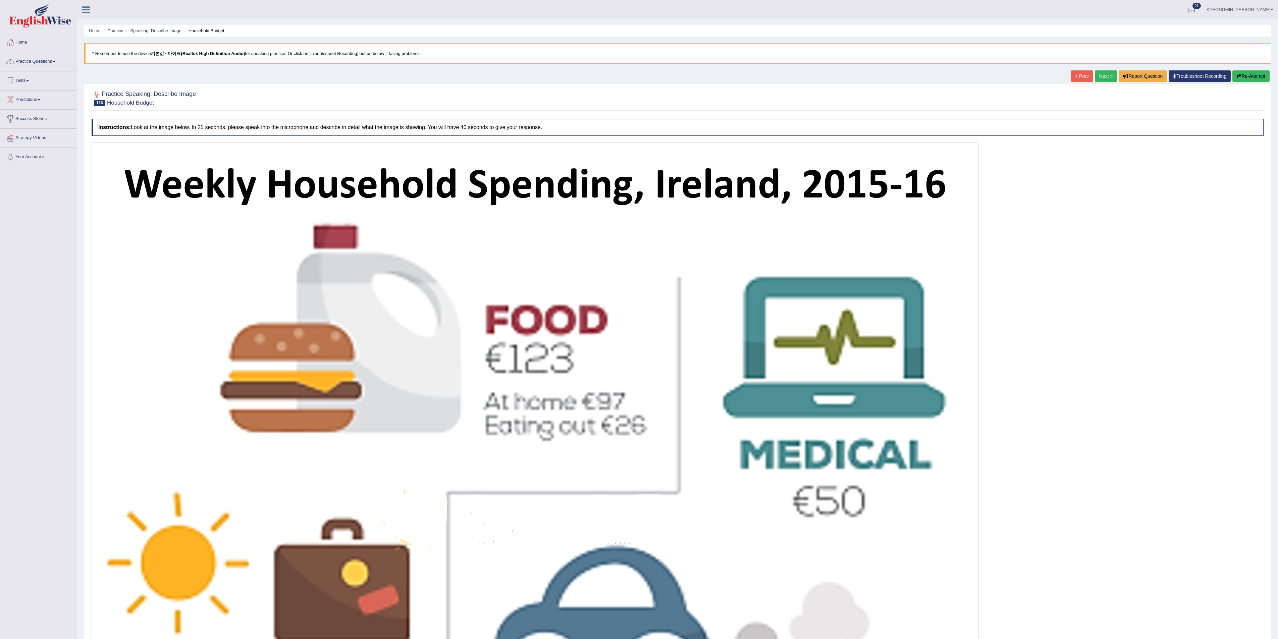
click at [1250, 81] on button "Re-Attempt" at bounding box center [1250, 75] width 37 height 11
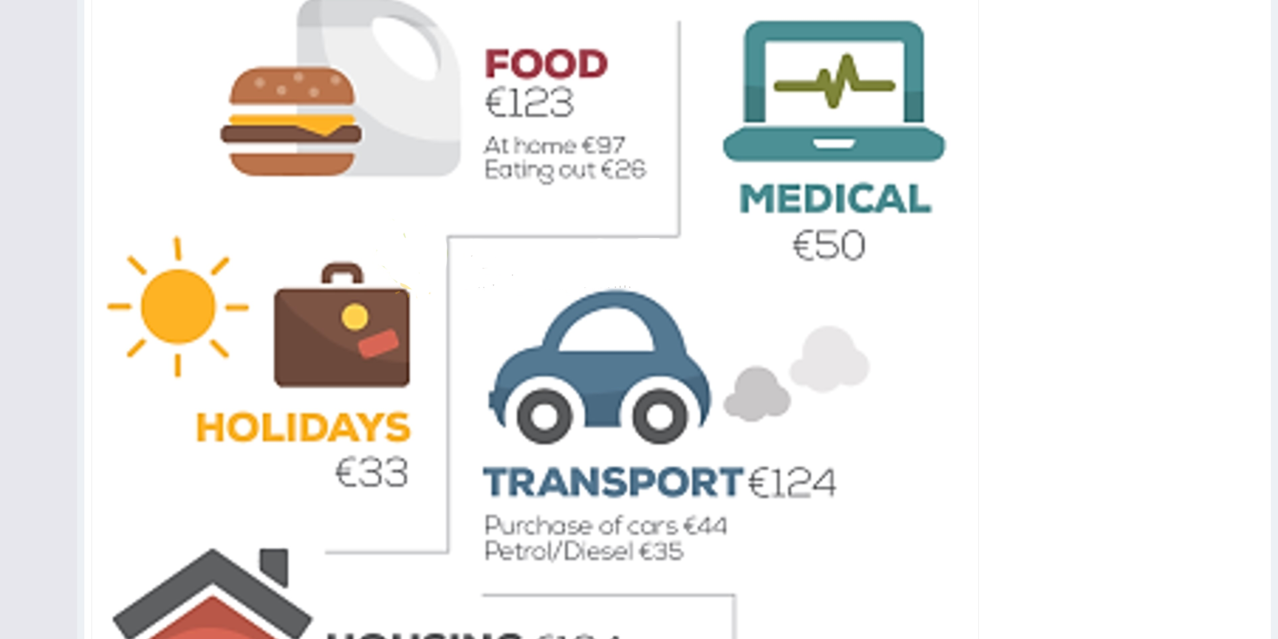
scroll to position [448, 0]
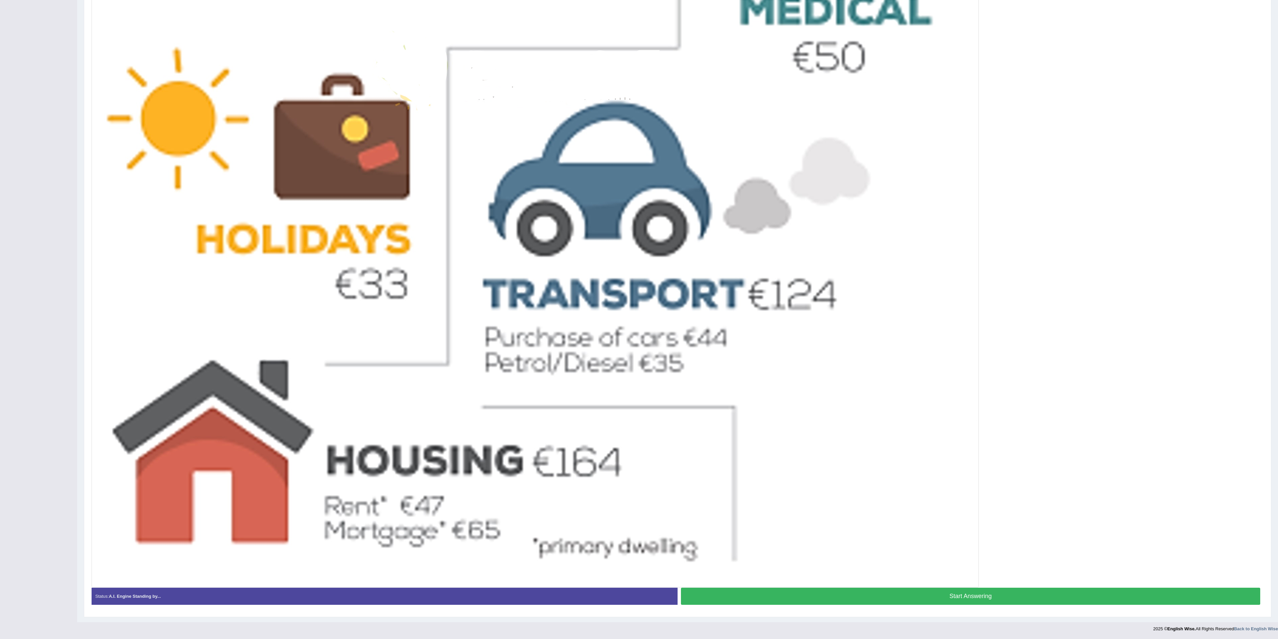
click at [1024, 595] on button "Start Answering" at bounding box center [970, 596] width 579 height 17
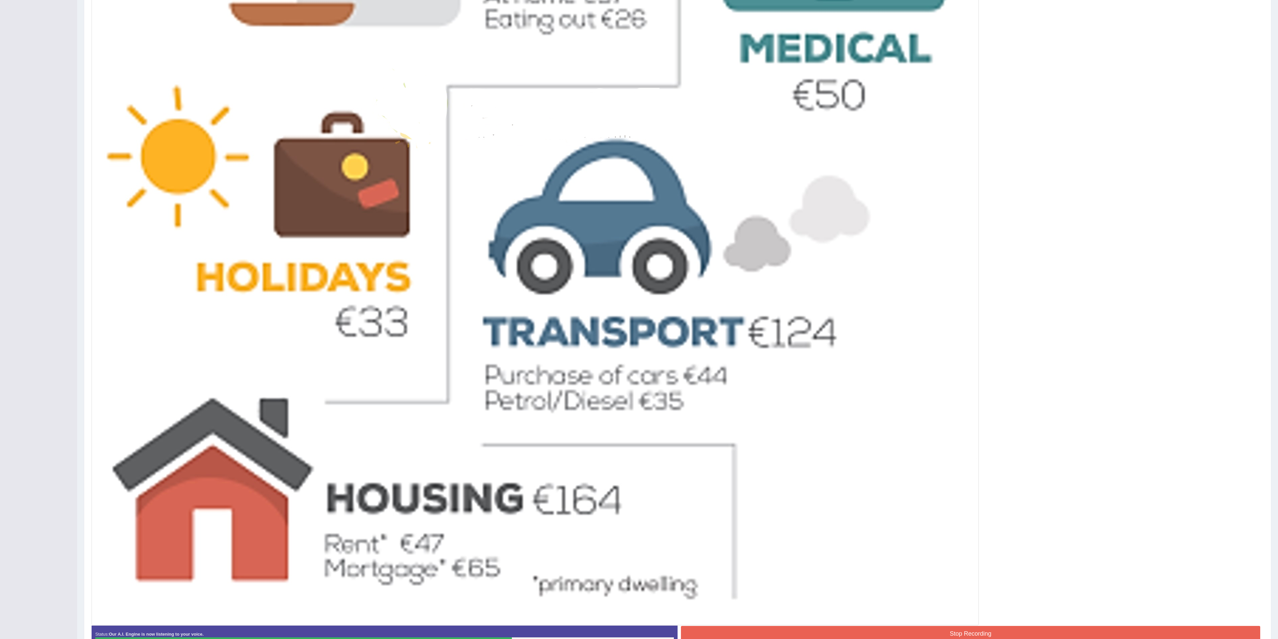
scroll to position [455, 0]
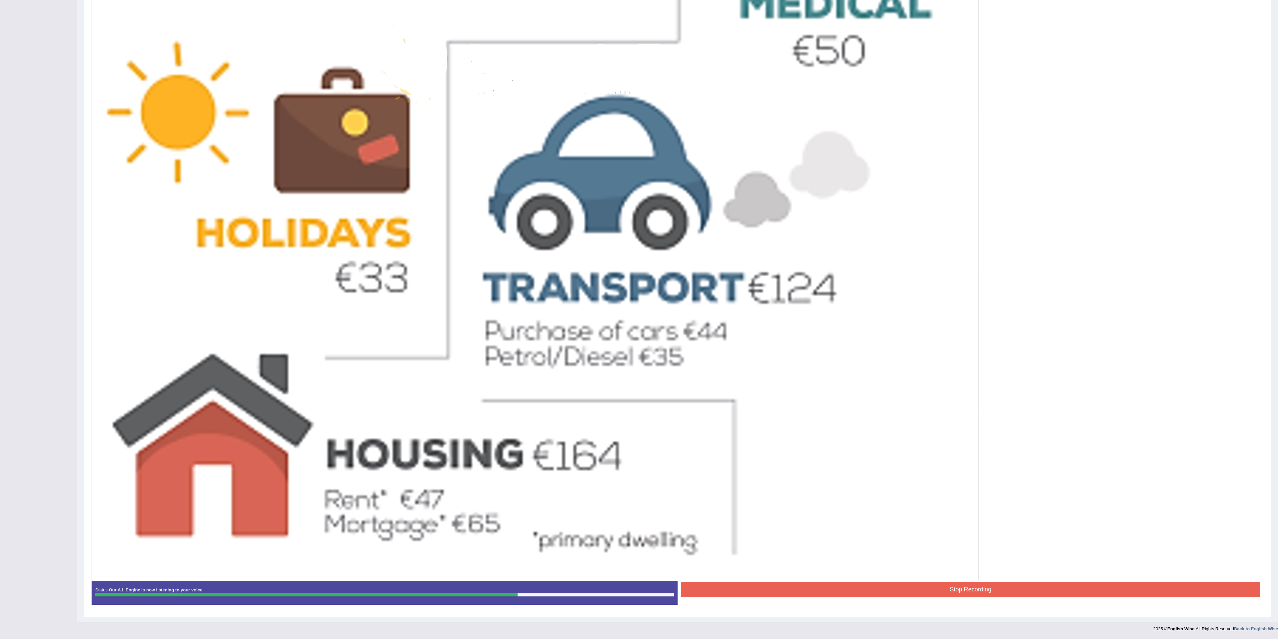
click at [947, 579] on div at bounding box center [535, 137] width 887 height 890
click at [945, 587] on button "Stop Recording" at bounding box center [970, 589] width 579 height 15
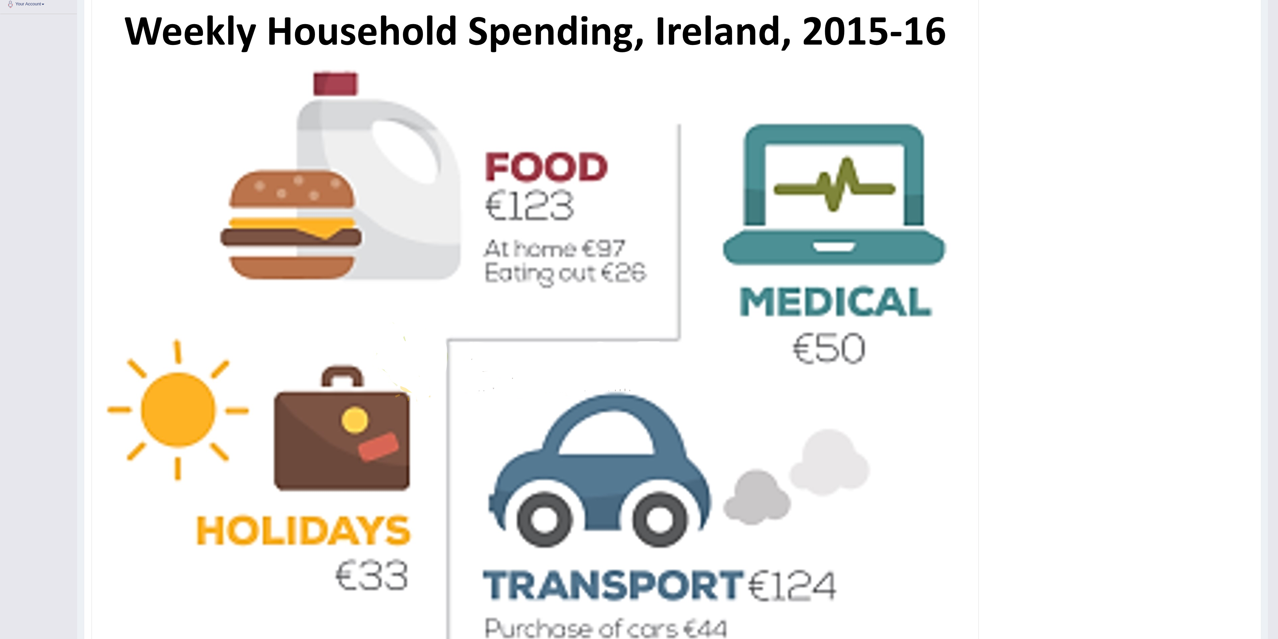
scroll to position [121, 0]
